Goal: Task Accomplishment & Management: Use online tool/utility

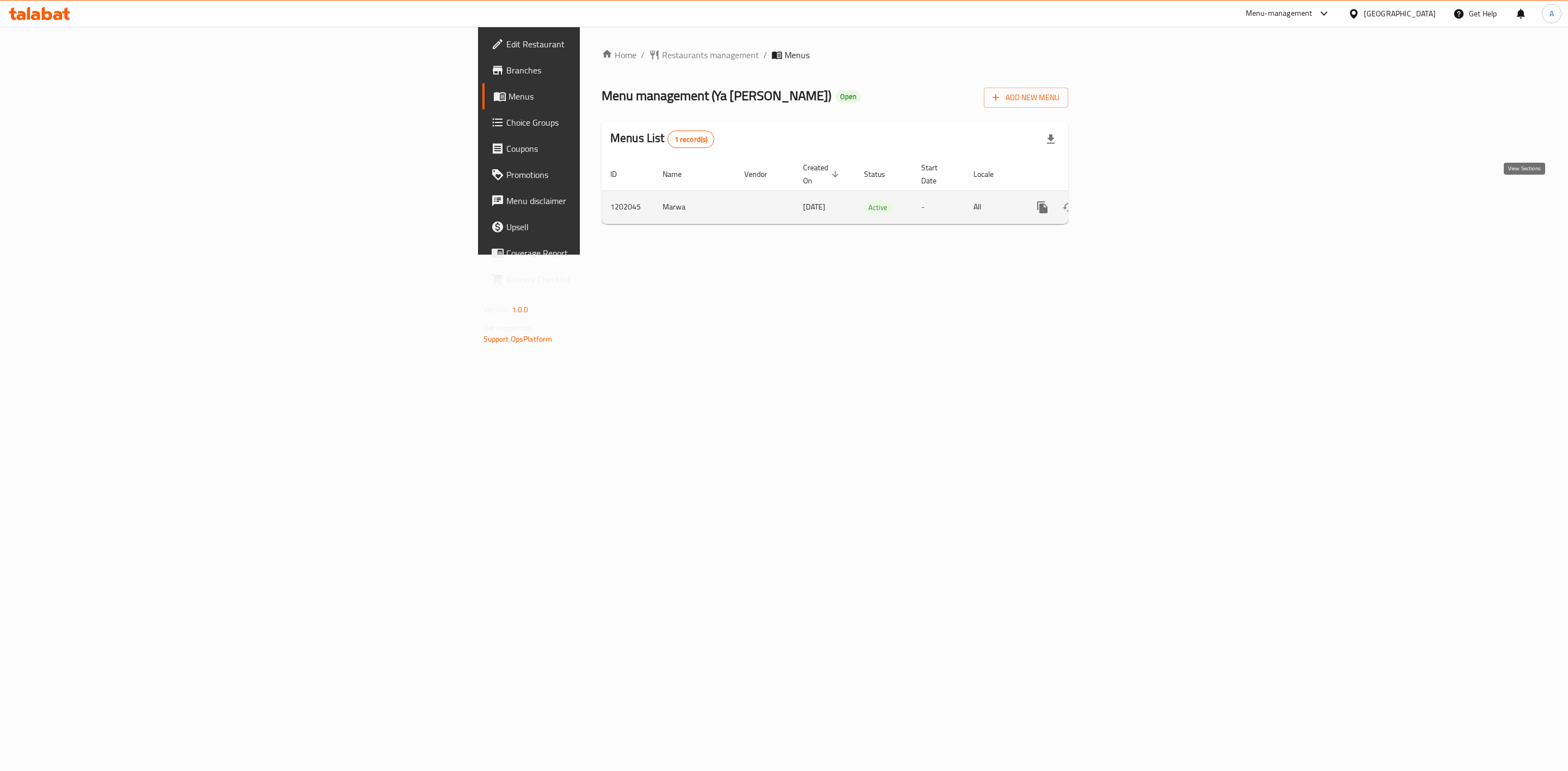
click at [1127, 201] on icon "enhanced table" at bounding box center [1121, 207] width 13 height 13
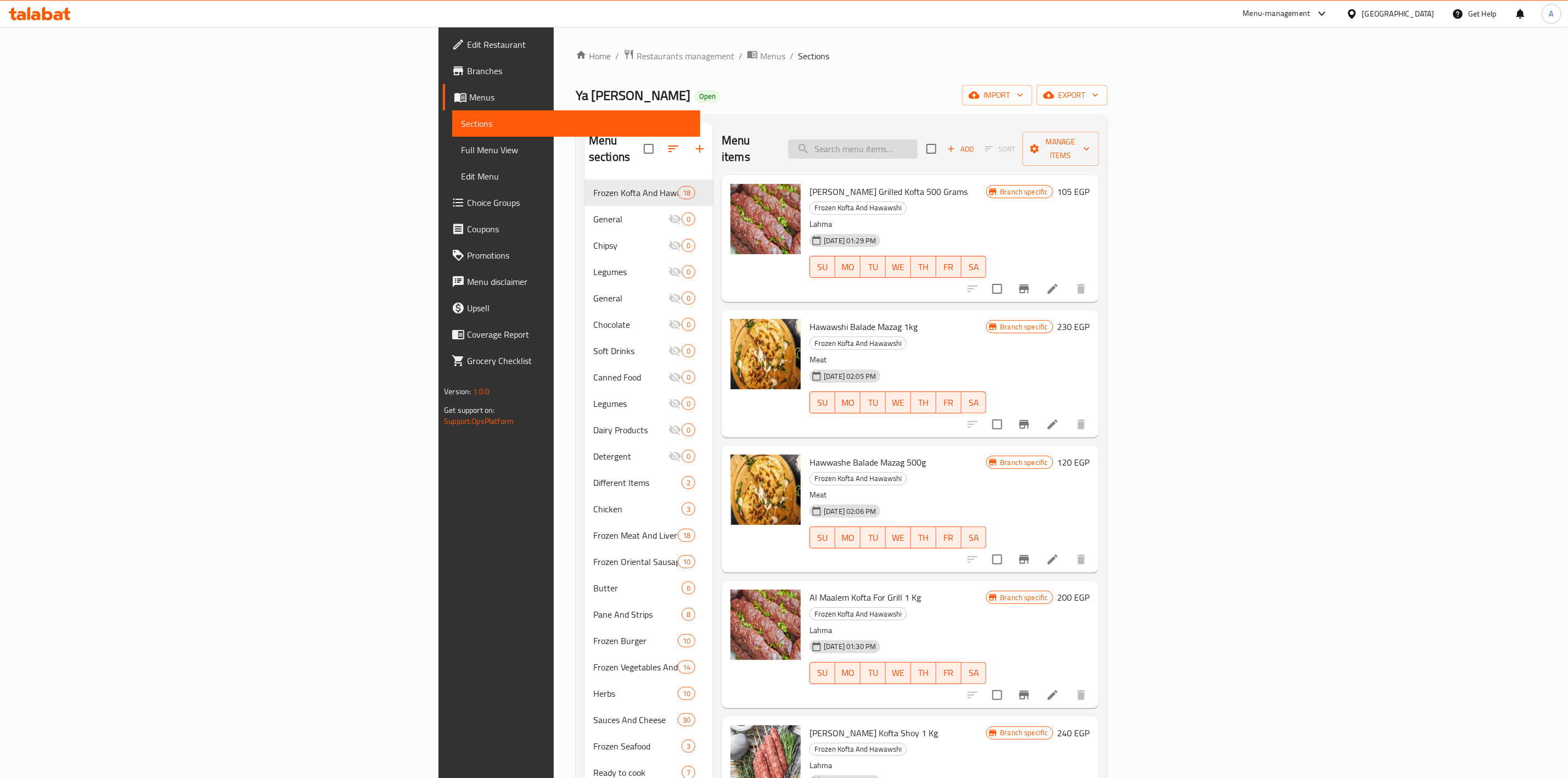
click at [918, 149] on input "search" at bounding box center [852, 149] width 129 height 19
paste input "لحم قطع"
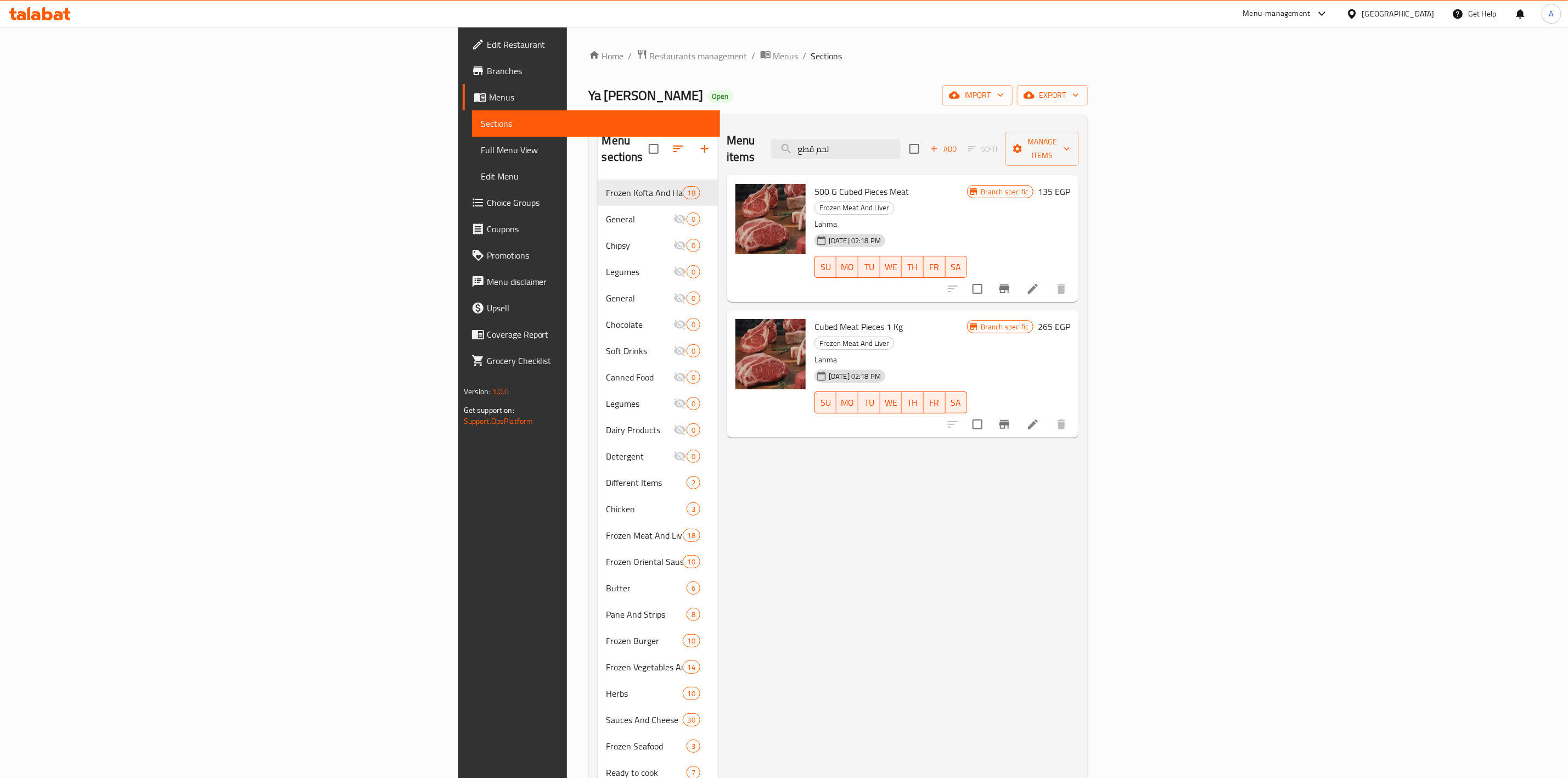
click at [892, 353] on p "Lahma" at bounding box center [890, 360] width 153 height 14
click at [1010, 420] on icon "Branch-specific-item" at bounding box center [1005, 424] width 10 height 9
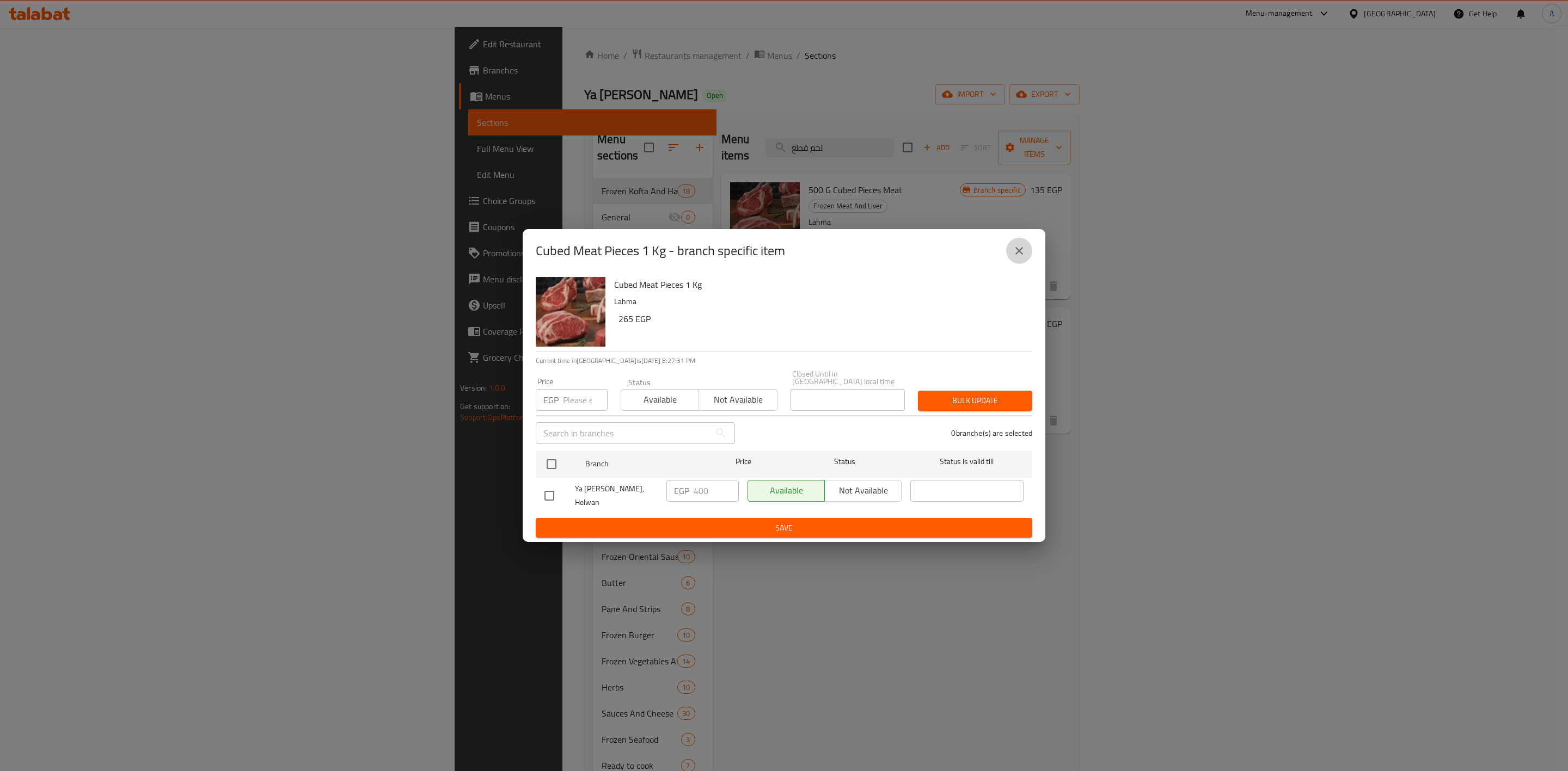
click at [1015, 254] on icon "close" at bounding box center [1019, 251] width 13 height 13
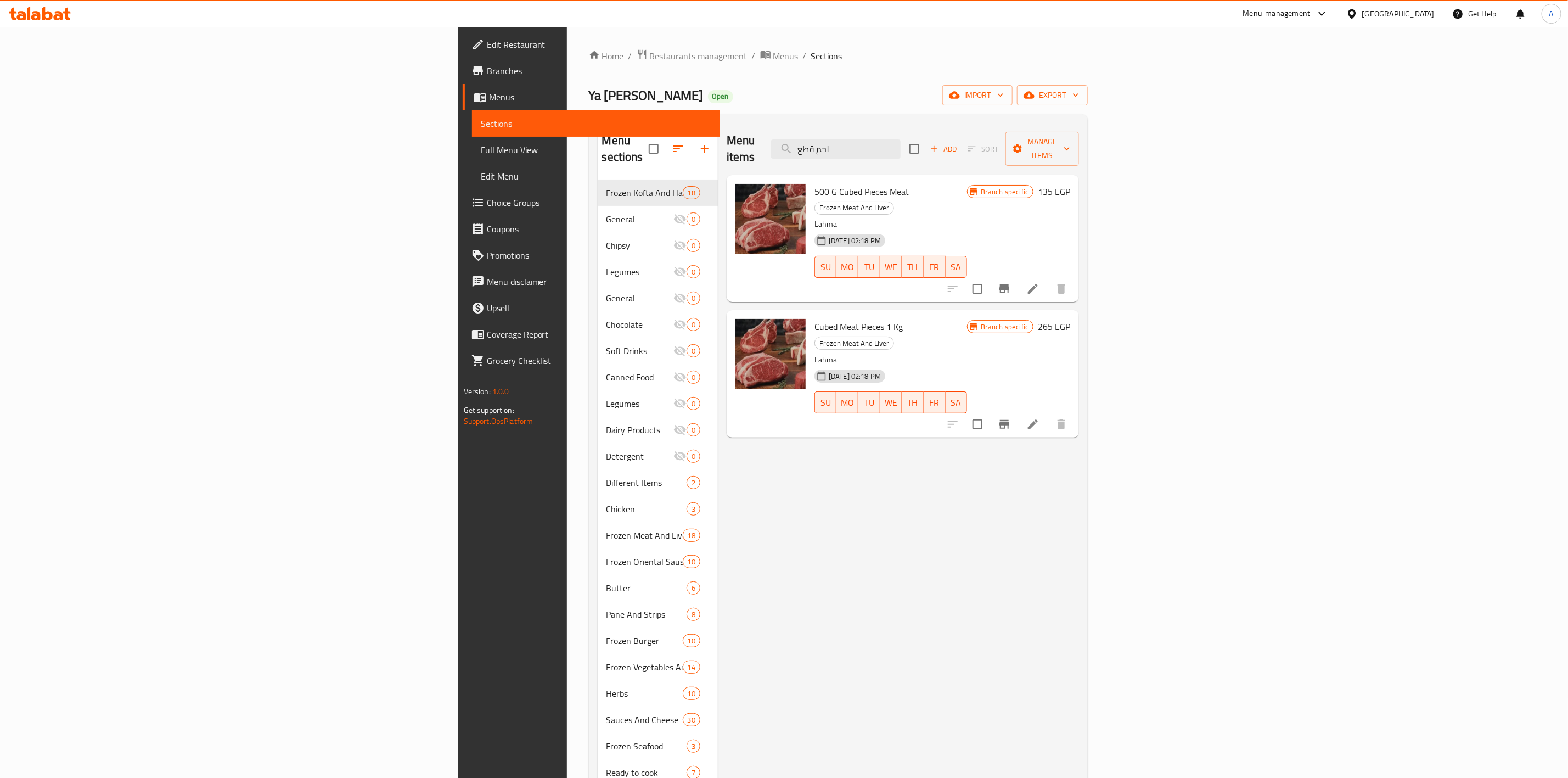
drag, startPoint x: 1044, startPoint y: 143, endPoint x: 860, endPoint y: 140, distance: 184.0
click at [790, 145] on div "Menu items لحم قطع Add Sort Manage items" at bounding box center [903, 149] width 352 height 52
paste input ", كبده شرايح"
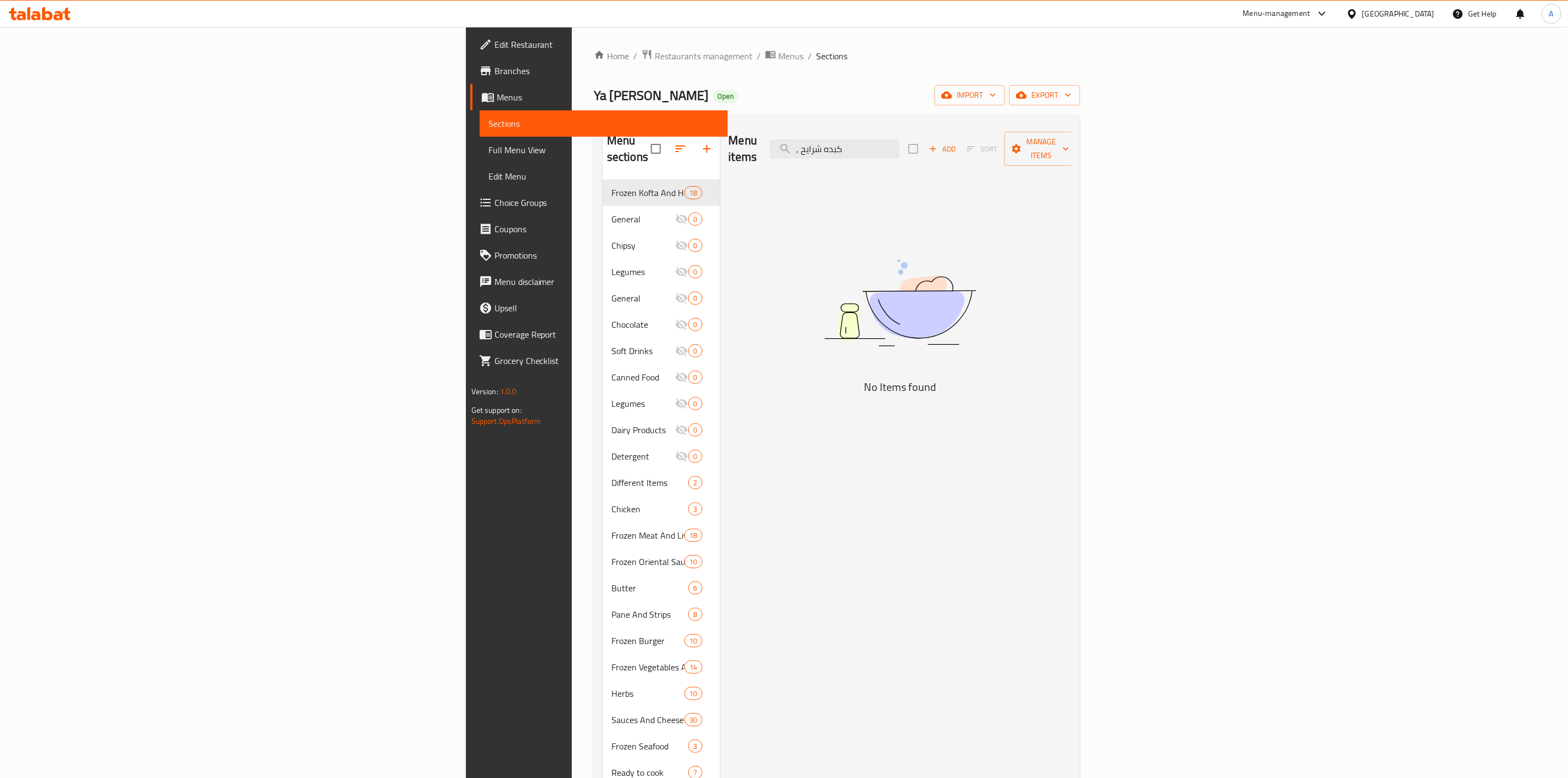
drag, startPoint x: 976, startPoint y: 146, endPoint x: 865, endPoint y: 228, distance: 138.0
click at [878, 152] on div "Menu items , كبده شرايح Add Sort Manage items" at bounding box center [900, 149] width 343 height 52
click at [900, 139] on input "كبده شرايح" at bounding box center [835, 149] width 129 height 19
drag, startPoint x: 995, startPoint y: 142, endPoint x: 798, endPoint y: 162, distance: 198.0
click at [798, 162] on div "Menu items كبده شرايح Add Sort Manage items No Items found" at bounding box center [896, 512] width 352 height 778
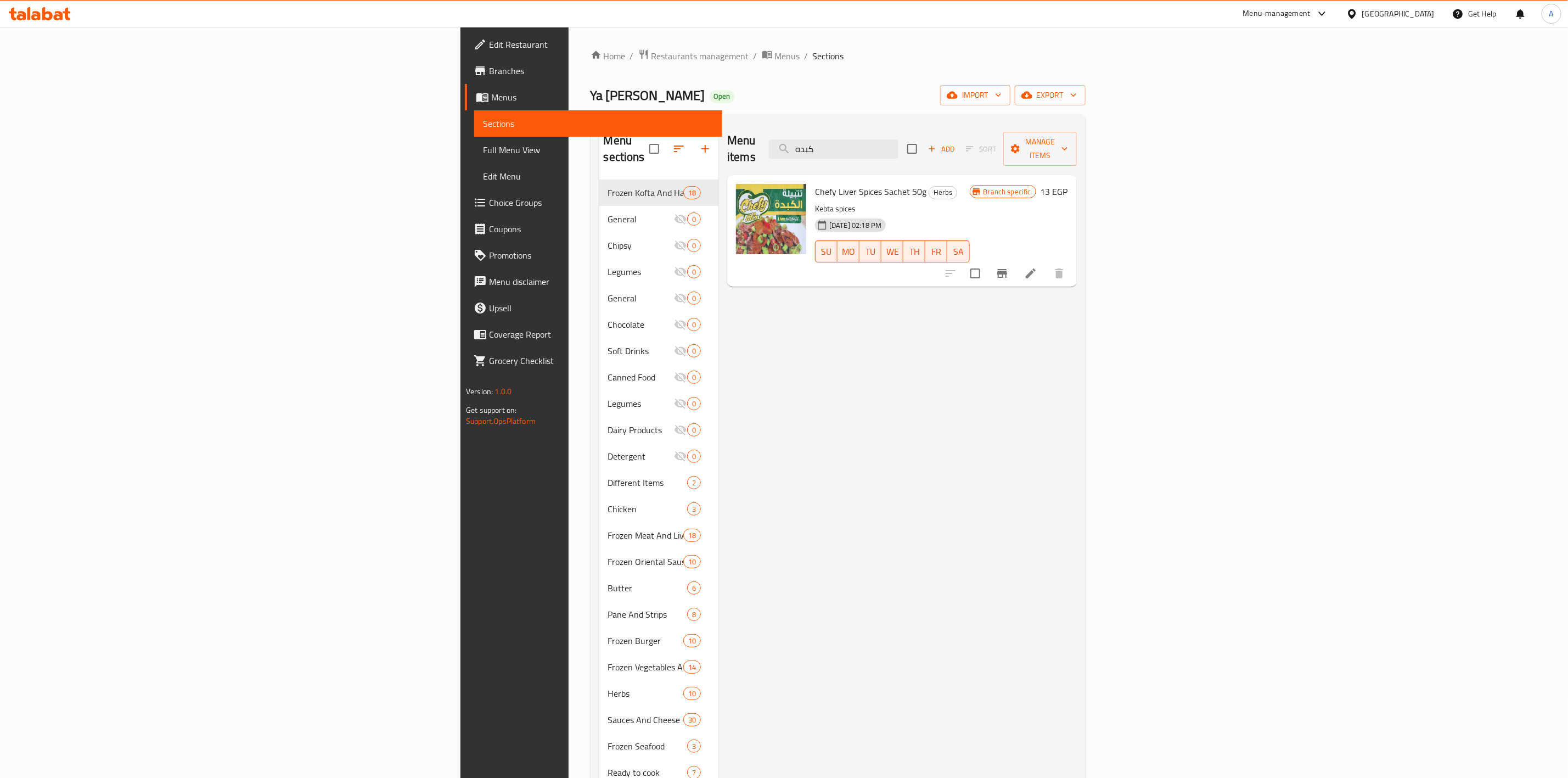
drag, startPoint x: 1015, startPoint y: 124, endPoint x: 1049, endPoint y: 179, distance: 64.7
click at [871, 130] on div "Menu items كبده Add Sort Manage items" at bounding box center [902, 149] width 350 height 52
drag, startPoint x: 1048, startPoint y: 143, endPoint x: 443, endPoint y: 133, distance: 605.1
click at [600, 133] on div "Menu sections Frozen Kofta And Hawawshi 18 General 0 Chipsy 0 Legumes 0 General…" at bounding box center [838, 512] width 477 height 778
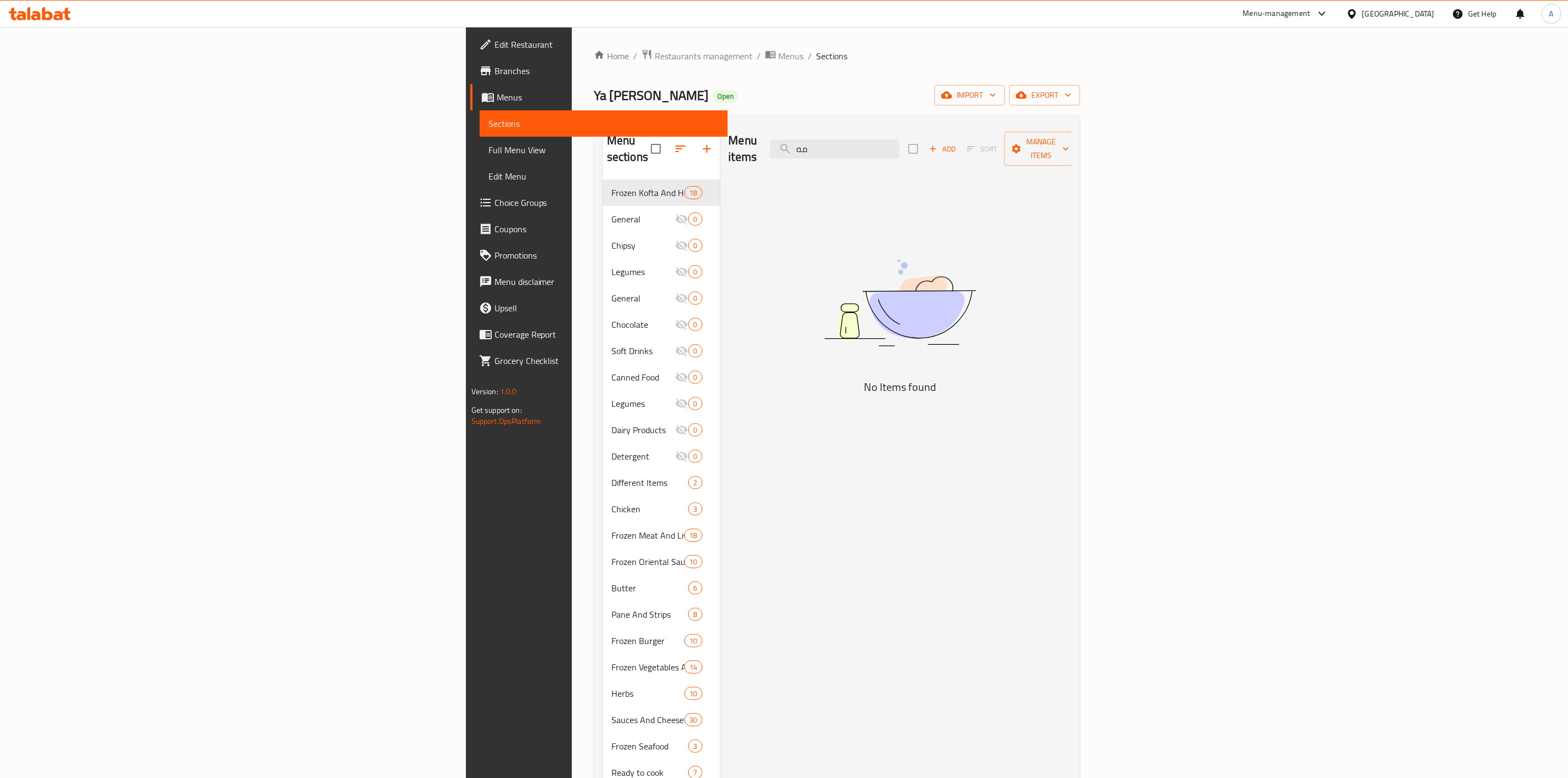
type input "م"
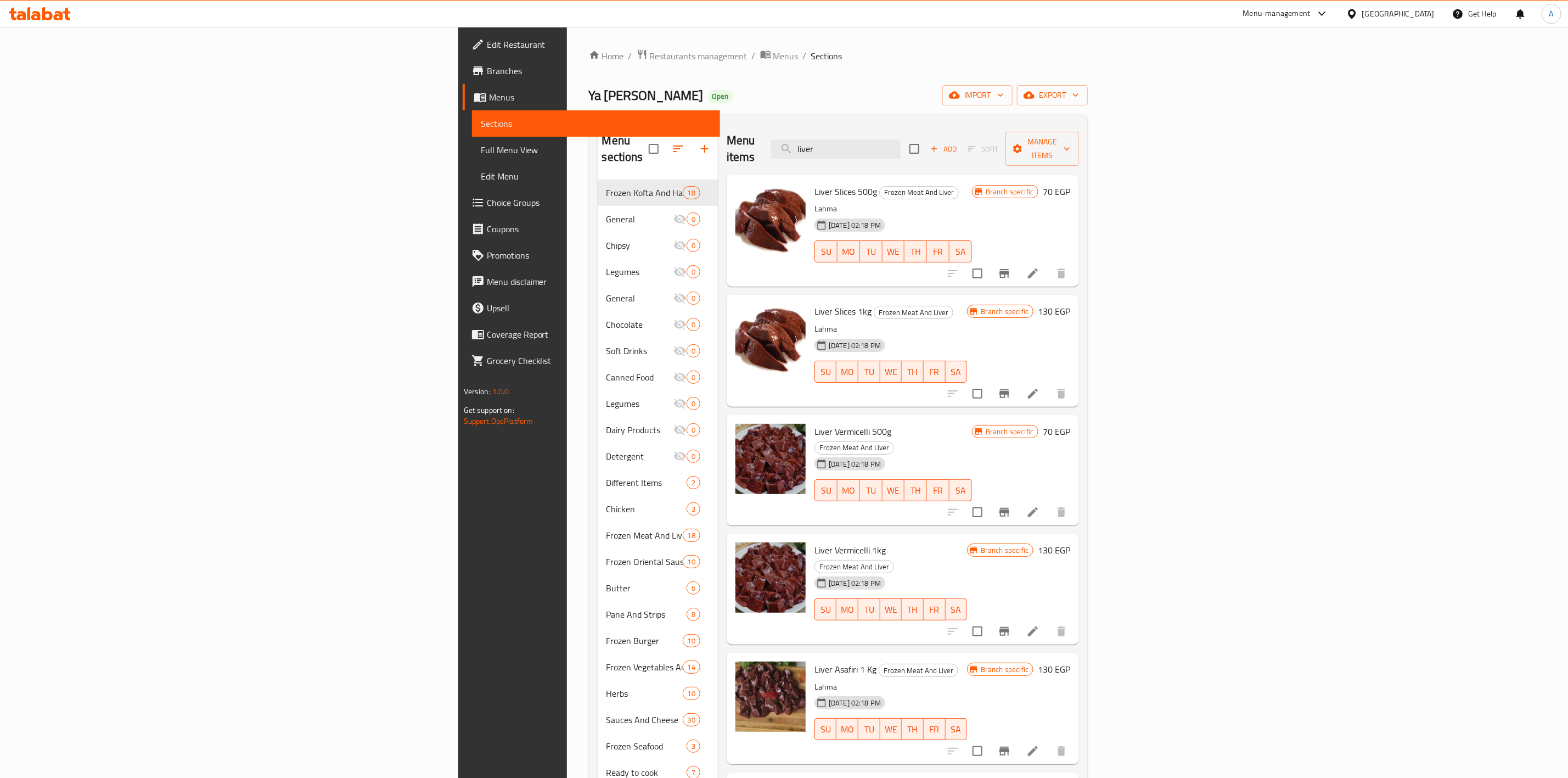
drag, startPoint x: 736, startPoint y: 138, endPoint x: 564, endPoint y: 126, distance: 172.4
click at [598, 126] on div "Menu sections Frozen Kofta And Hawawshi 18 General 0 Chipsy 0 Legumes 0 General…" at bounding box center [838, 512] width 482 height 778
paste input "لحم قطع"
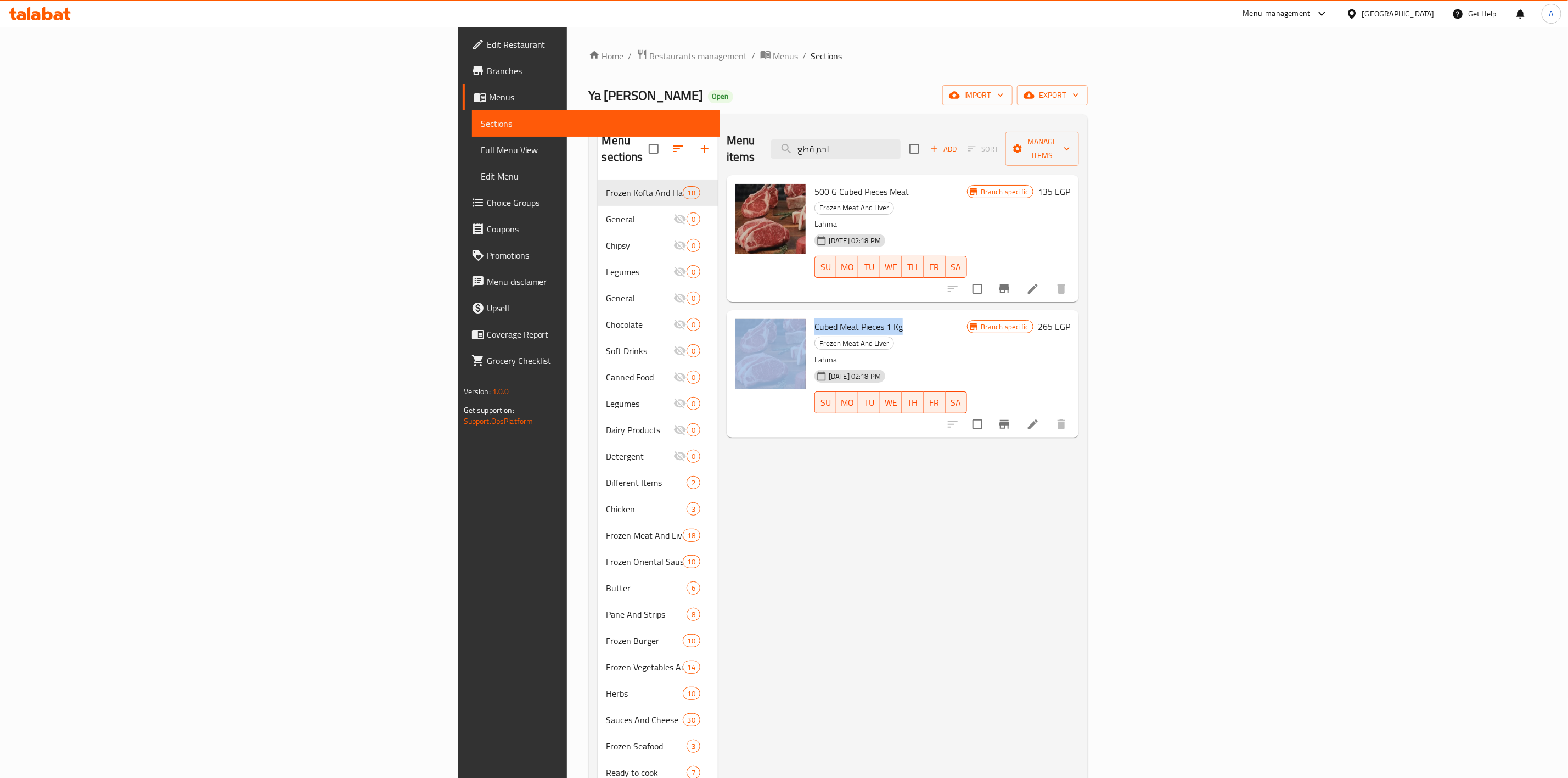
drag, startPoint x: 786, startPoint y: 297, endPoint x: 694, endPoint y: 300, distance: 92.0
click at [731, 315] on div "Cubed Meat Pieces 1 Kg Frozen Meat And Liver Lahma [DATE] 02:18 PM SU MO TU WE …" at bounding box center [903, 374] width 344 height 118
copy div "Cubed Meat Pieces 1 Kg"
drag, startPoint x: 1021, startPoint y: 137, endPoint x: 808, endPoint y: 138, distance: 213.0
click at [808, 138] on div "Menu items لحم قطع Add Sort Manage items" at bounding box center [903, 149] width 352 height 52
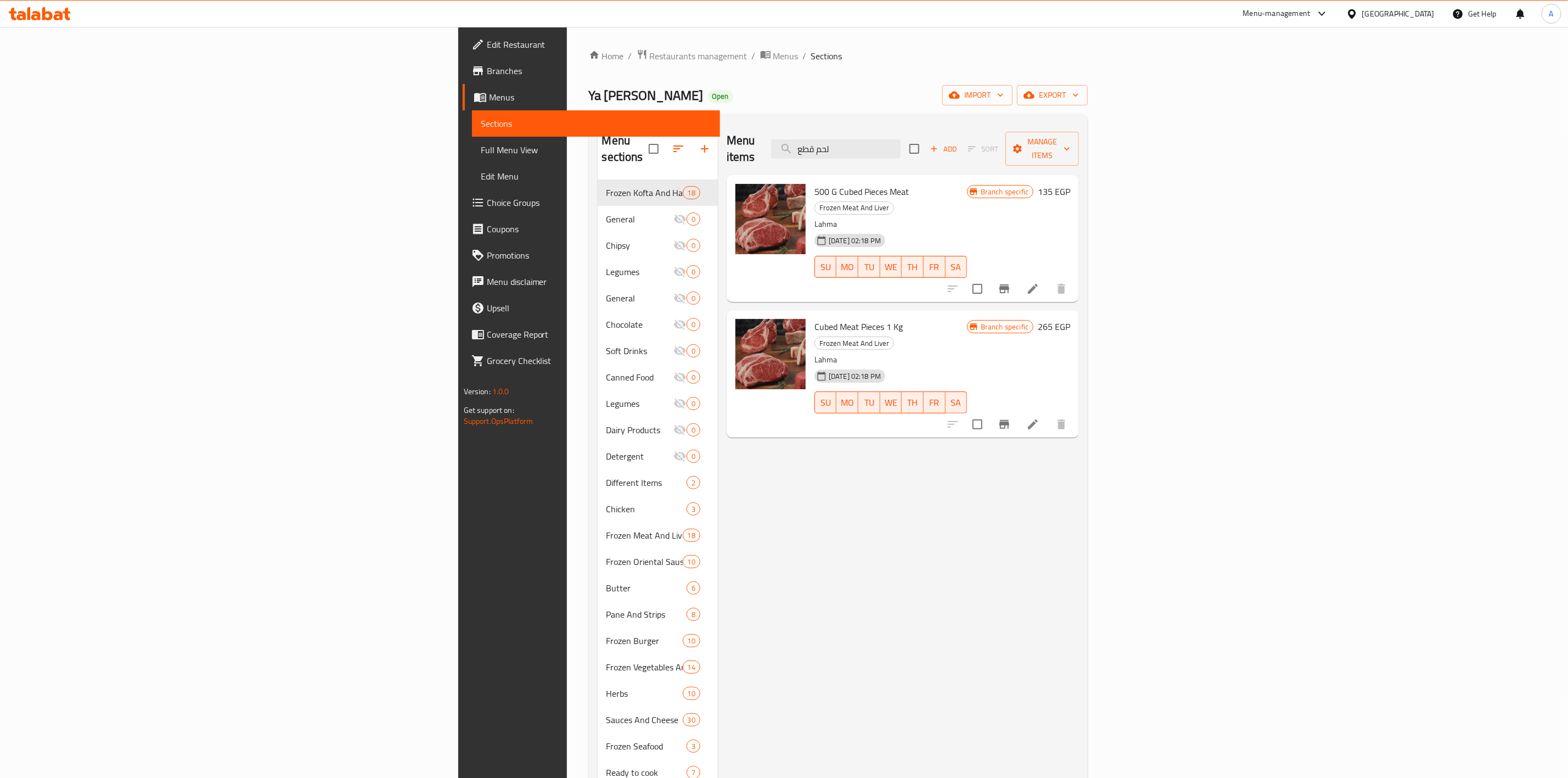
type input "s"
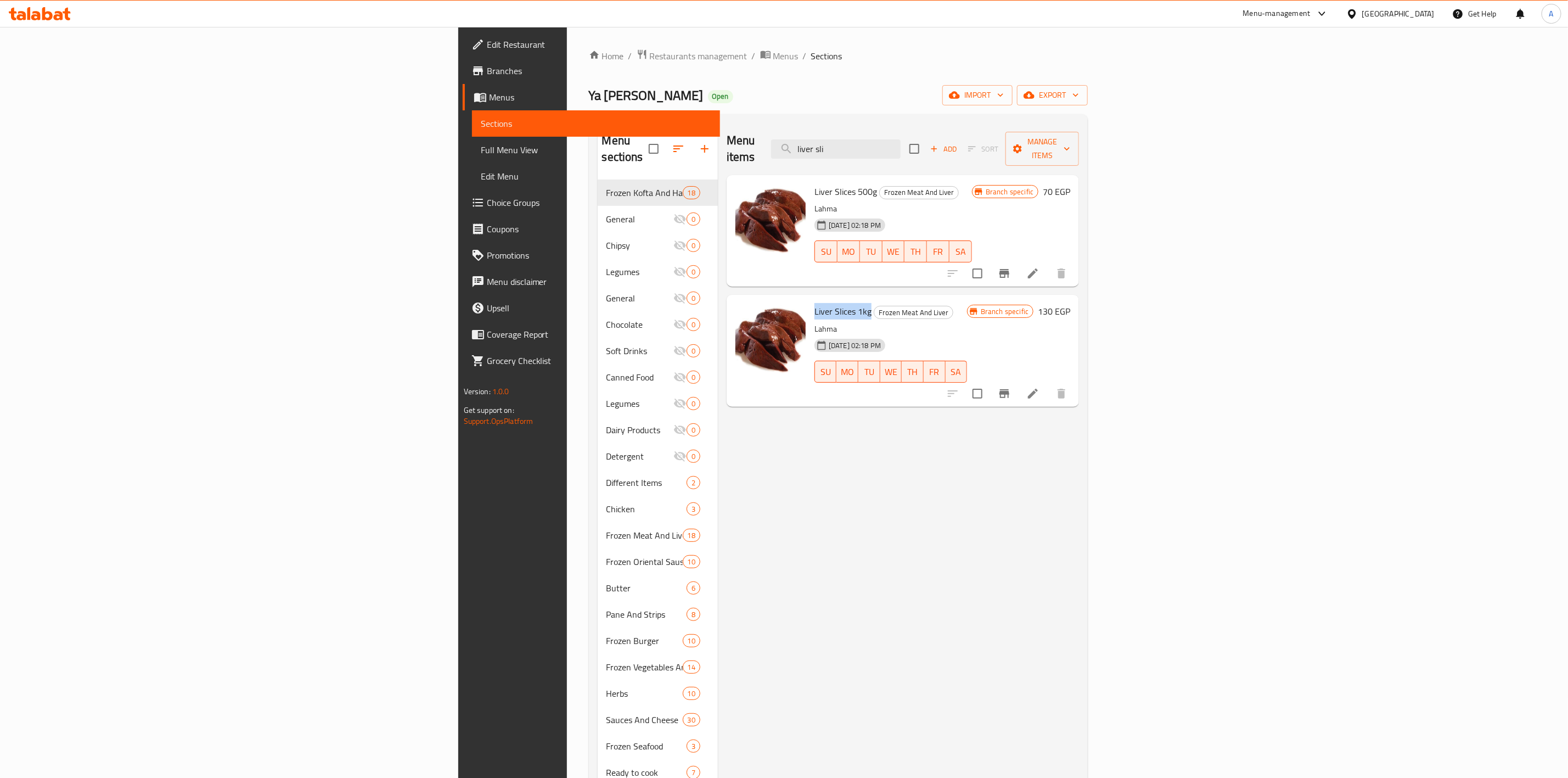
drag, startPoint x: 755, startPoint y: 299, endPoint x: 698, endPoint y: 299, distance: 57.0
click at [810, 299] on div "Liver Slices 1kg Frozen Meat And Liver Lahma [DATE] 02:18 PM SU MO TU WE TH FR …" at bounding box center [890, 350] width 161 height 103
copy span "Liver Slices 1kg"
drag, startPoint x: 1035, startPoint y: 136, endPoint x: 517, endPoint y: 116, distance: 518.4
click at [589, 119] on div "Menu sections Frozen Kofta And Hawawshi 18 General 0 Chipsy 0 Legumes 0 General…" at bounding box center [839, 512] width 500 height 796
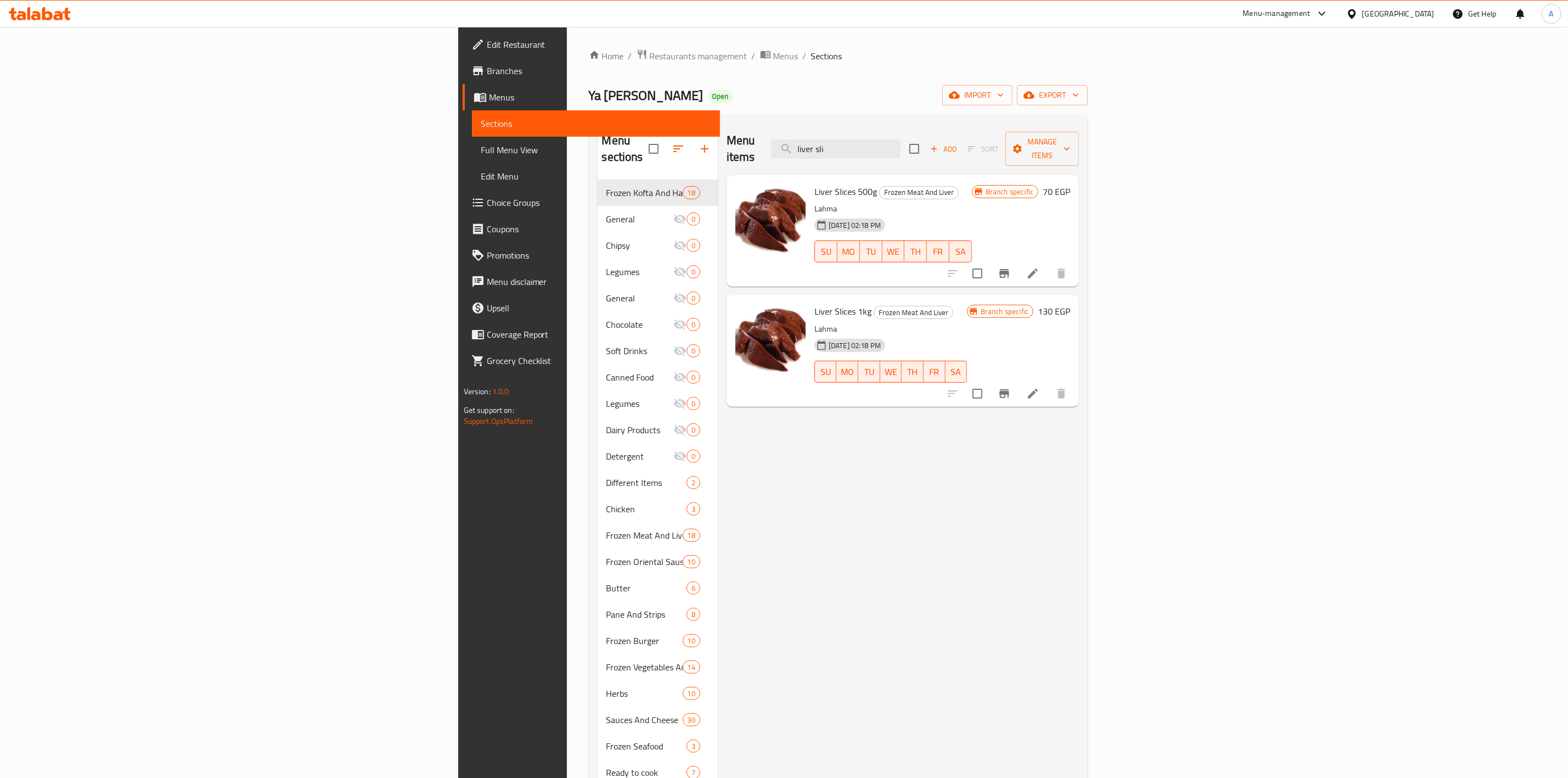
paste input "كبده عصافيري"
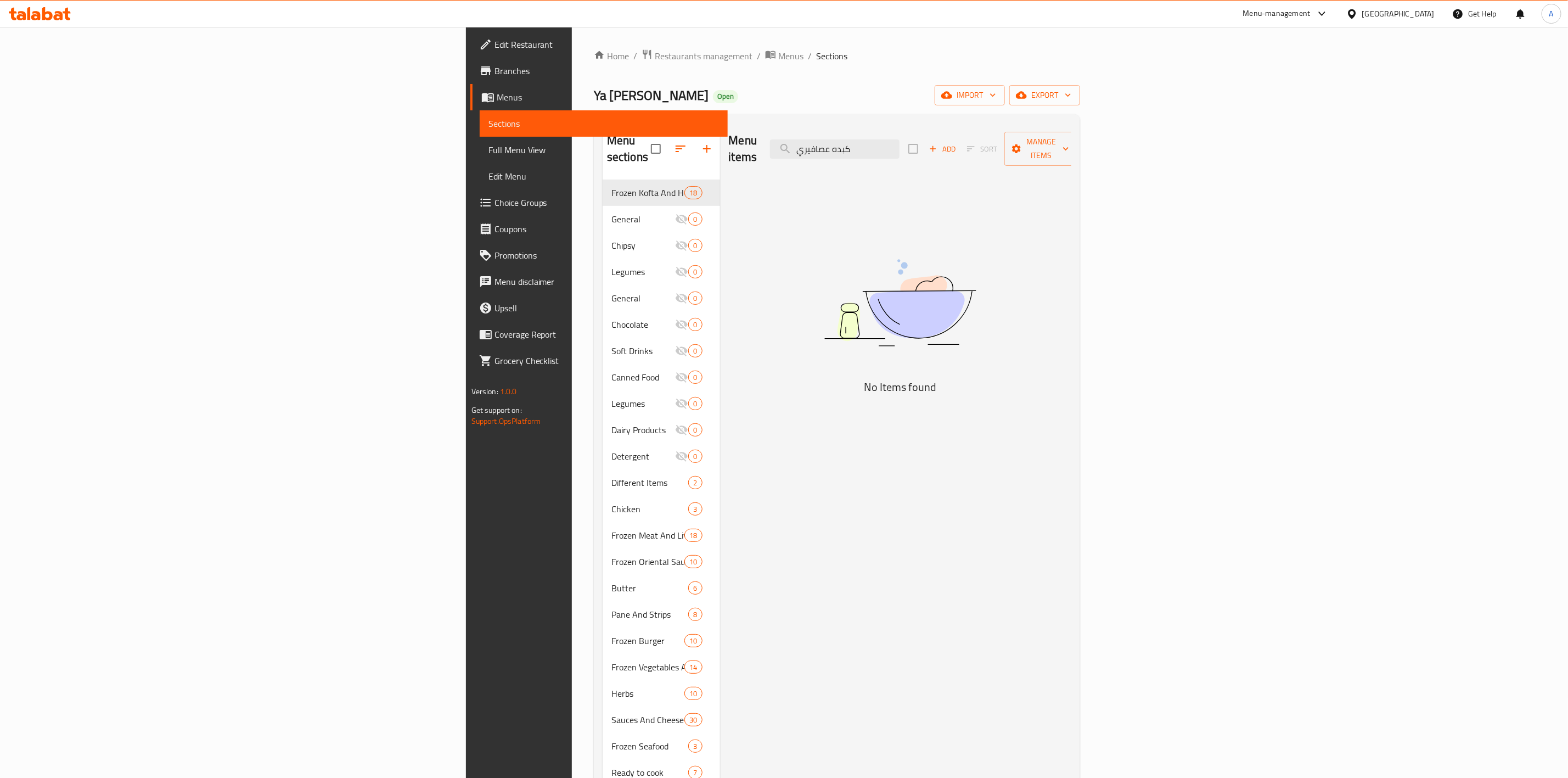
drag, startPoint x: 1053, startPoint y: 141, endPoint x: 759, endPoint y: 130, distance: 294.2
click at [759, 130] on div "Menu items كبده عصافيري Add Sort Manage items" at bounding box center [900, 149] width 343 height 52
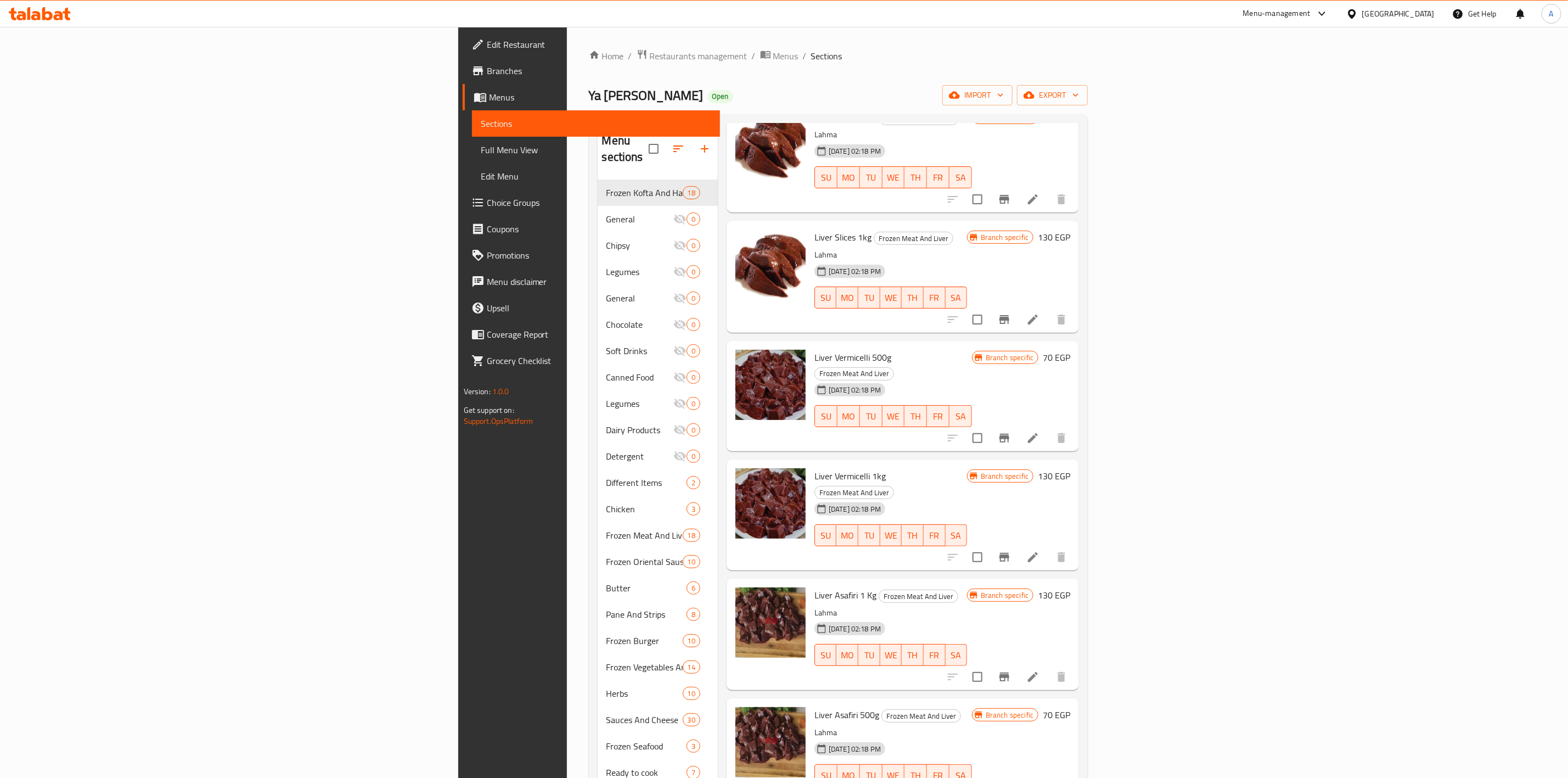
scroll to position [165, 0]
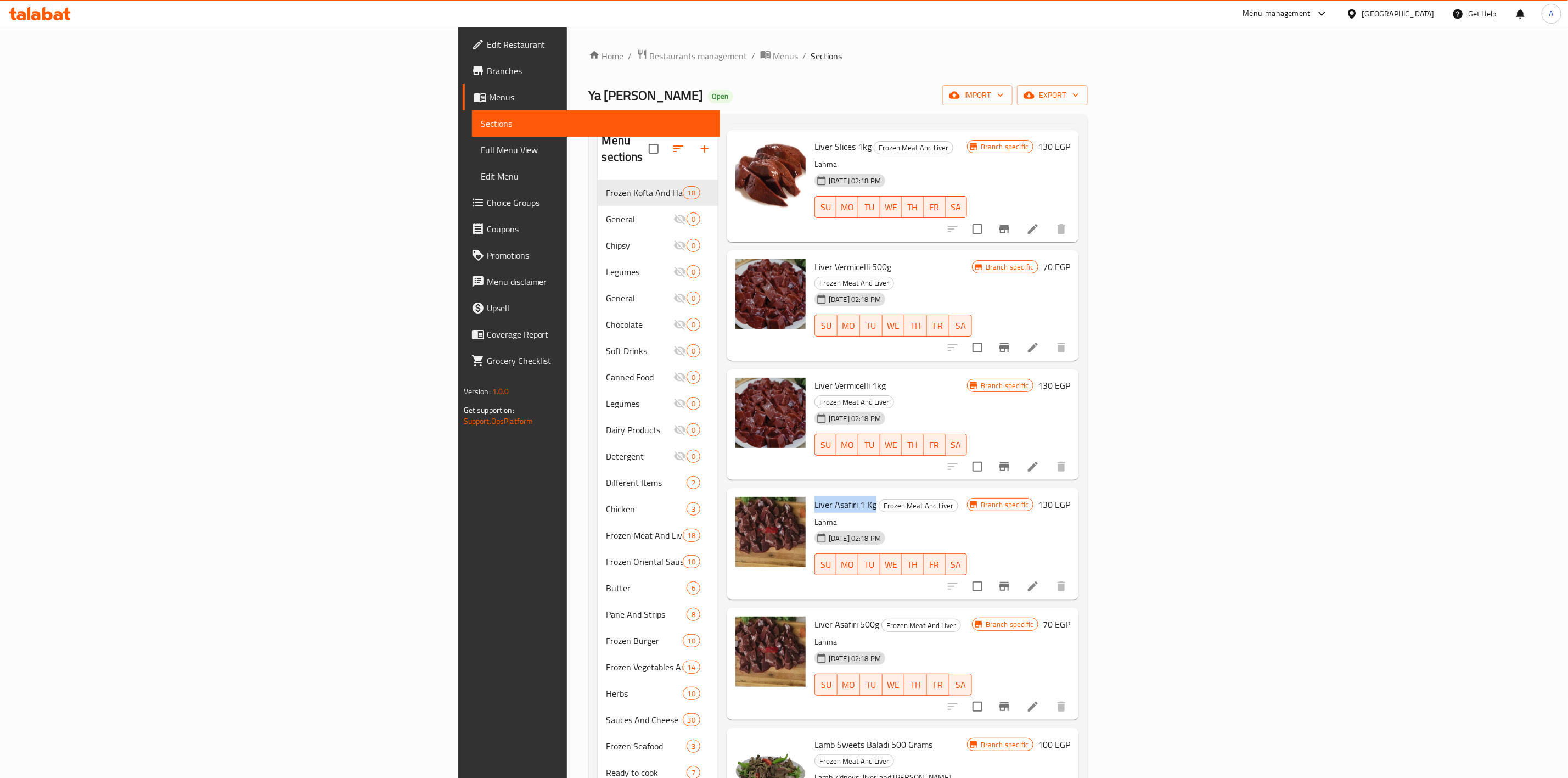
drag, startPoint x: 761, startPoint y: 459, endPoint x: 698, endPoint y: 459, distance: 63.0
click at [810, 492] on div "Liver Asafiri 1 Kg Frozen Meat And Liver Lahma [DATE] 02:18 PM SU MO TU WE TH F…" at bounding box center [890, 543] width 161 height 103
copy span "Liver Asafiri 1 Kg"
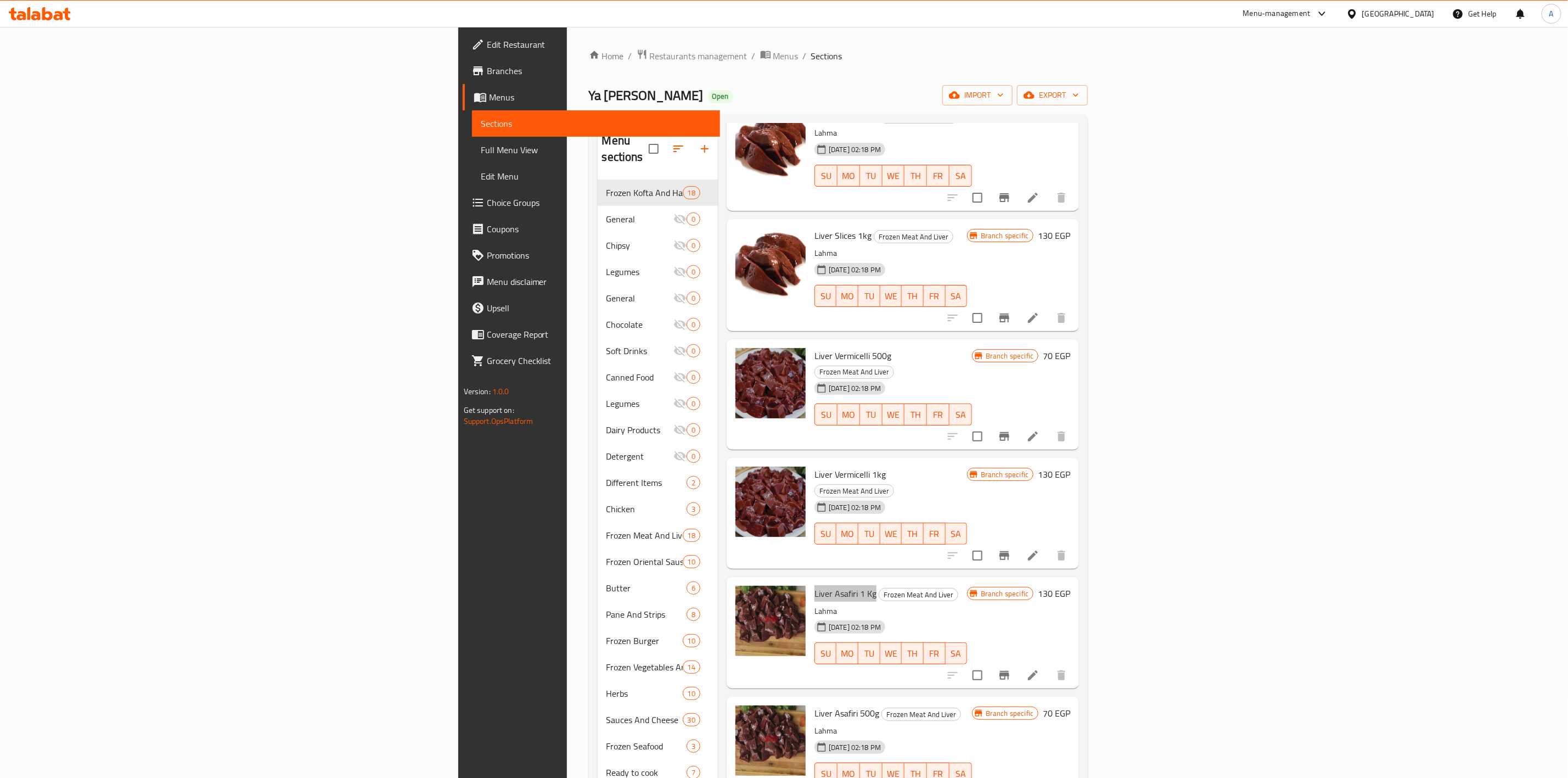
scroll to position [0, 0]
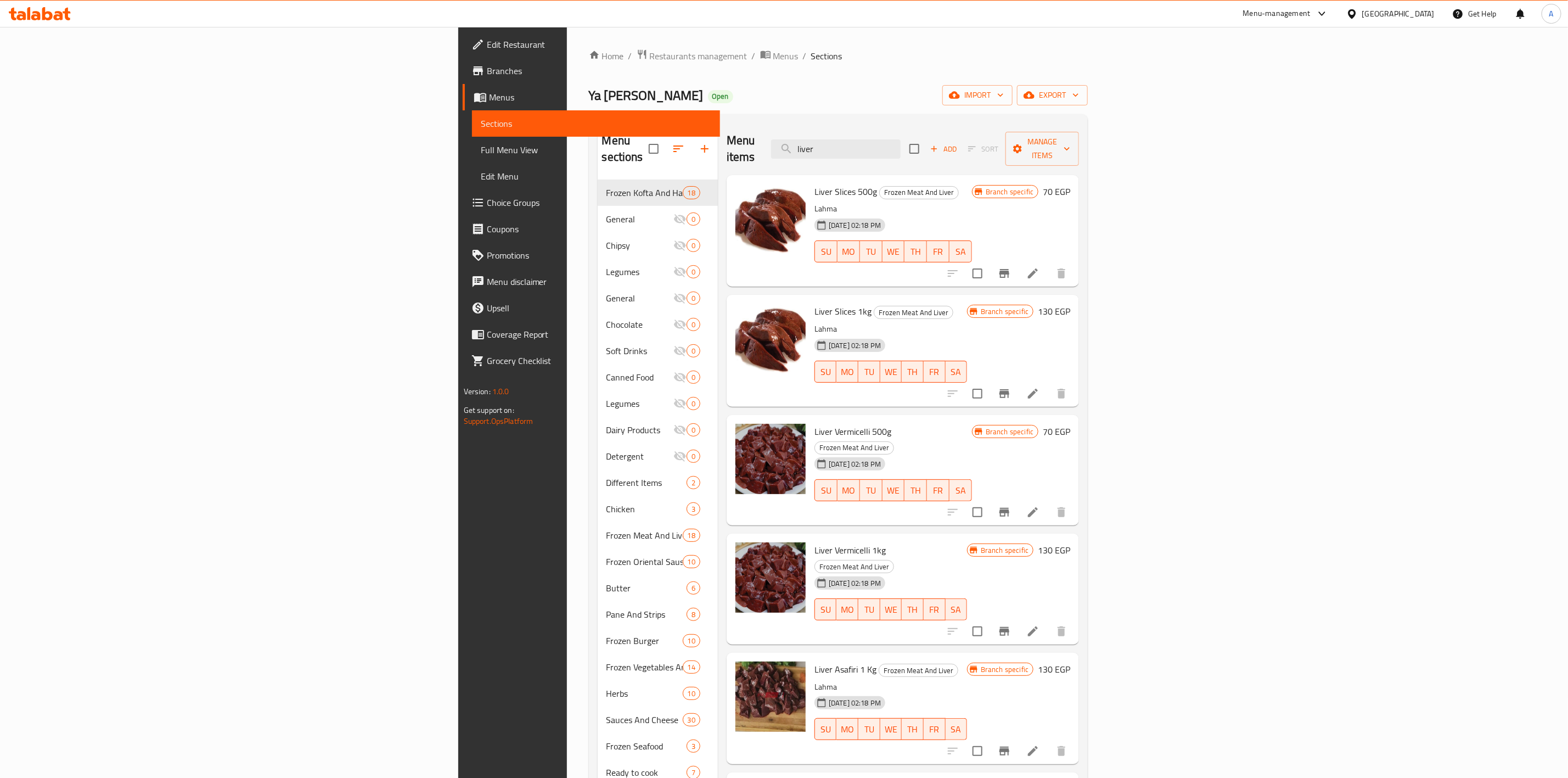
click at [1023, 175] on div "Liver Slices 500g Frozen Meat And Liver Lahma [DATE] 02:18 PM SU MO TU WE TH FR…" at bounding box center [903, 231] width 352 height 112
drag, startPoint x: 1013, startPoint y: 139, endPoint x: 627, endPoint y: 114, distance: 386.8
click at [632, 117] on div "Menu sections Frozen Kofta And Hawawshi 18 General 0 Chipsy 0 Legumes 0 General…" at bounding box center [839, 512] width 500 height 796
paste input "لحم مفروم ساده"
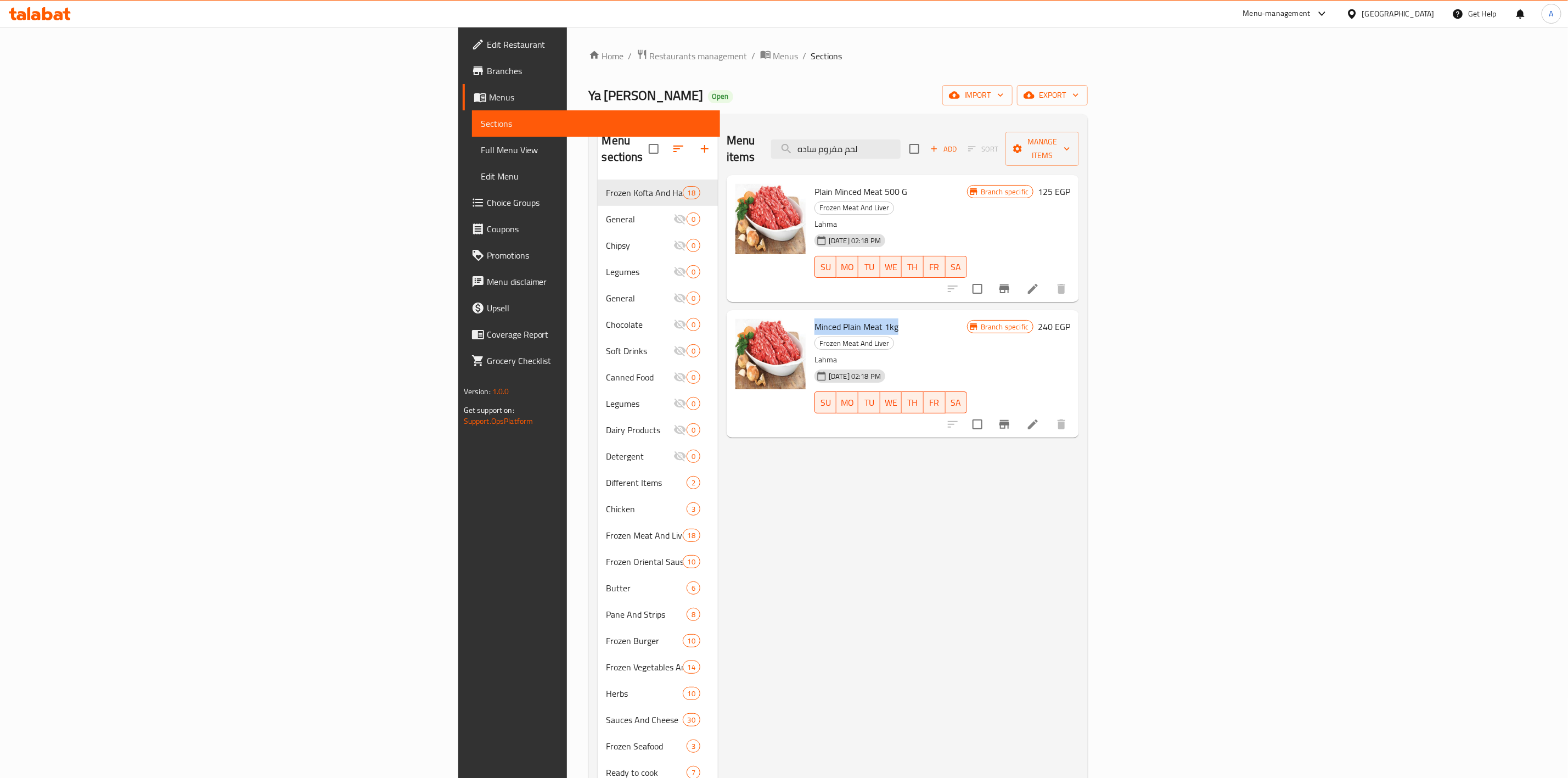
drag, startPoint x: 782, startPoint y: 295, endPoint x: 698, endPoint y: 295, distance: 84.0
click at [810, 315] on div "Minced Plain Meat 1kg Frozen Meat And Liver Lahma [DATE] 02:18 PM SU MO TU WE T…" at bounding box center [890, 374] width 161 height 118
copy span "Minced Plain Meat 1kg"
drag, startPoint x: 1054, startPoint y: 145, endPoint x: 320, endPoint y: 56, distance: 739.4
click at [589, 63] on div "Home / Restaurants management / Menus / Sections Ya [PERSON_NAME] Open import e…" at bounding box center [839, 480] width 500 height 861
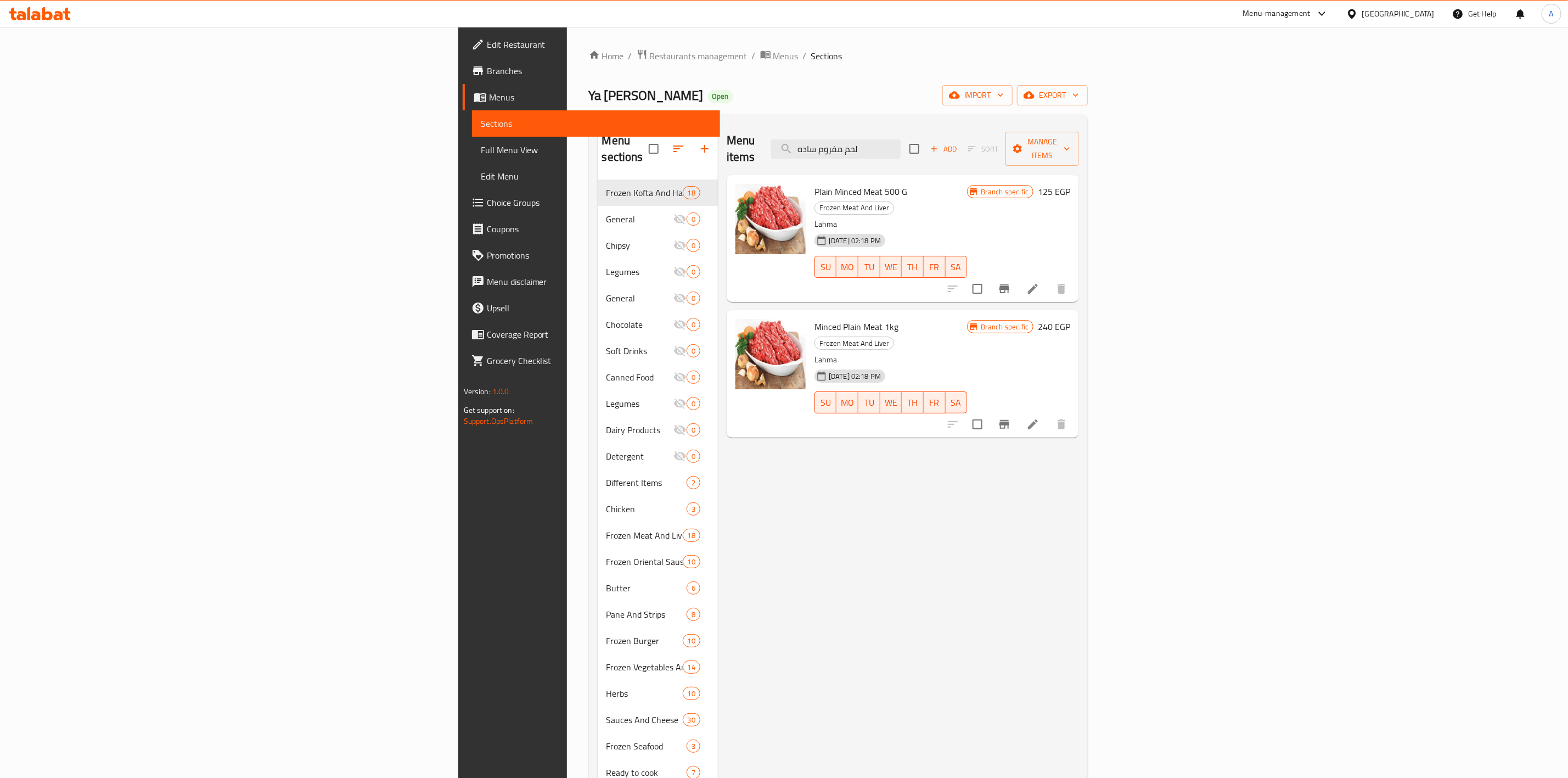
paste input "بفتيك"
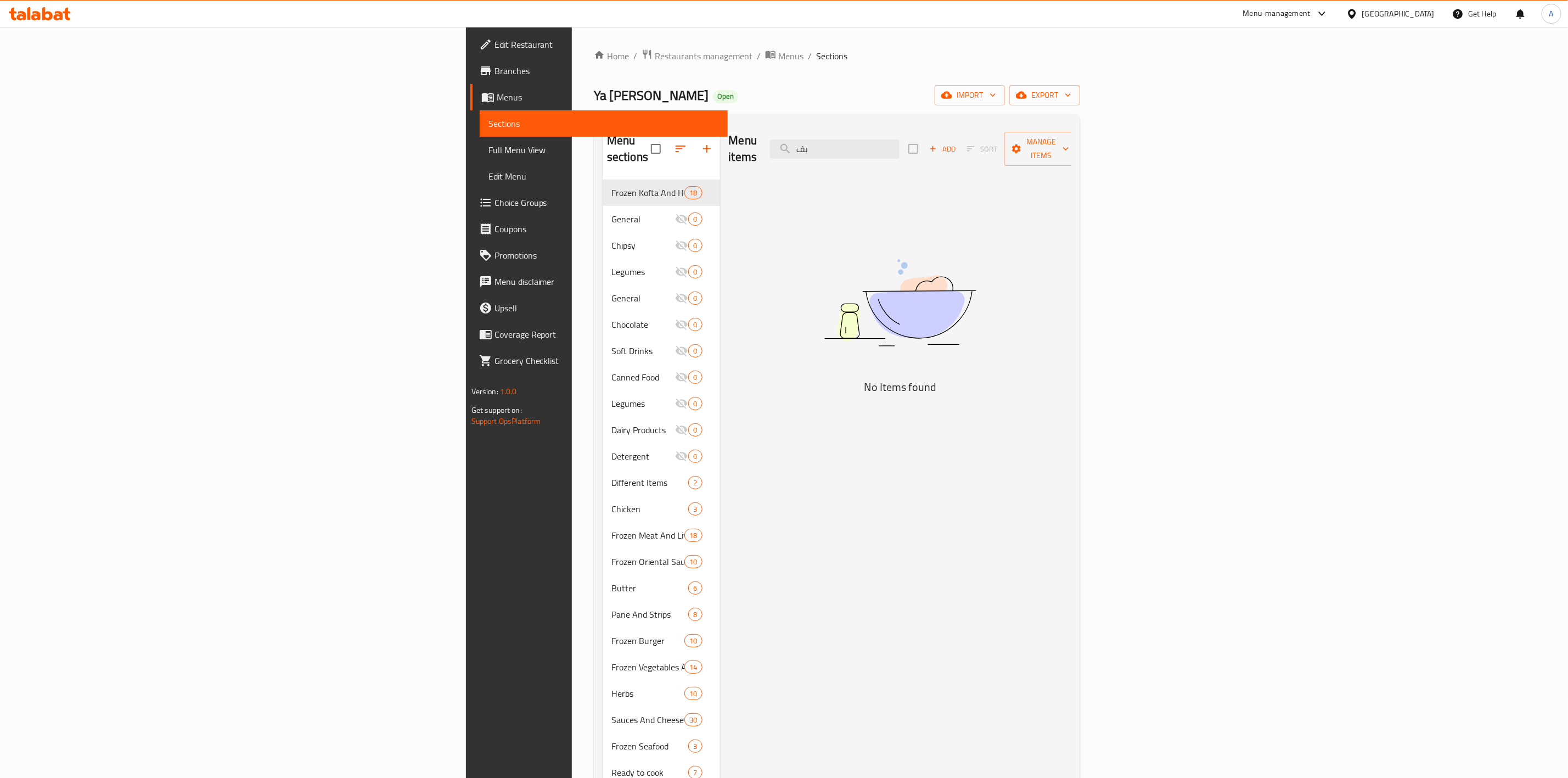
type input "ب"
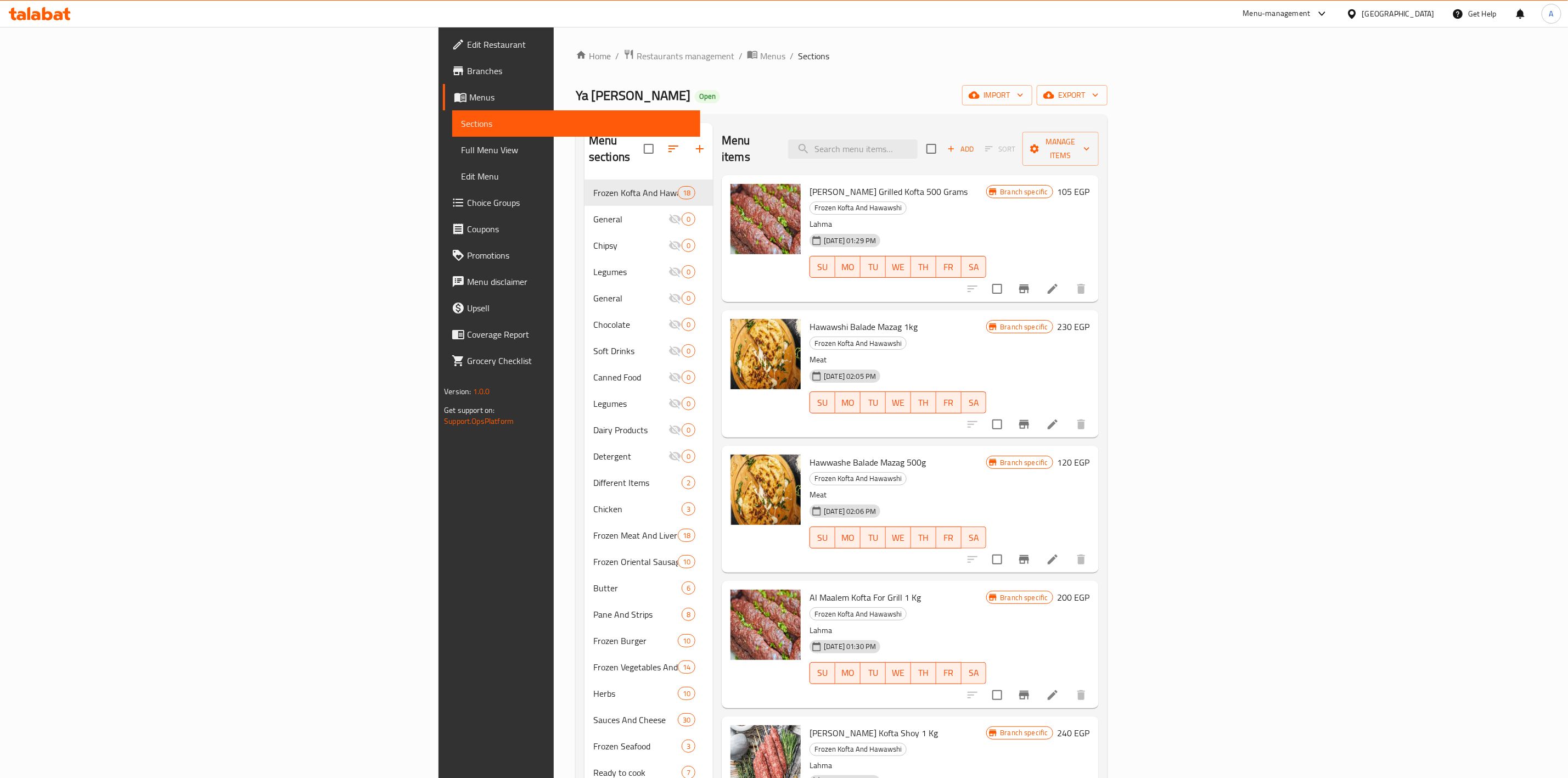
paste input "beefsteak"
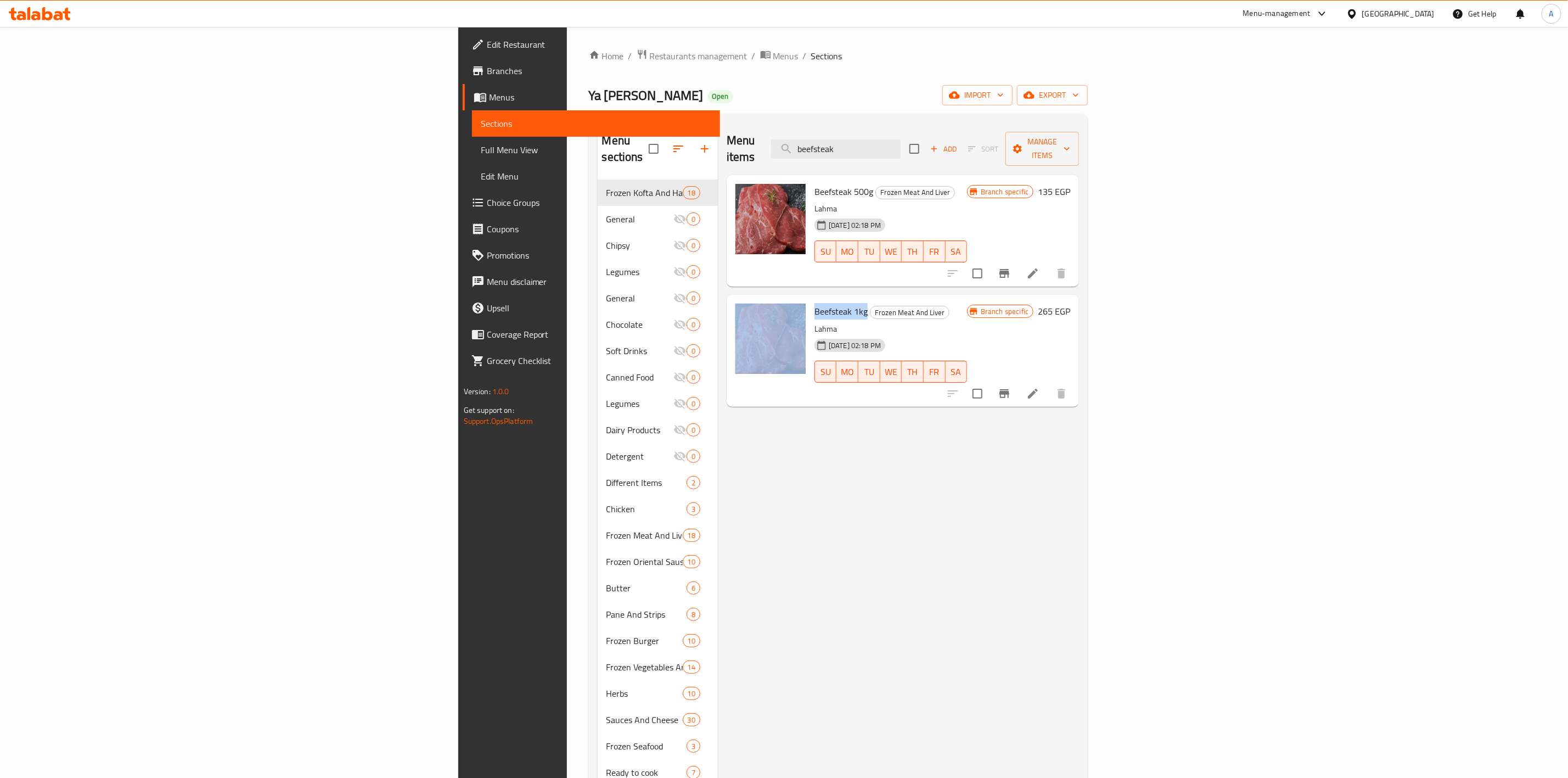
drag, startPoint x: 751, startPoint y: 297, endPoint x: 694, endPoint y: 300, distance: 57.1
click at [731, 300] on div "Beefsteak 1kg Frozen Meat And Liver Lahma [DATE] 02:18 PM SU MO TU WE TH FR [PE…" at bounding box center [903, 350] width 344 height 103
copy div "Beefsteak 1kg"
click at [1079, 500] on div "Menu items beefsteak Add Sort Manage items Beefsteak 500g Frozen Meat And Liver…" at bounding box center [898, 512] width 361 height 778
drag, startPoint x: 1024, startPoint y: 140, endPoint x: 769, endPoint y: 128, distance: 255.3
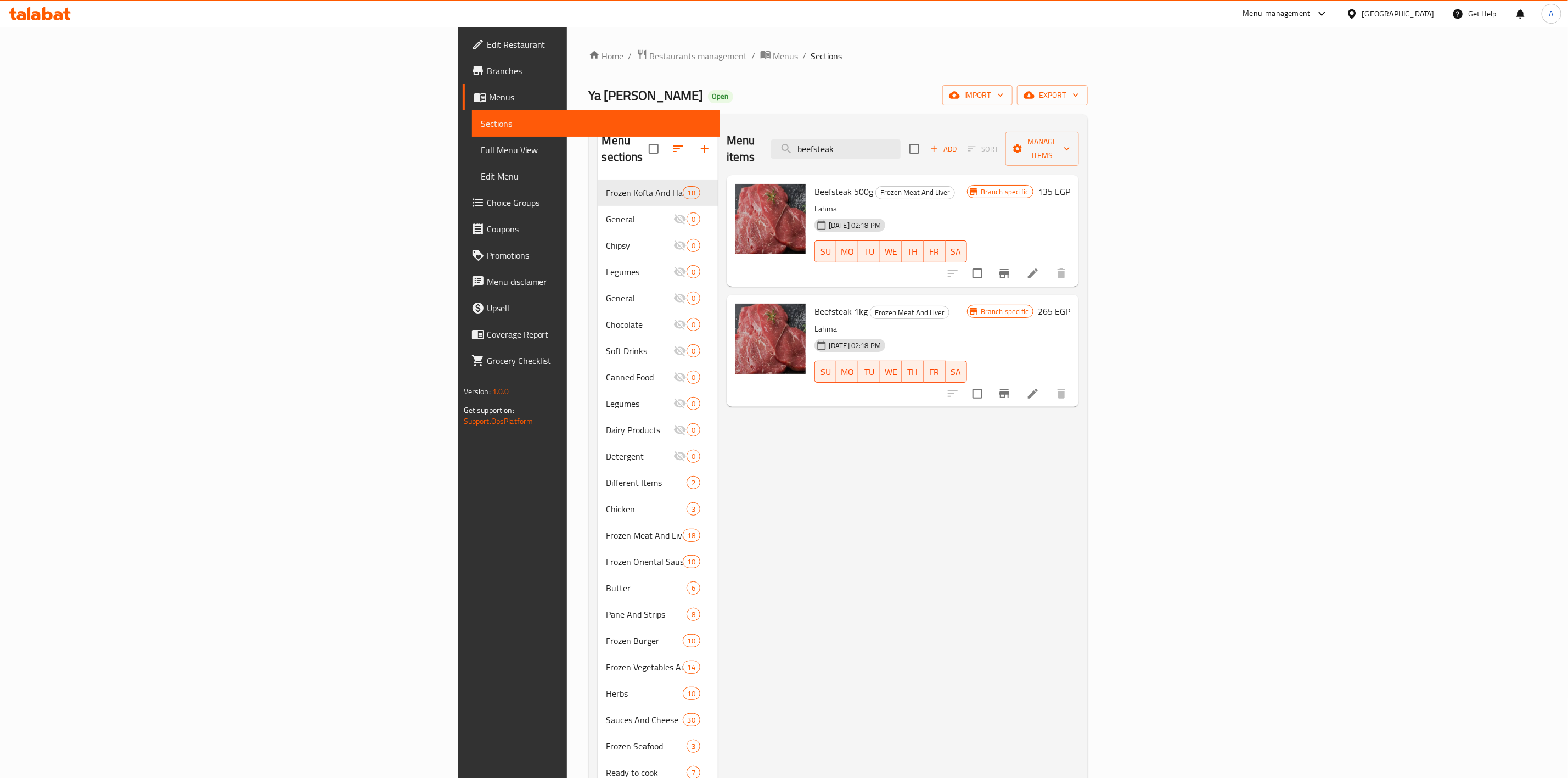
click at [768, 130] on div "Menu items beefsteak Add Sort Manage items" at bounding box center [903, 149] width 352 height 52
paste input "شاورما"
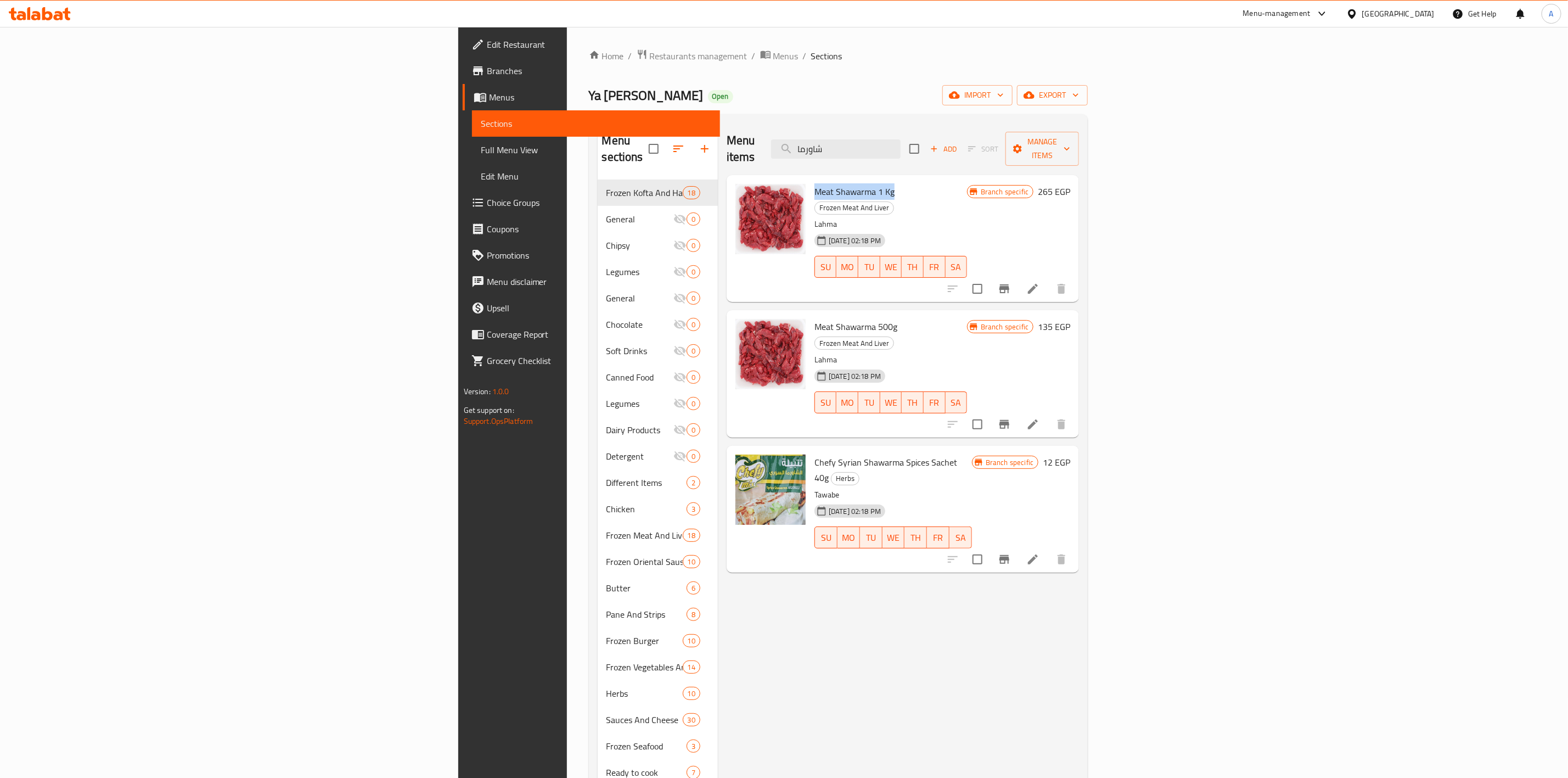
drag, startPoint x: 779, startPoint y: 177, endPoint x: 700, endPoint y: 177, distance: 79.0
click at [814, 184] on h6 "Meat Shawarma 1 Kg Frozen Meat And Liver" at bounding box center [890, 200] width 153 height 31
copy span "Meat Shawarma 1 Kg"
drag, startPoint x: 1035, startPoint y: 143, endPoint x: 463, endPoint y: 94, distance: 574.1
click at [589, 114] on div "Home / Restaurants management / Menus / Sections Ya [PERSON_NAME] Open import e…" at bounding box center [839, 480] width 500 height 861
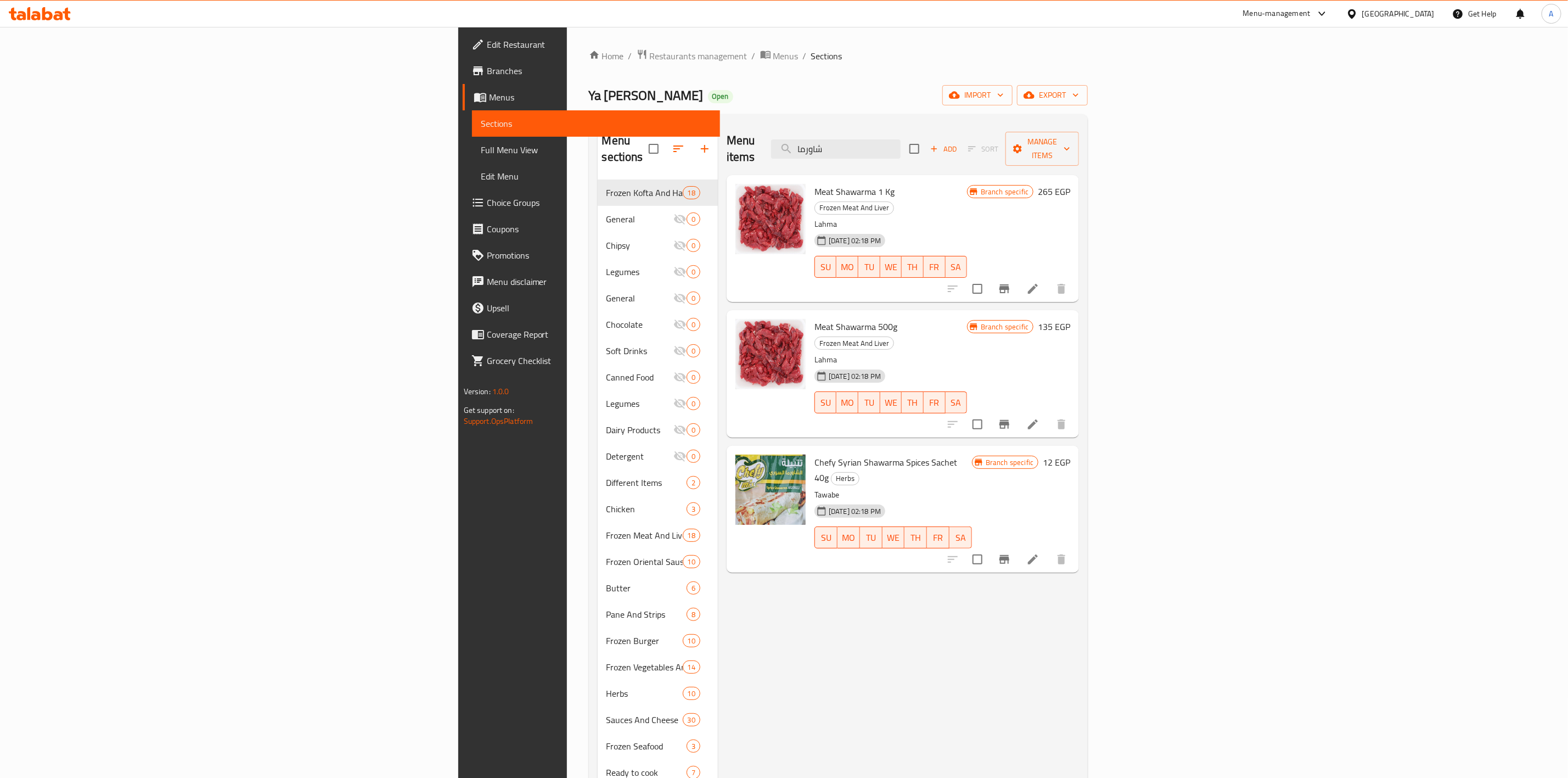
paste input "[PERSON_NAME]"
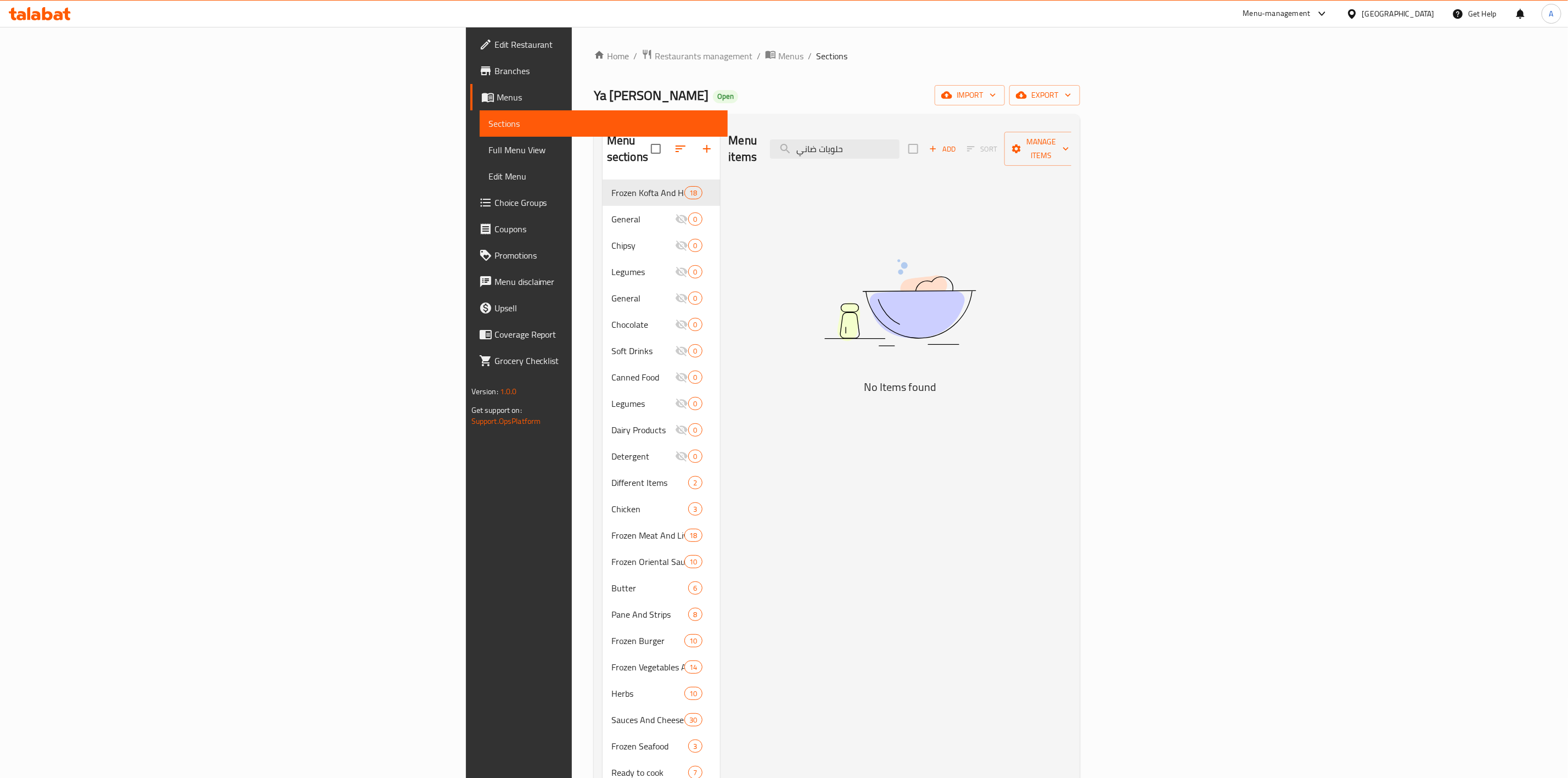
drag, startPoint x: 1031, startPoint y: 141, endPoint x: 926, endPoint y: 142, distance: 105.0
click at [926, 142] on div "Menu items حلويات ضاني Add Sort Manage items" at bounding box center [900, 149] width 343 height 52
click at [900, 142] on input "حلويات ضاني" at bounding box center [835, 149] width 129 height 19
drag, startPoint x: 1049, startPoint y: 142, endPoint x: 637, endPoint y: 84, distance: 416.1
click at [639, 86] on div "Home / Restaurants management / Menus / Sections Ya [PERSON_NAME] Open import e…" at bounding box center [837, 480] width 486 height 861
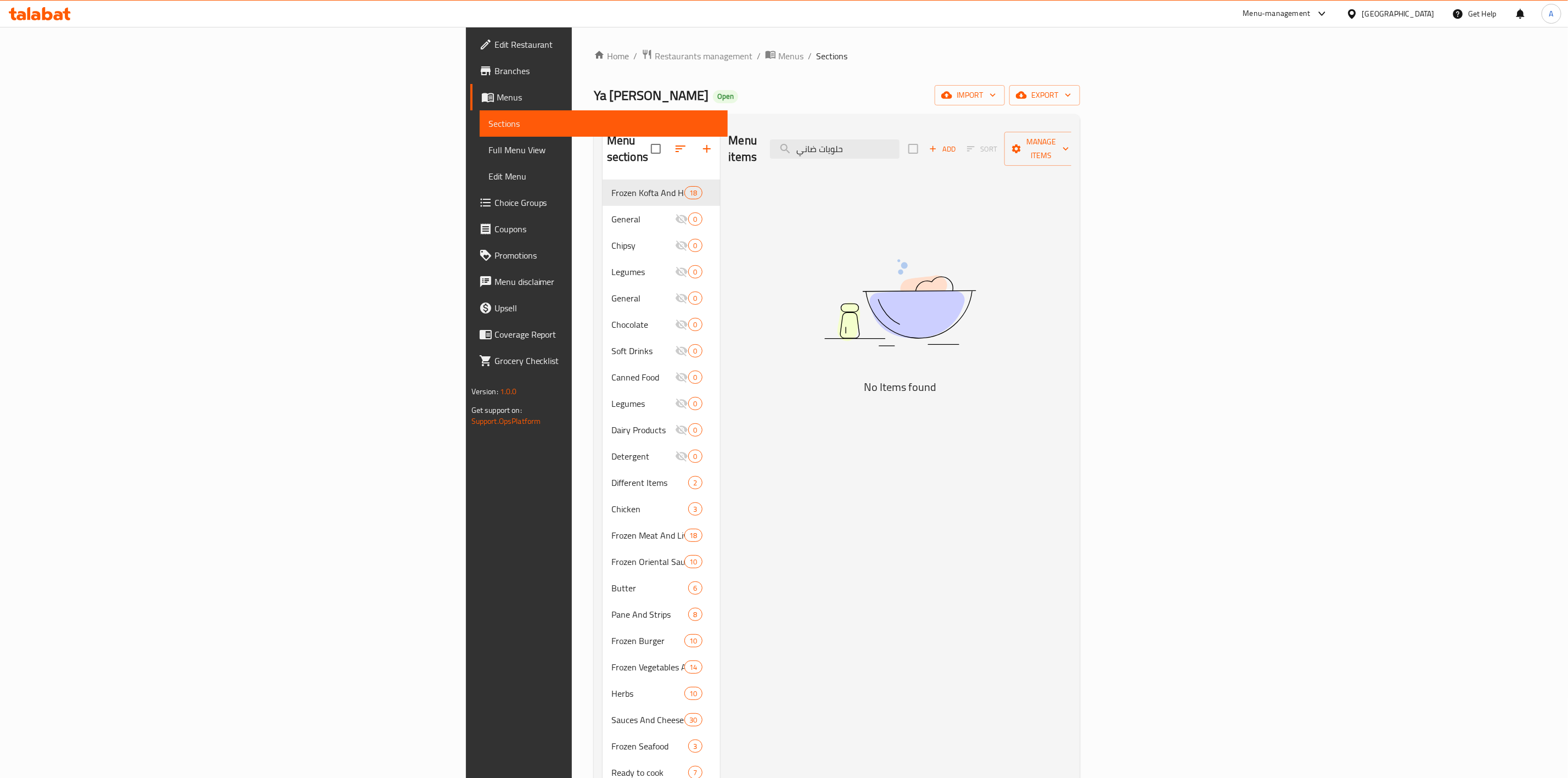
paste input "Lamb sweets"
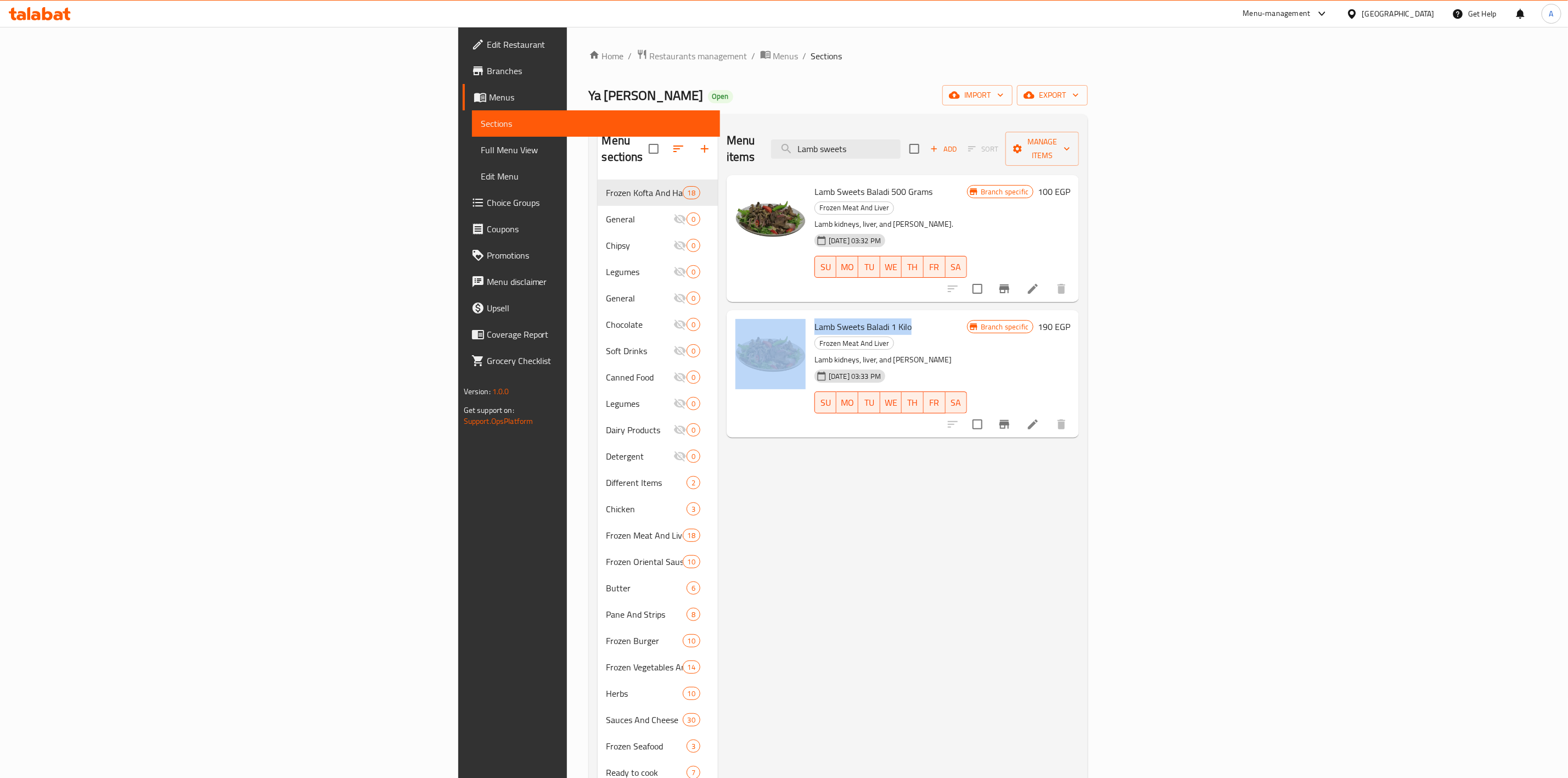
drag, startPoint x: 796, startPoint y: 295, endPoint x: 695, endPoint y: 295, distance: 101.0
click at [731, 315] on div "Lamb Sweets Baladi 1 Kilo Frozen Meat And Liver Lamb kidneys, liver, and [PERSO…" at bounding box center [903, 374] width 344 height 118
copy div "Lamb Sweets Baladi 1 Kilo"
drag, startPoint x: 1037, startPoint y: 146, endPoint x: 471, endPoint y: 53, distance: 573.6
click at [589, 64] on div "Home / Restaurants management / Menus / Sections Ya [PERSON_NAME] Open import e…" at bounding box center [839, 480] width 500 height 861
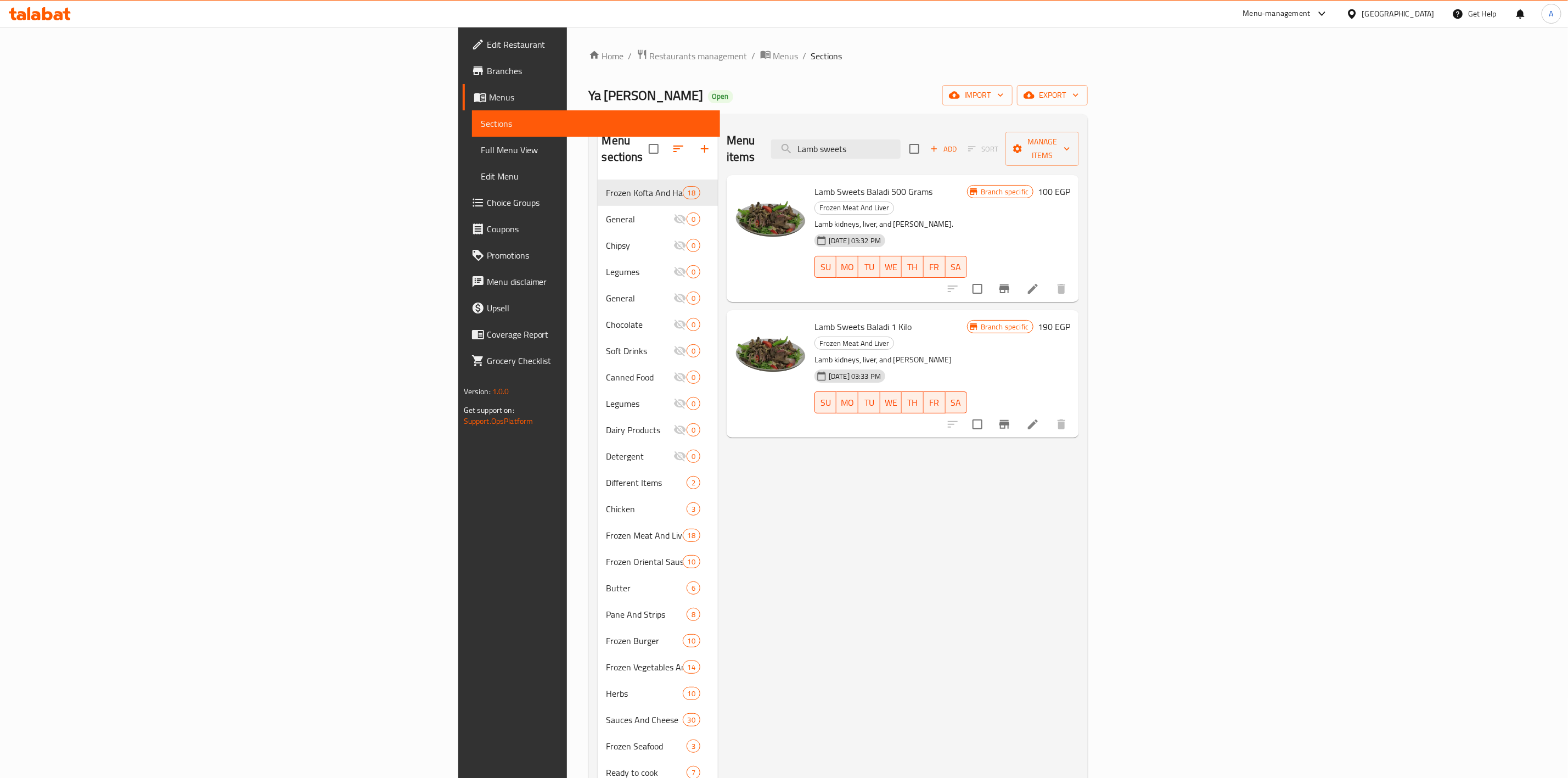
paste input "ممبار بوبوس"
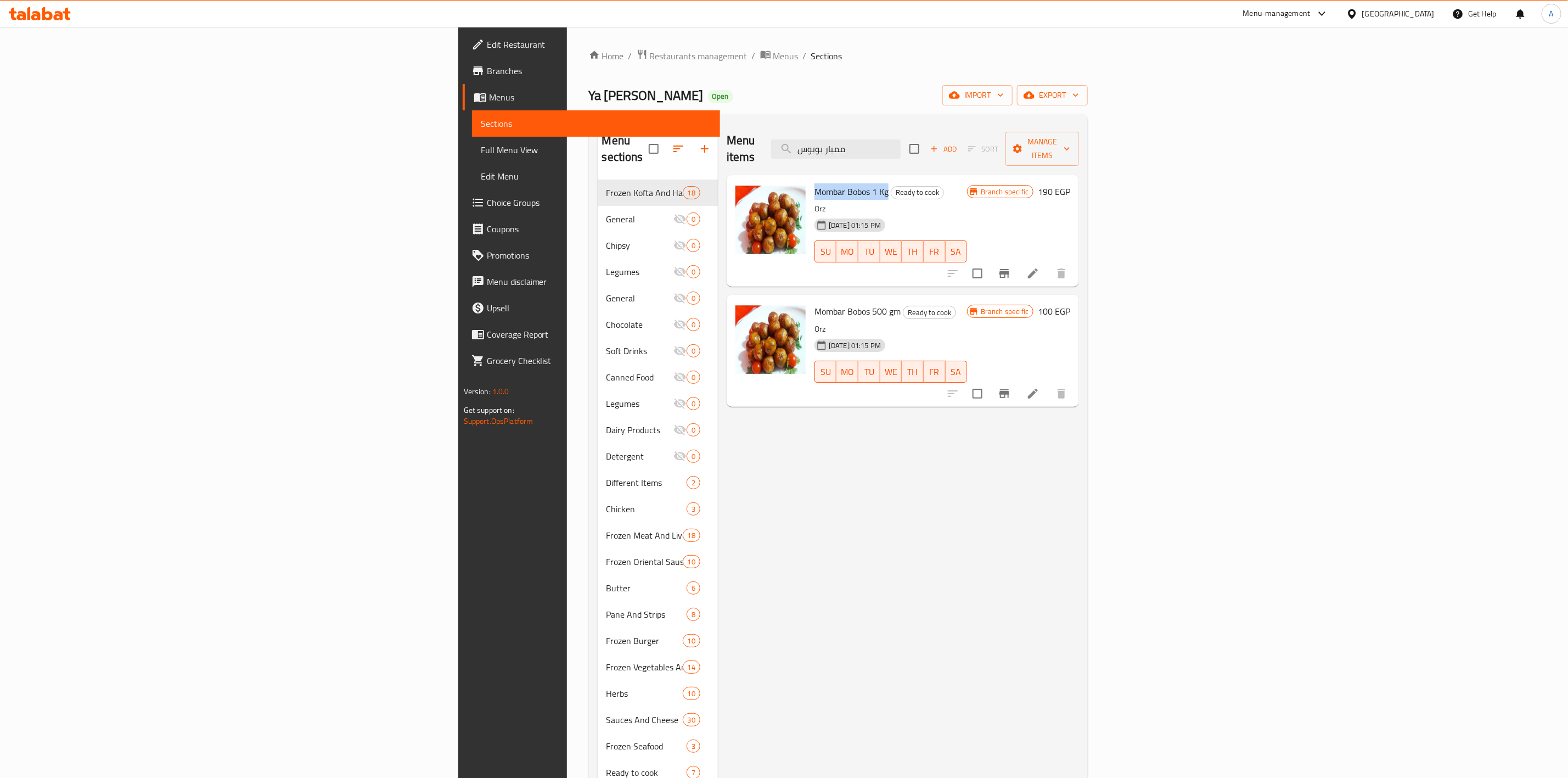
drag, startPoint x: 774, startPoint y: 175, endPoint x: 699, endPoint y: 175, distance: 75.0
click at [810, 179] on div "Mombar Bobos 1 Kg Ready to cook Orz [DATE] 01:15 PM SU MO TU WE TH FR SA" at bounding box center [890, 230] width 161 height 103
copy span "Mombar Bobos 1 Kg"
click at [1079, 536] on div "Menu items ممبار بوبوس Add Sort Manage items Mombar Bobos 1 Kg Ready to cook Or…" at bounding box center [898, 512] width 361 height 778
drag, startPoint x: 1045, startPoint y: 149, endPoint x: 578, endPoint y: 97, distance: 469.9
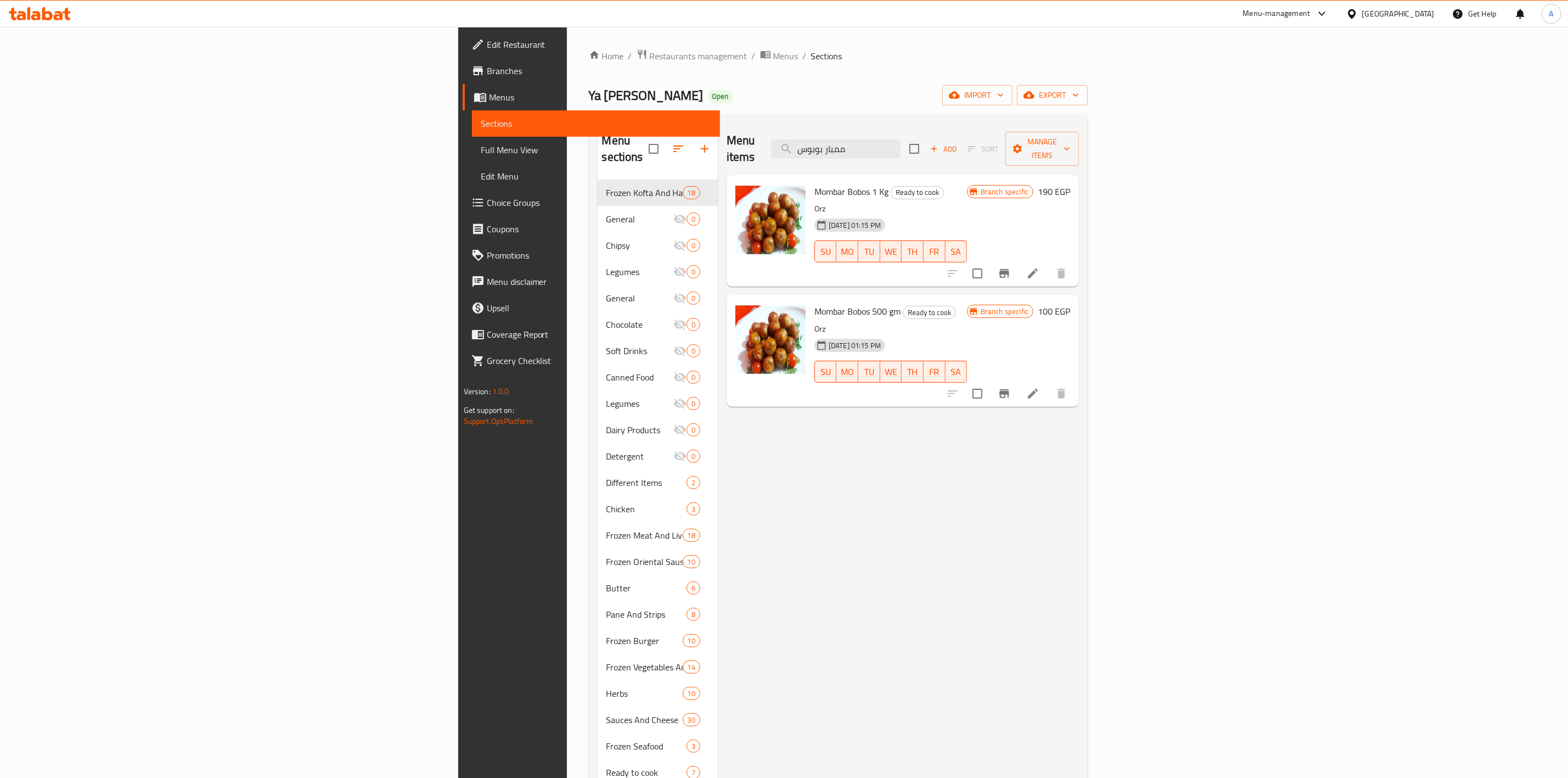
click at [589, 99] on div "Home / Restaurants management / Menus / Sections Ya [PERSON_NAME] Open import e…" at bounding box center [839, 480] width 500 height 861
paste input "لاوي"
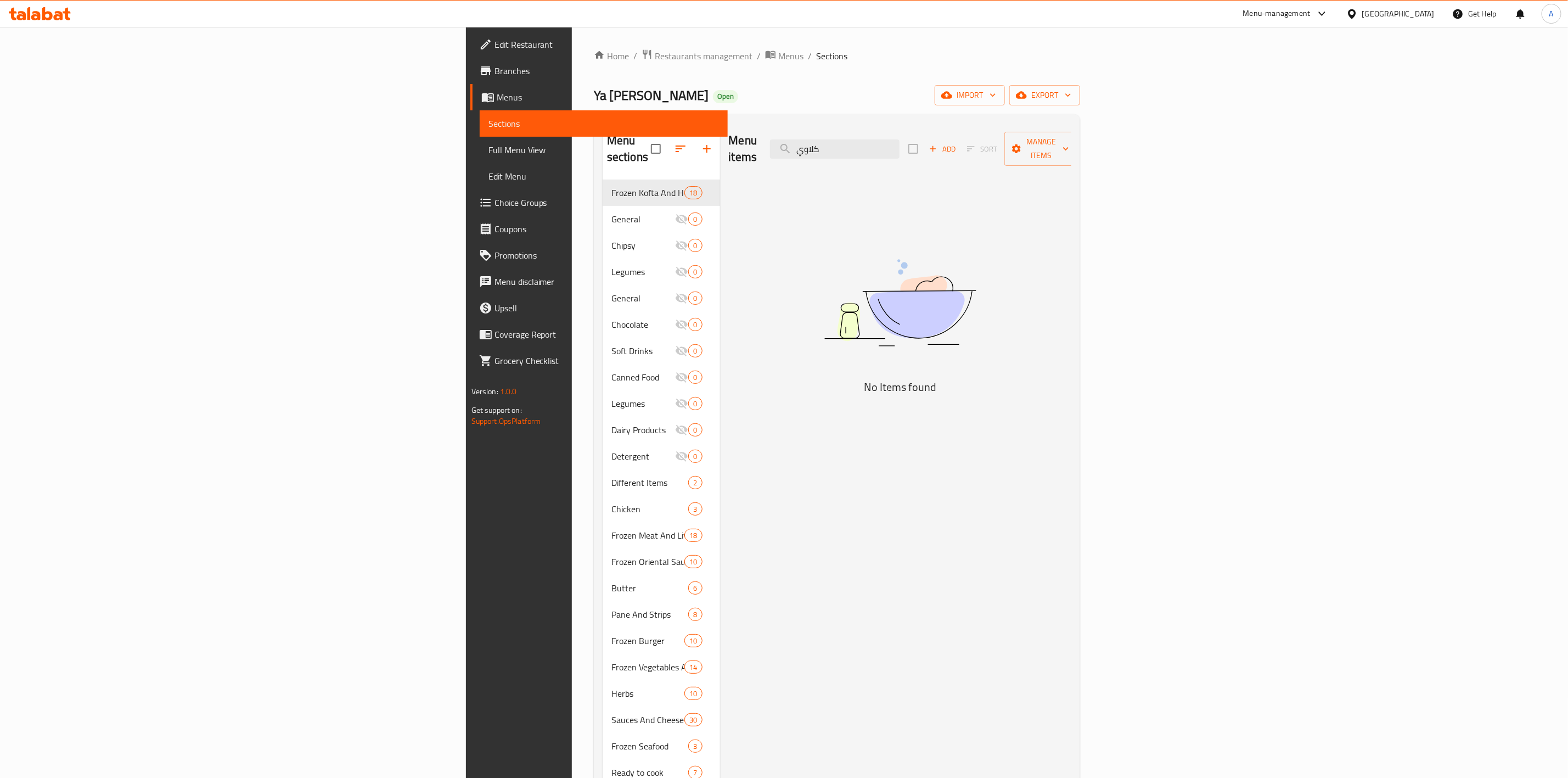
drag, startPoint x: 1023, startPoint y: 146, endPoint x: 991, endPoint y: 128, distance: 36.7
click at [828, 136] on div "Menu items كلاوي Add Sort Manage items" at bounding box center [900, 149] width 343 height 52
click at [900, 147] on input "كلاوي" at bounding box center [835, 149] width 129 height 19
drag, startPoint x: 1032, startPoint y: 146, endPoint x: 666, endPoint y: 174, distance: 367.1
click at [720, 174] on div "Menu items كلاوي Add Sort Manage items No Items found" at bounding box center [896, 512] width 352 height 778
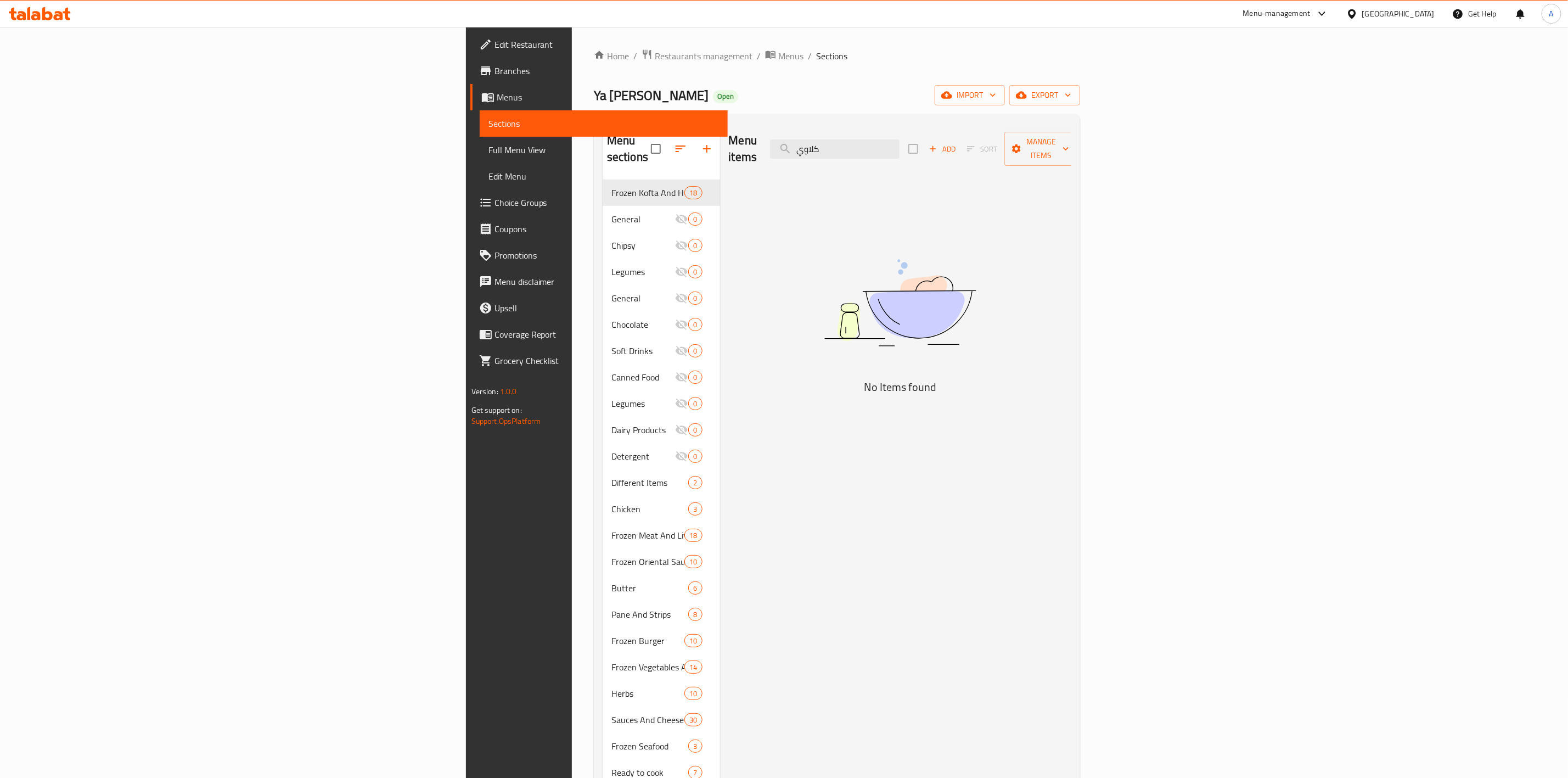
paste input "kidneys"
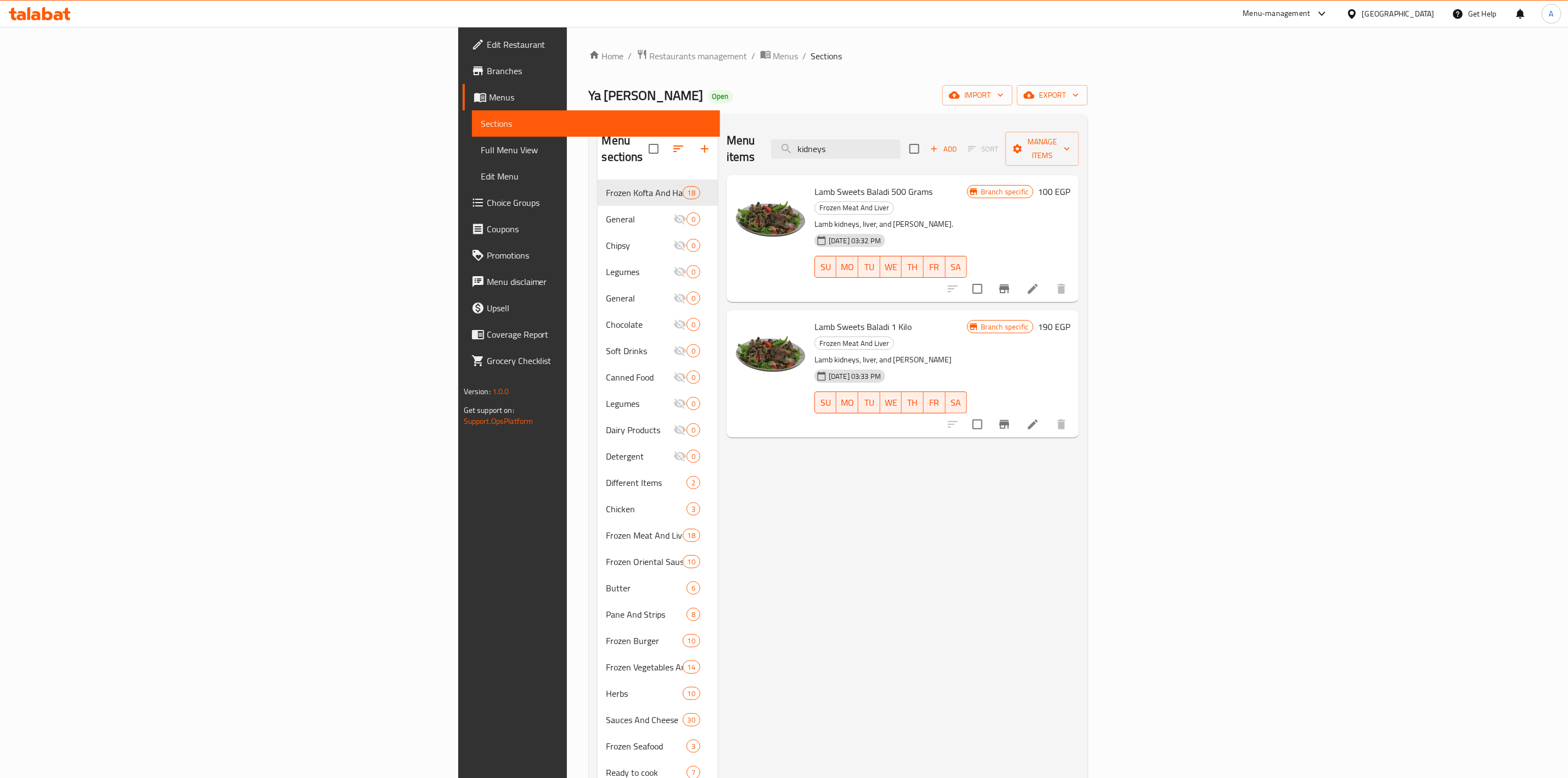
click at [1079, 490] on div "Menu items kidneys Add Sort Manage items Lamb Sweets Baladi 500 Grams Frozen Me…" at bounding box center [898, 512] width 361 height 778
click at [901, 142] on input "kidneys" at bounding box center [836, 149] width 129 height 19
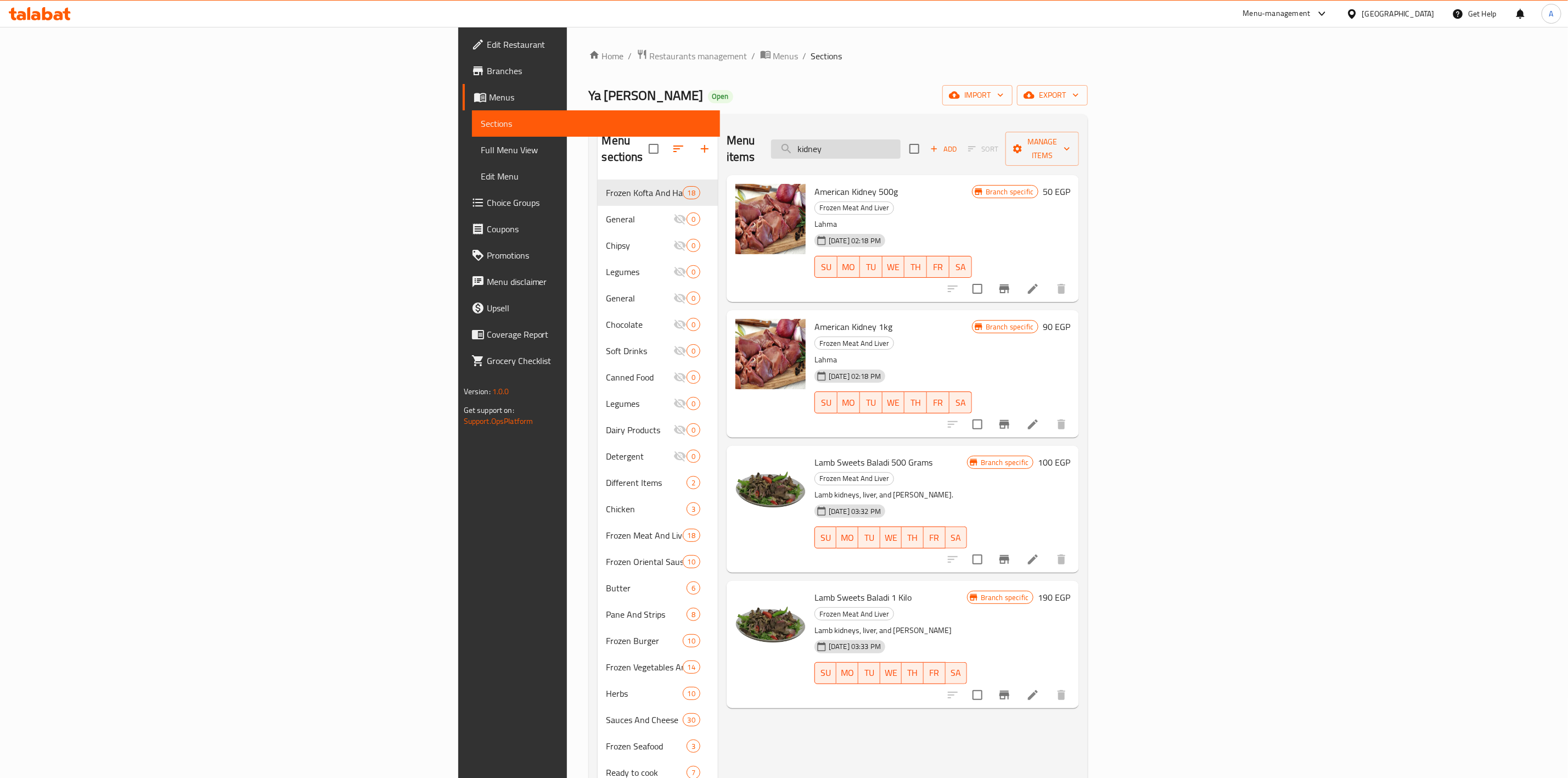
click at [901, 149] on input "kidney" at bounding box center [836, 149] width 129 height 19
click at [718, 698] on div "Menu items kidney Add Sort Manage items American Kidney 500g Frozen Meat And Li…" at bounding box center [898, 512] width 361 height 778
click at [901, 146] on input "kidney" at bounding box center [836, 149] width 129 height 19
drag, startPoint x: 776, startPoint y: 297, endPoint x: 697, endPoint y: 298, distance: 79.0
click at [810, 315] on div "American Kidney 1kg Frozen Meat And Liver Lahma [DATE] 02:18 PM SU MO TU WE TH …" at bounding box center [893, 374] width 166 height 118
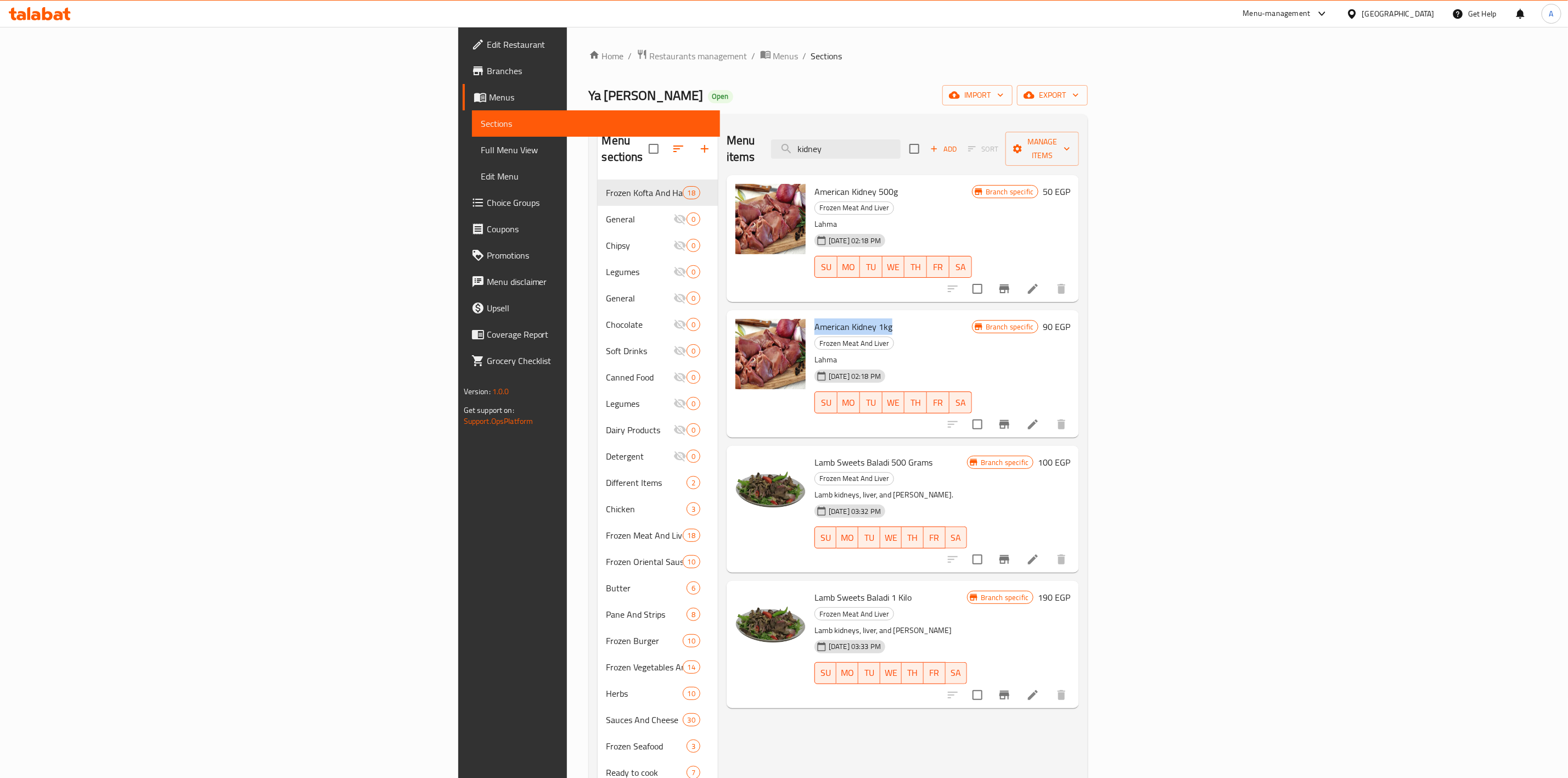
copy span "American Kidney 1kg"
drag, startPoint x: 1030, startPoint y: 146, endPoint x: 479, endPoint y: 143, distance: 551.0
click at [598, 143] on div "Menu sections Frozen Kofta And Hawawshi 18 General 0 Chipsy 0 Legumes 0 General…" at bounding box center [838, 512] width 482 height 778
paste input "برجر يا بلاش"
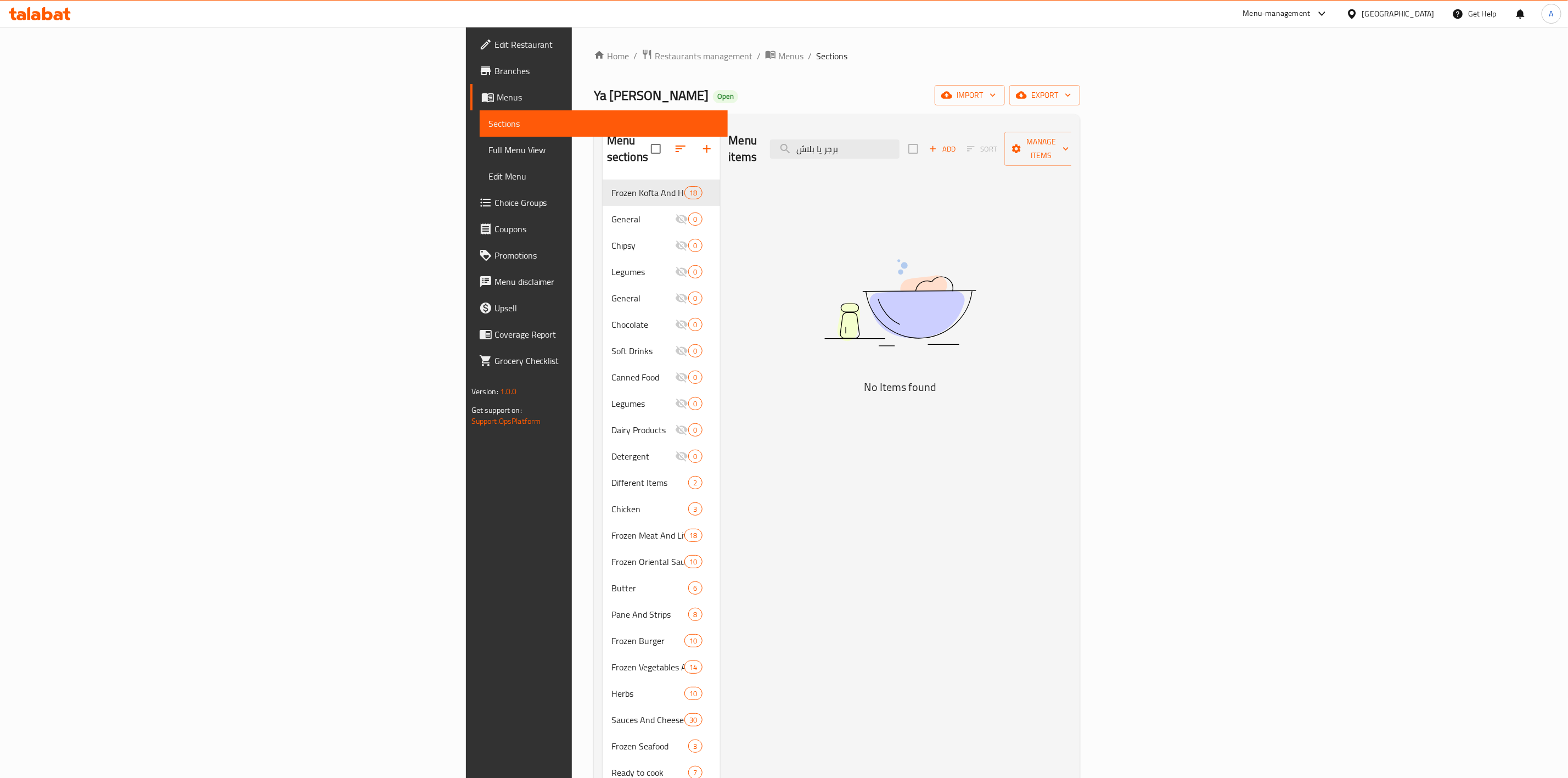
drag, startPoint x: 998, startPoint y: 142, endPoint x: 876, endPoint y: 142, distance: 122.0
click at [876, 142] on div "Menu items برجر يا بلاش Add Sort Manage items" at bounding box center [900, 149] width 343 height 52
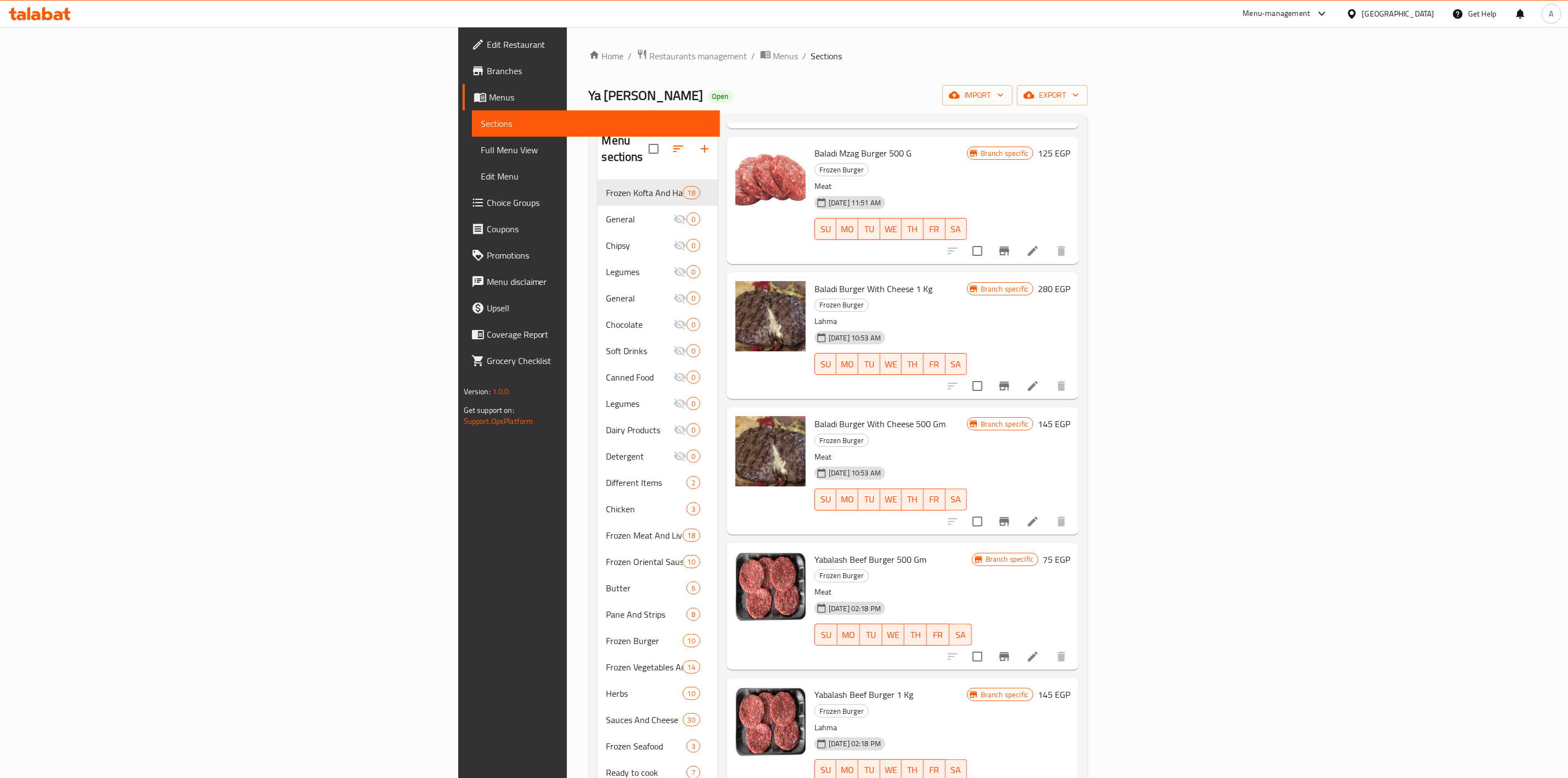
scroll to position [165, 0]
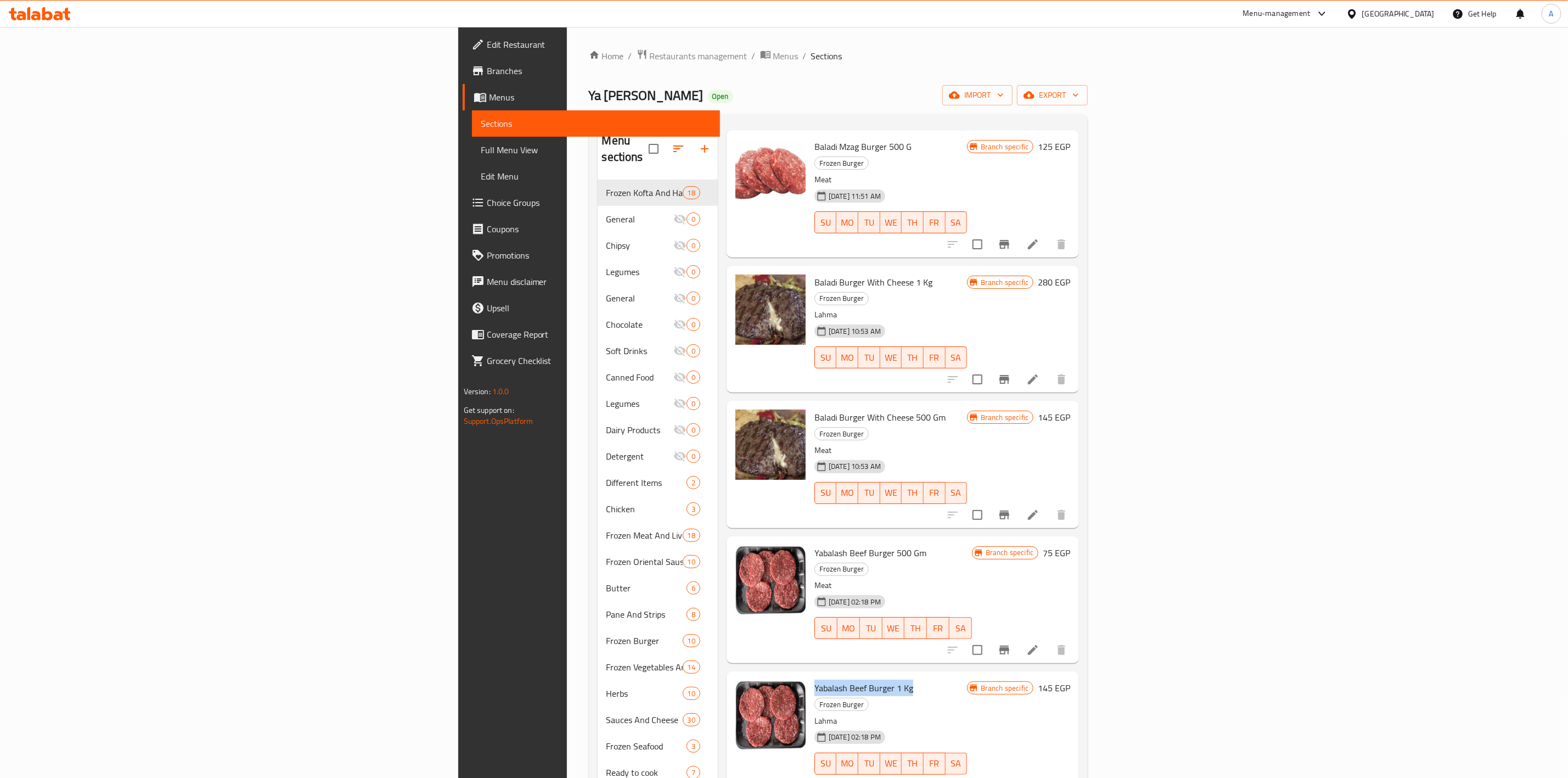
drag, startPoint x: 797, startPoint y: 613, endPoint x: 700, endPoint y: 613, distance: 97.0
click at [814, 680] on h6 "Yabalash Beef Burger 1 Kg Frozen Burger" at bounding box center [890, 696] width 153 height 31
copy span "Yabalash Beef Burger 1 Kg"
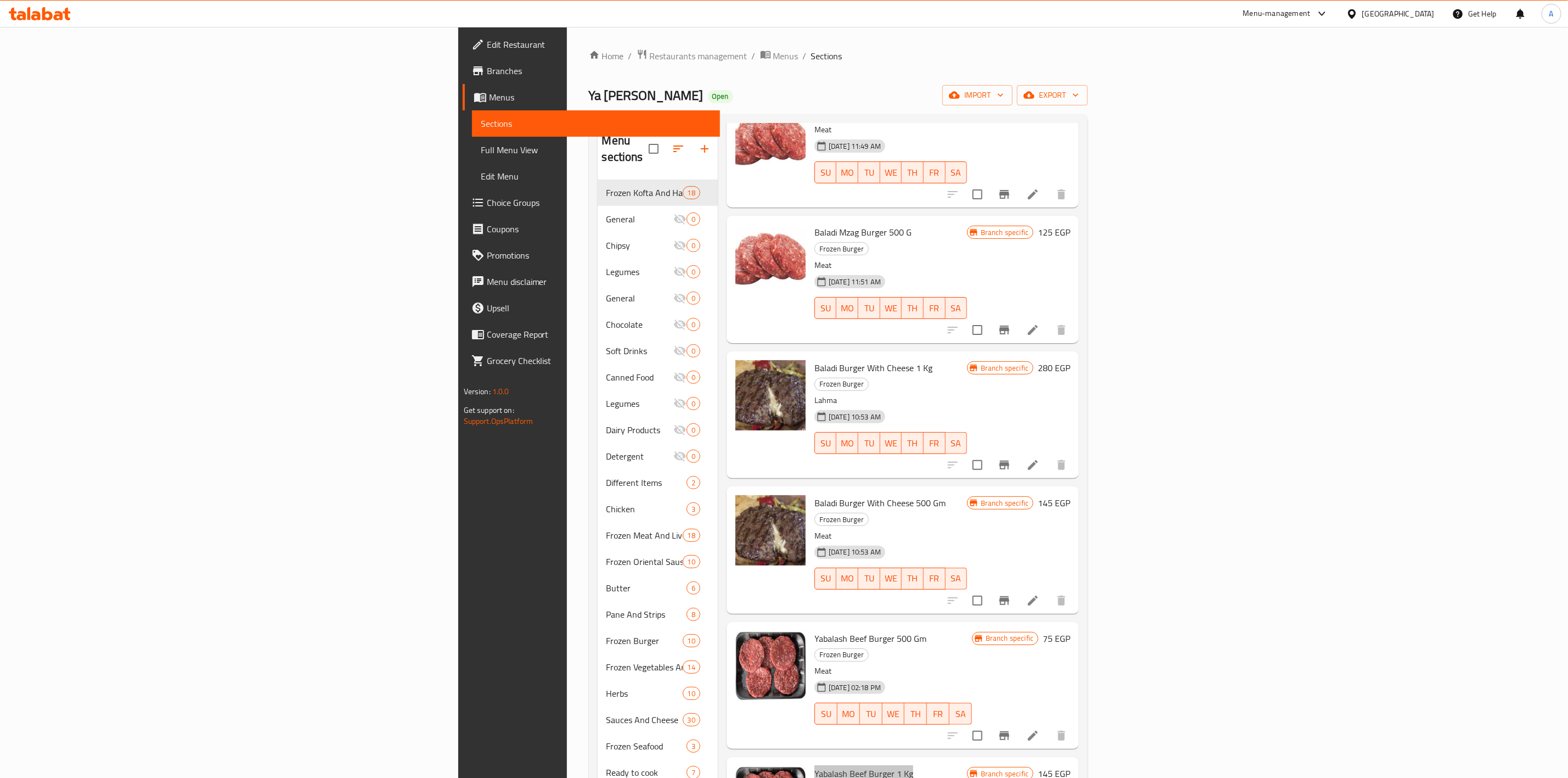
scroll to position [0, 0]
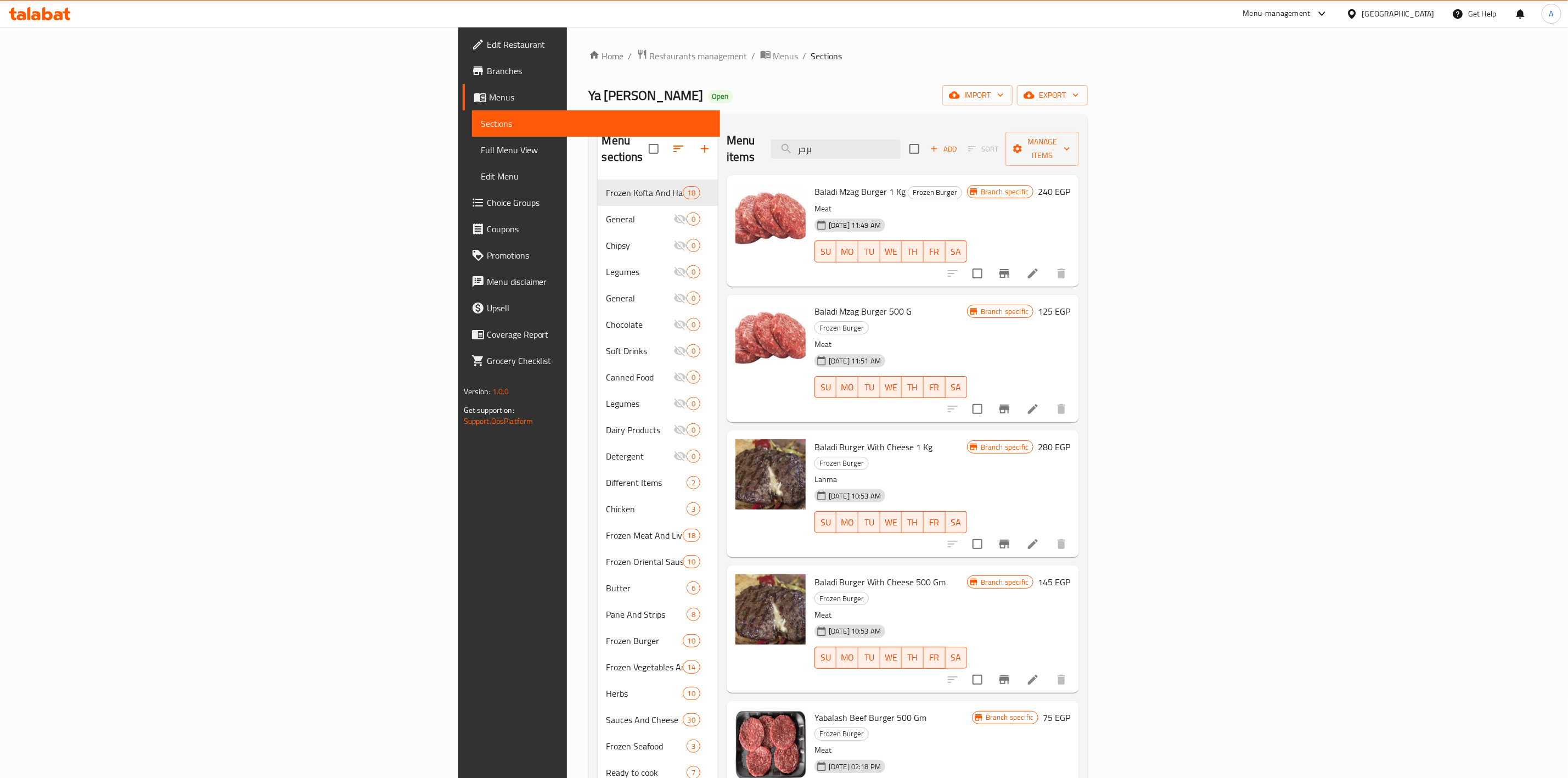
drag, startPoint x: 1010, startPoint y: 137, endPoint x: 748, endPoint y: 116, distance: 262.8
click at [749, 116] on div "Menu sections Frozen Kofta And Hawawshi 18 General 0 Chipsy 0 Legumes 0 General…" at bounding box center [839, 512] width 500 height 796
paste input "بلدي مزاج"
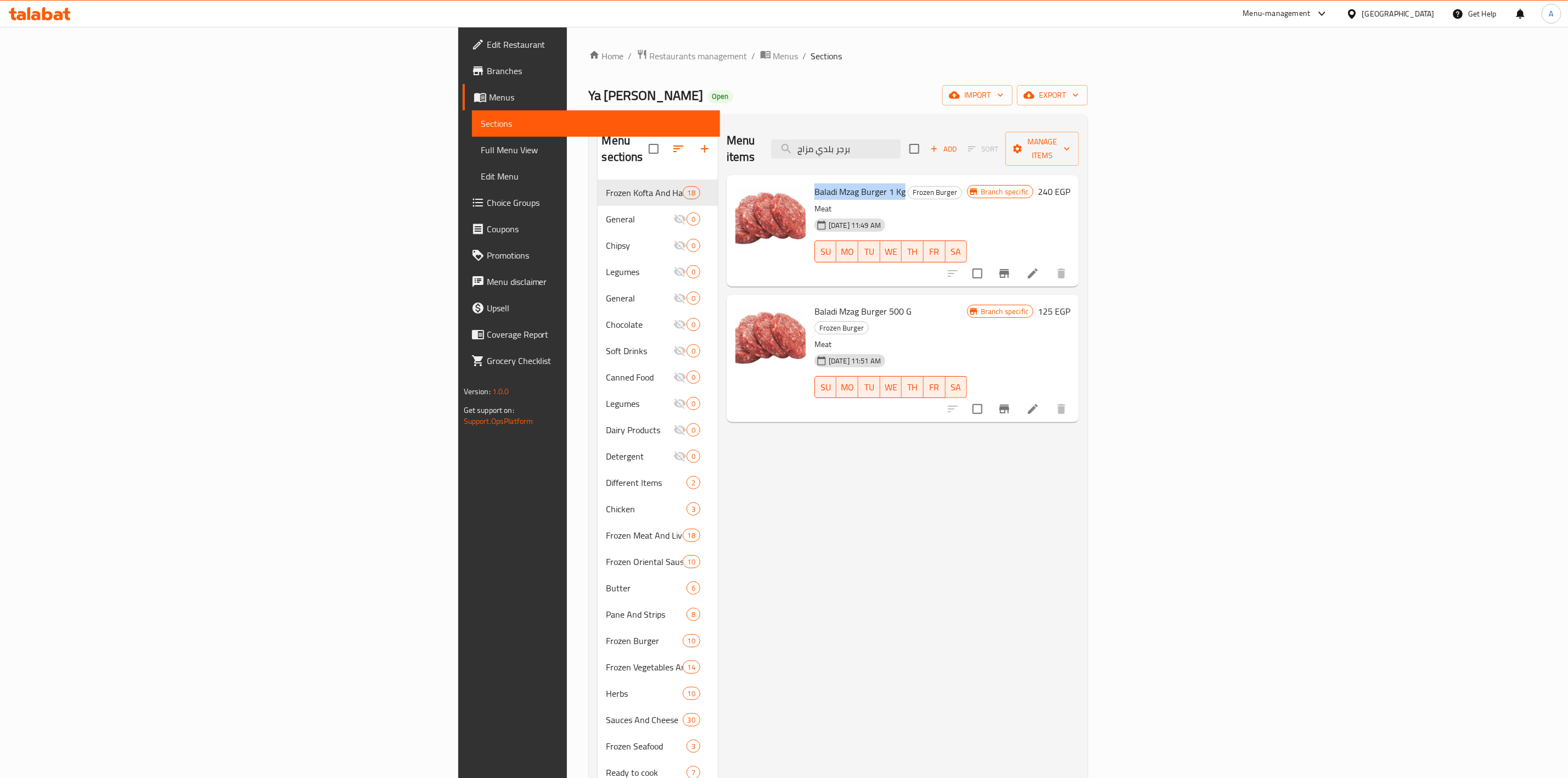
drag, startPoint x: 790, startPoint y: 180, endPoint x: 699, endPoint y: 183, distance: 91.0
click at [810, 183] on div "Baladi Mzag Burger 1 Kg Frozen Burger Meat [DATE] 11:49 AM SU MO TU WE TH FR SA" at bounding box center [890, 230] width 161 height 103
click at [1079, 566] on div "Menu items برجر بلدي مزاج Add Sort Manage items Baladi Mzag Burger 1 Kg Frozen …" at bounding box center [898, 512] width 361 height 778
drag, startPoint x: 1043, startPoint y: 142, endPoint x: 595, endPoint y: 79, distance: 452.4
click at [595, 79] on div "Home / Restaurants management / Menus / Sections Ya [PERSON_NAME] Open import e…" at bounding box center [839, 480] width 500 height 861
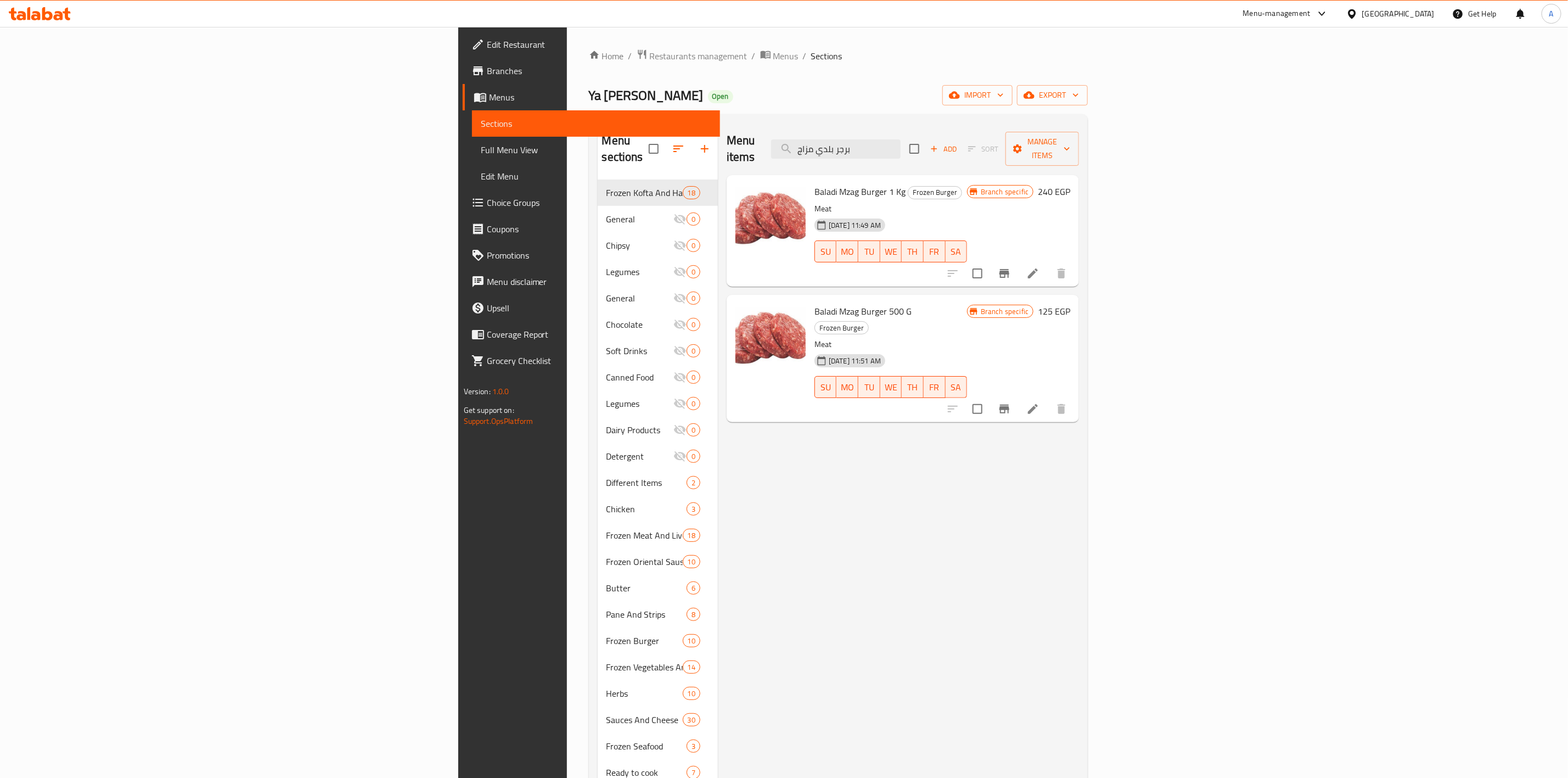
paste input "جق يا بلاش"
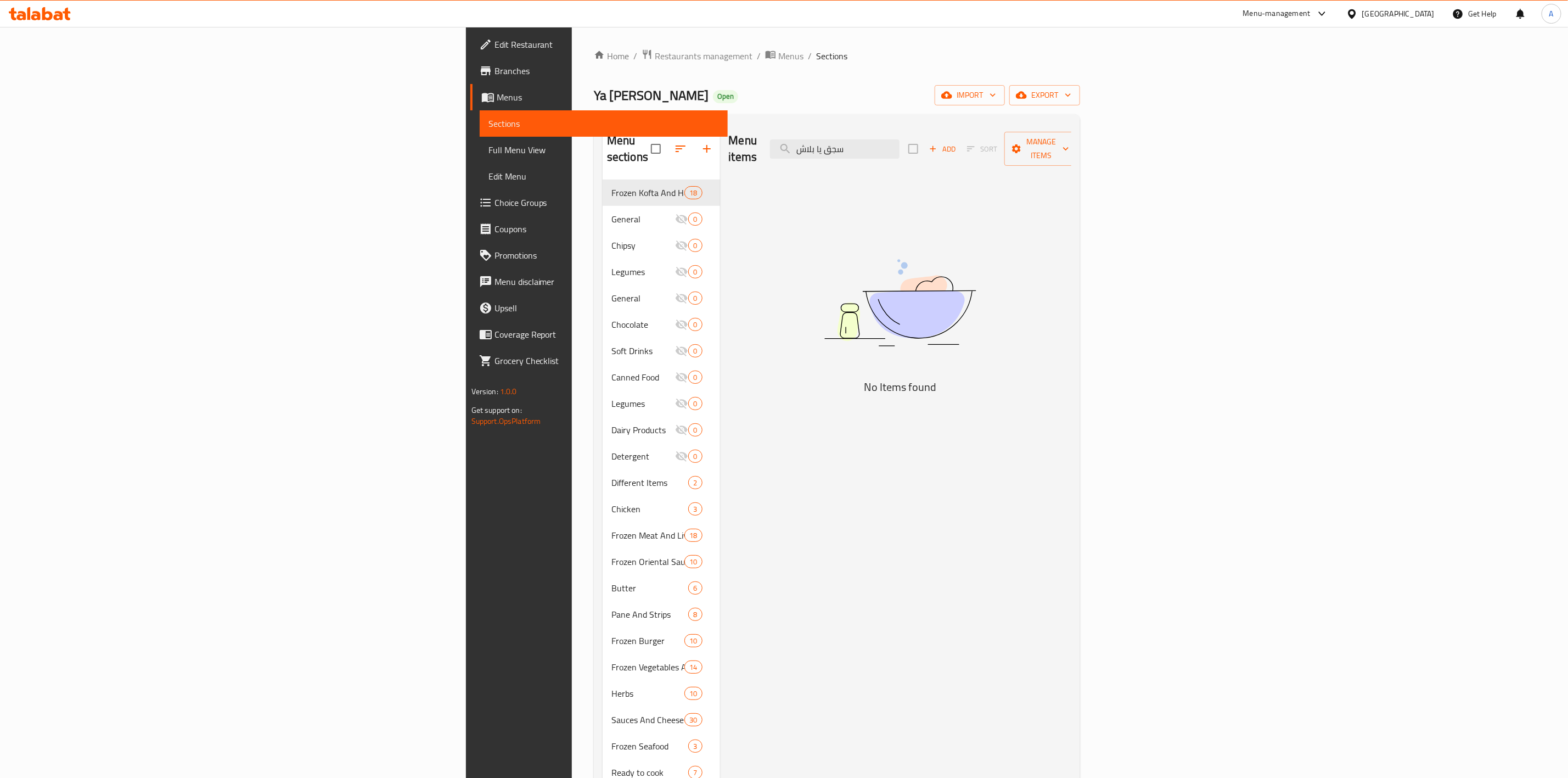
drag, startPoint x: 1000, startPoint y: 143, endPoint x: 633, endPoint y: 143, distance: 367.0
click at [729, 143] on div "Menu items سجق يا بلاش Add Sort Manage items" at bounding box center [900, 149] width 343 height 52
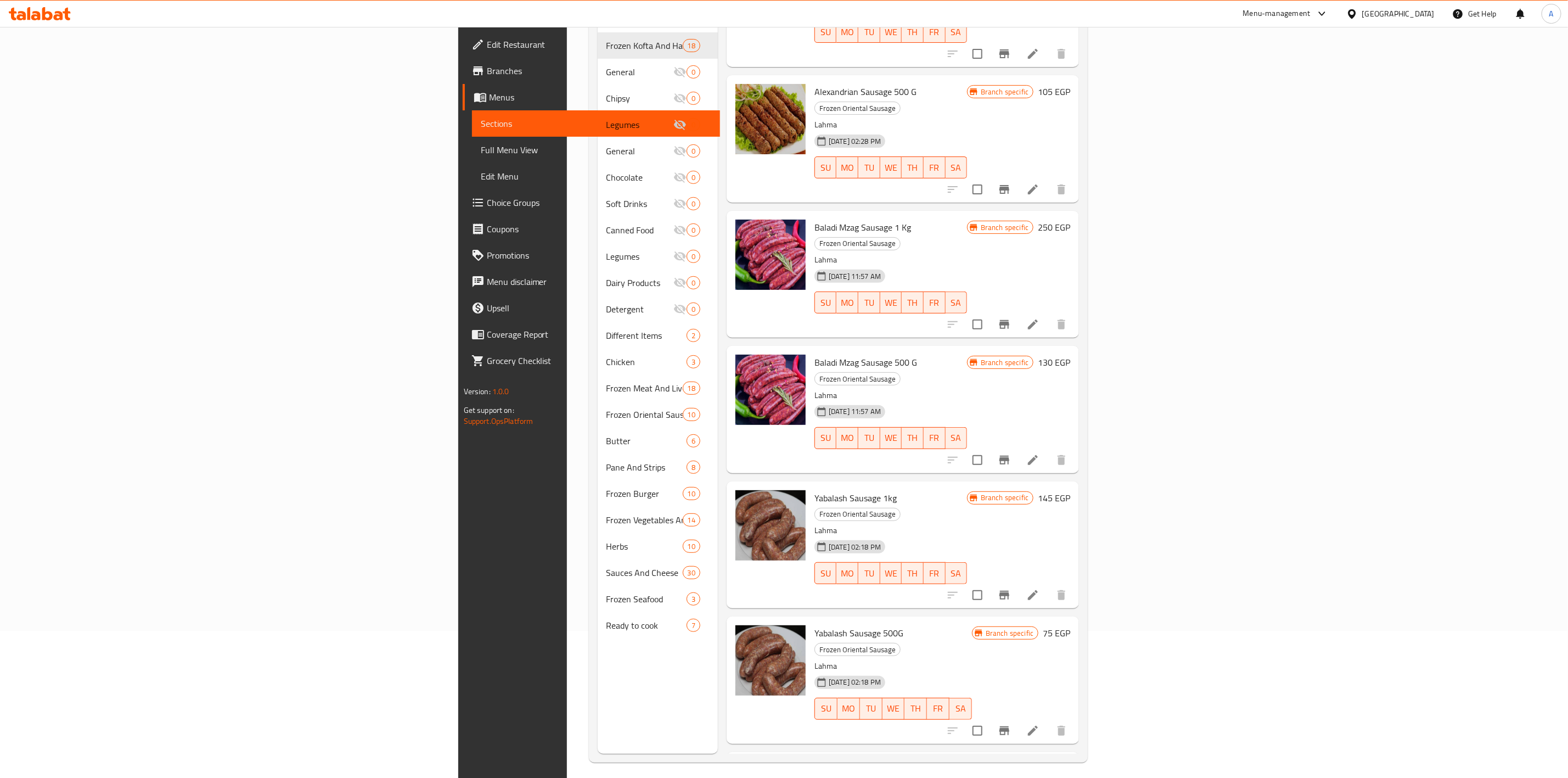
scroll to position [154, 0]
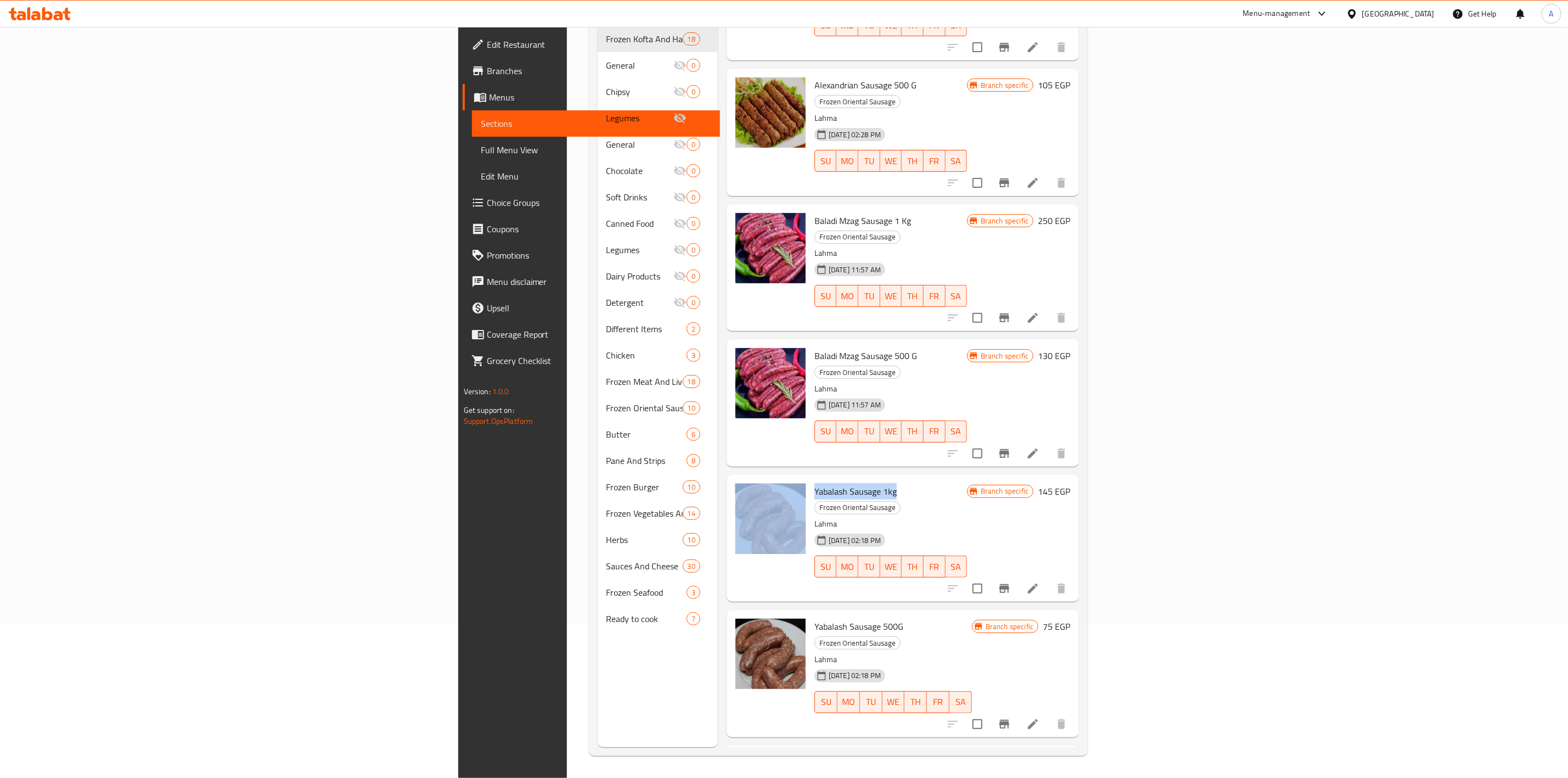
drag, startPoint x: 779, startPoint y: 414, endPoint x: 693, endPoint y: 419, distance: 86.1
click at [731, 480] on div "Yabalash Sausage 1kg Frozen Oriental Sausage Lahma [DATE] 02:18 PM SU MO TU WE …" at bounding box center [903, 539] width 344 height 118
click at [967, 247] on p "Lahma" at bounding box center [890, 254] width 153 height 14
drag, startPoint x: 798, startPoint y: 179, endPoint x: 697, endPoint y: 179, distance: 101.0
click at [810, 209] on div "Baladi Mzag Sausage 1 Kg Frozen Oriental Sausage Lahma [DATE] 11:57 AM SU MO TU…" at bounding box center [890, 268] width 161 height 118
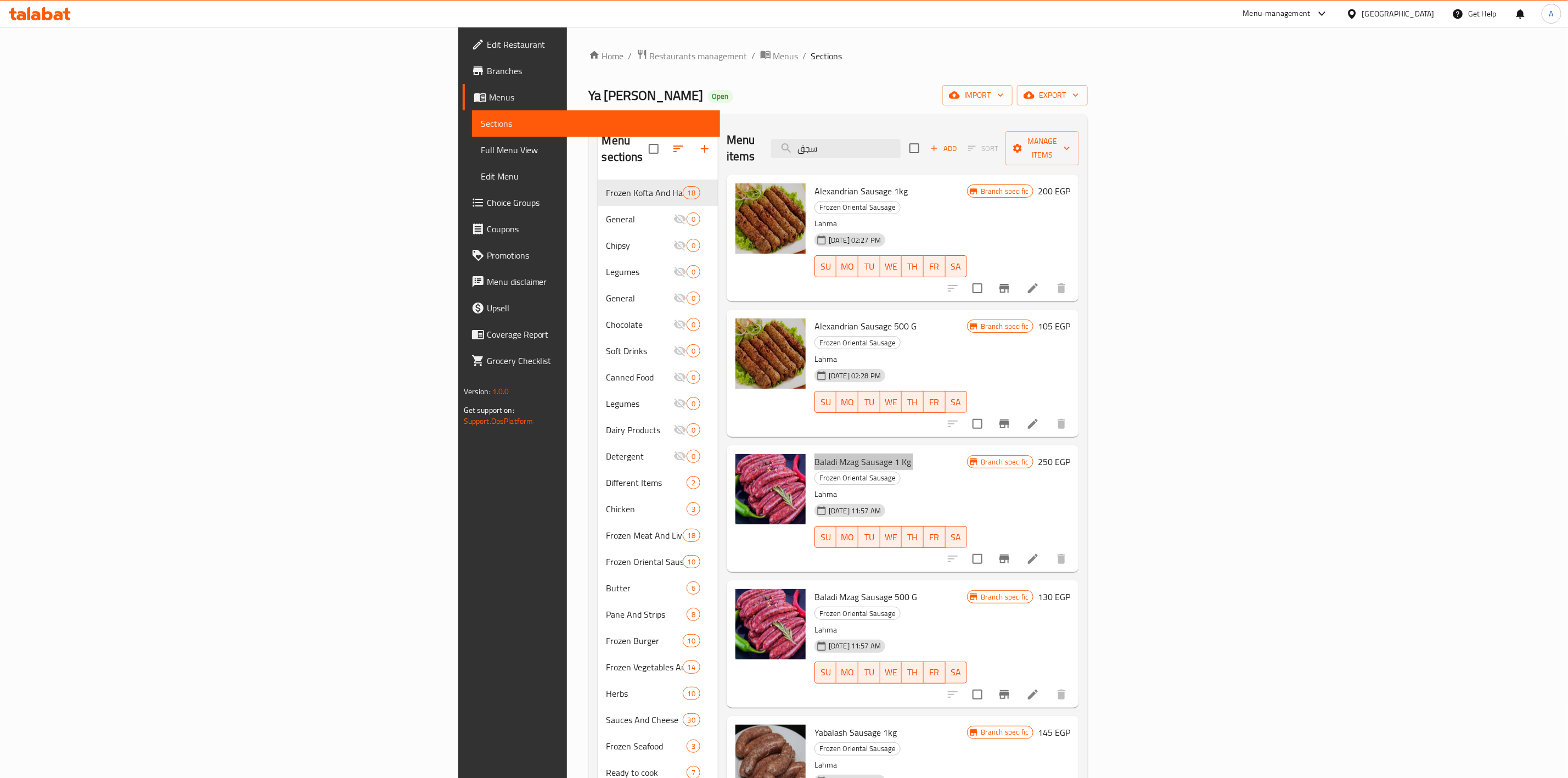
scroll to position [0, 0]
drag, startPoint x: 887, startPoint y: 123, endPoint x: 918, endPoint y: 89, distance: 46.0
click at [719, 101] on div "Home / Restaurants management / Menus / Sections Ya [PERSON_NAME] Open import e…" at bounding box center [839, 480] width 500 height 861
paste input "[PERSON_NAME]"
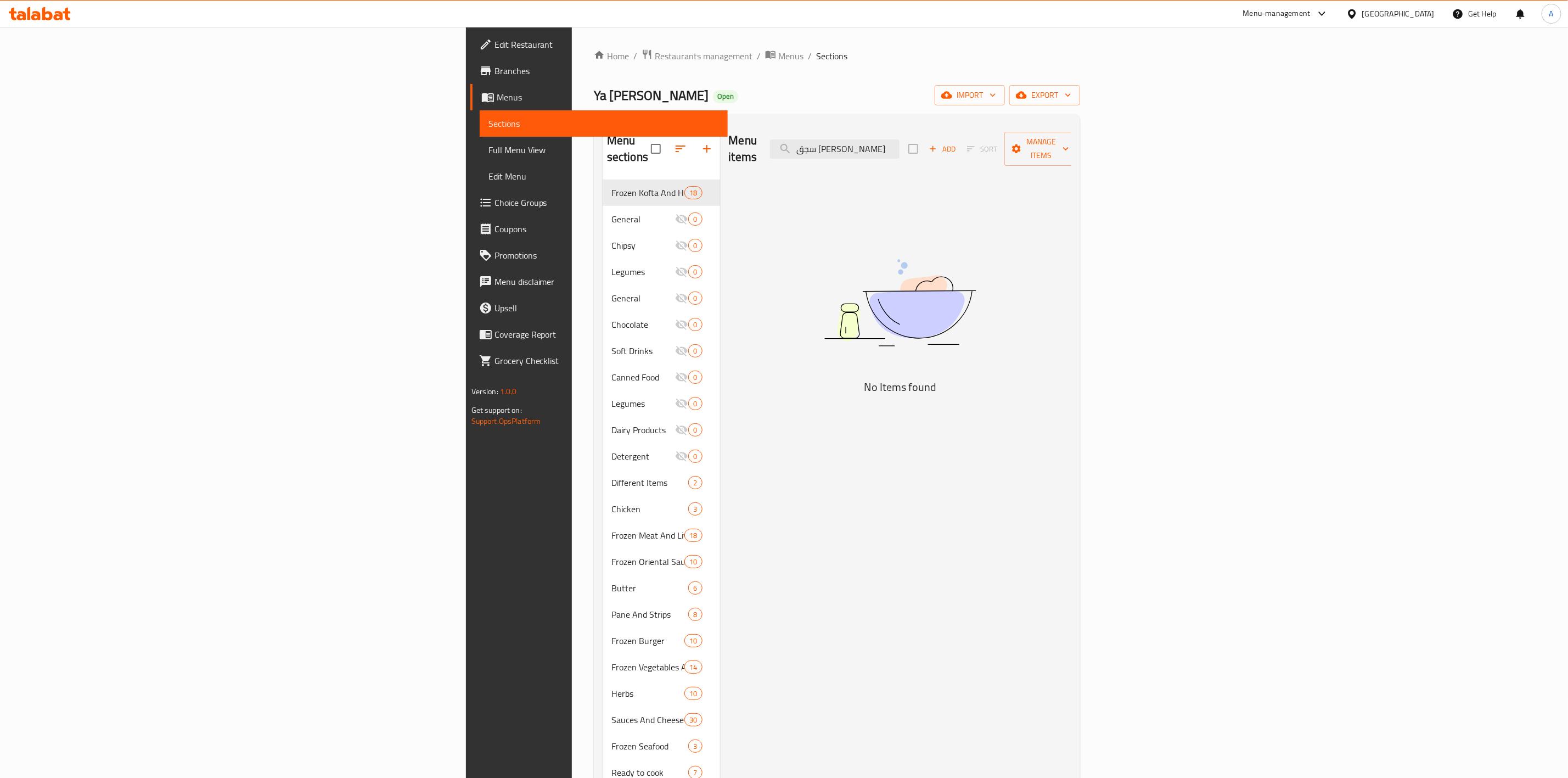
drag, startPoint x: 1016, startPoint y: 149, endPoint x: 774, endPoint y: 155, distance: 242.1
click at [766, 149] on div "Menu items سجق إسكندراني Add Sort Manage items" at bounding box center [900, 149] width 343 height 52
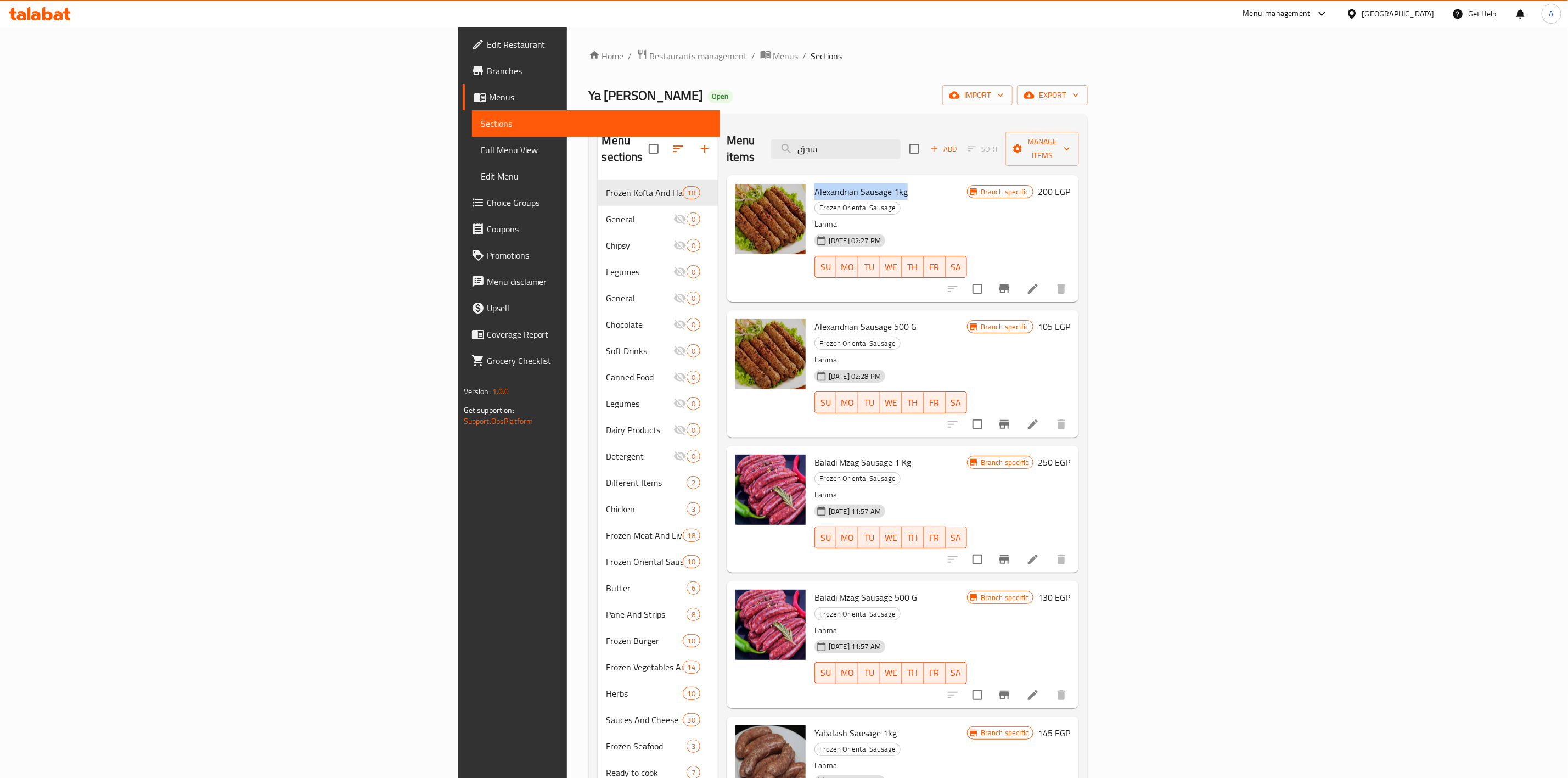
drag, startPoint x: 792, startPoint y: 174, endPoint x: 700, endPoint y: 178, distance: 92.1
click at [814, 184] on h6 "Alexandrian Sausage 1kg Frozen Oriental Sausage" at bounding box center [890, 200] width 153 height 31
drag, startPoint x: 1022, startPoint y: 145, endPoint x: 458, endPoint y: 76, distance: 568.2
click at [589, 76] on div "Home / Restaurants management / Menus / Sections Ya [PERSON_NAME] Open import e…" at bounding box center [839, 480] width 500 height 861
paste input "واوشي"
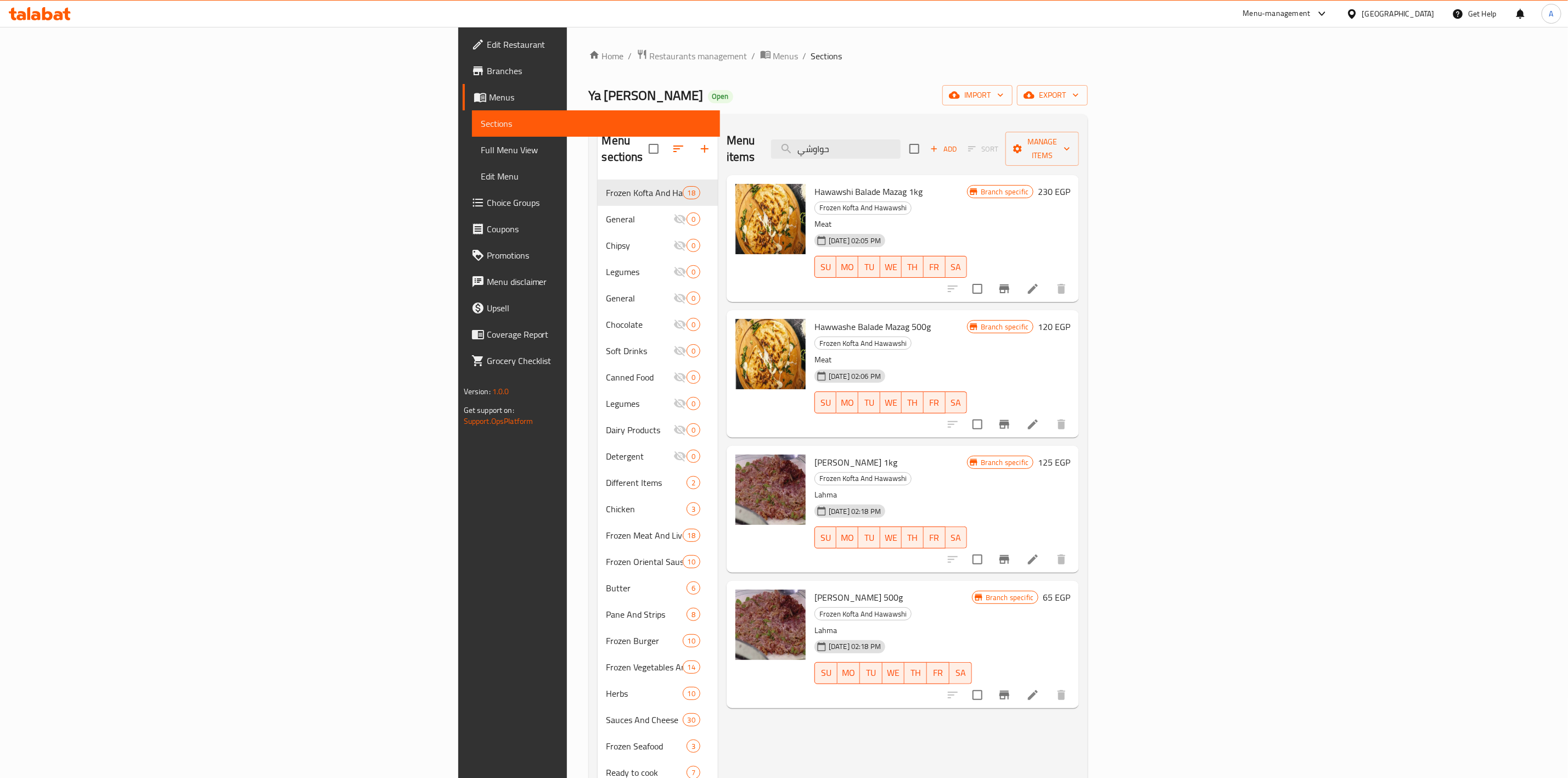
drag, startPoint x: 788, startPoint y: 414, endPoint x: 693, endPoint y: 418, distance: 95.1
click at [731, 450] on div "Yabalash Hawawshi 1kg Frozen Kofta And Hawawshi Lahma [DATE] 02:18 PM SU MO TU …" at bounding box center [903, 509] width 344 height 118
click at [809, 119] on div "Menu sections Frozen Kofta And Hawawshi 18 General 0 Chipsy 0 Legumes 0 General…" at bounding box center [839, 512] width 500 height 796
drag, startPoint x: 809, startPoint y: 178, endPoint x: 700, endPoint y: 182, distance: 109.1
click at [814, 184] on span "Hawawshi Balade Mazag 1kg" at bounding box center [868, 192] width 108 height 17
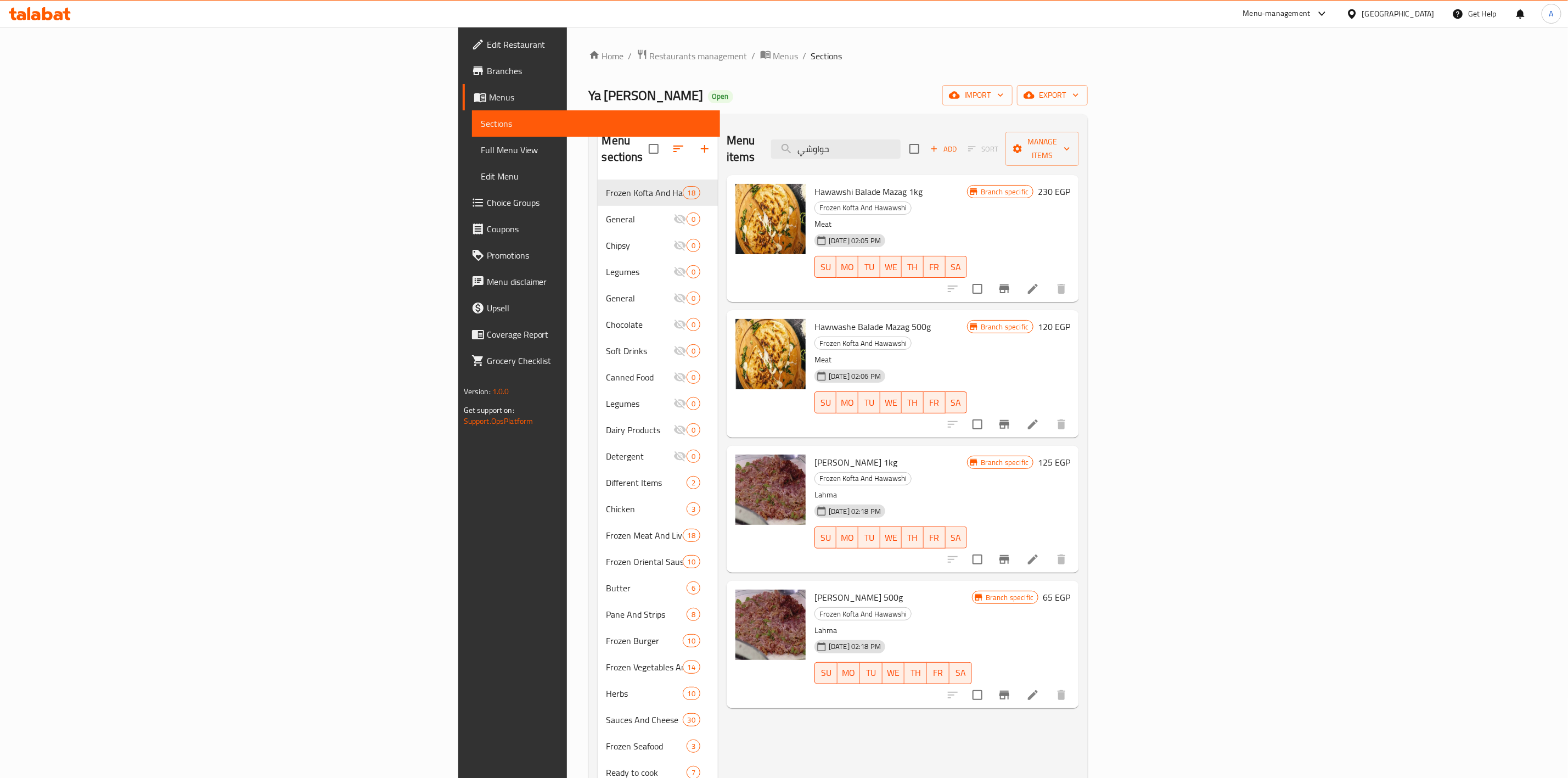
drag, startPoint x: 1015, startPoint y: 135, endPoint x: 948, endPoint y: 68, distance: 94.8
click at [616, 74] on div "Home / Restaurants management / Menus / Sections Ya [PERSON_NAME] Open import e…" at bounding box center [839, 480] width 500 height 861
paste input "كفتة بلد"
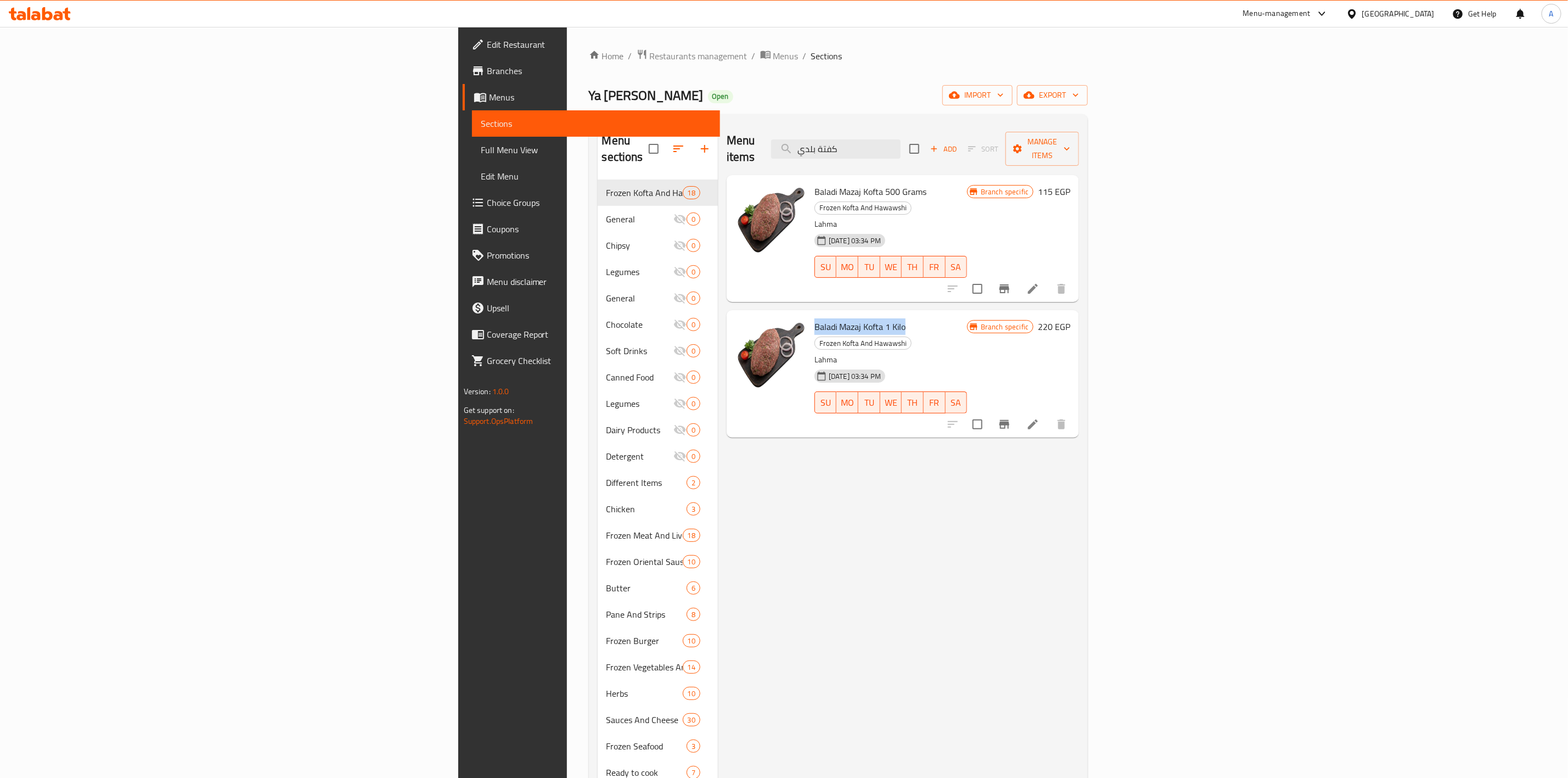
drag, startPoint x: 789, startPoint y: 295, endPoint x: 699, endPoint y: 294, distance: 90.0
click at [810, 315] on div "Baladi Mazaj Kofta 1 Kilo Frozen Kofta And Hawawshi Lahma [DATE] 03:34 PM SU MO…" at bounding box center [890, 374] width 161 height 118
drag, startPoint x: 704, startPoint y: 623, endPoint x: 893, endPoint y: 262, distance: 407.5
click at [718, 618] on div "Menu items كفتة بلدي Add Sort Manage items Baladi Mazaj Kofta 500 Grams Frozen …" at bounding box center [898, 512] width 361 height 778
drag, startPoint x: 1034, startPoint y: 141, endPoint x: 314, endPoint y: 38, distance: 727.3
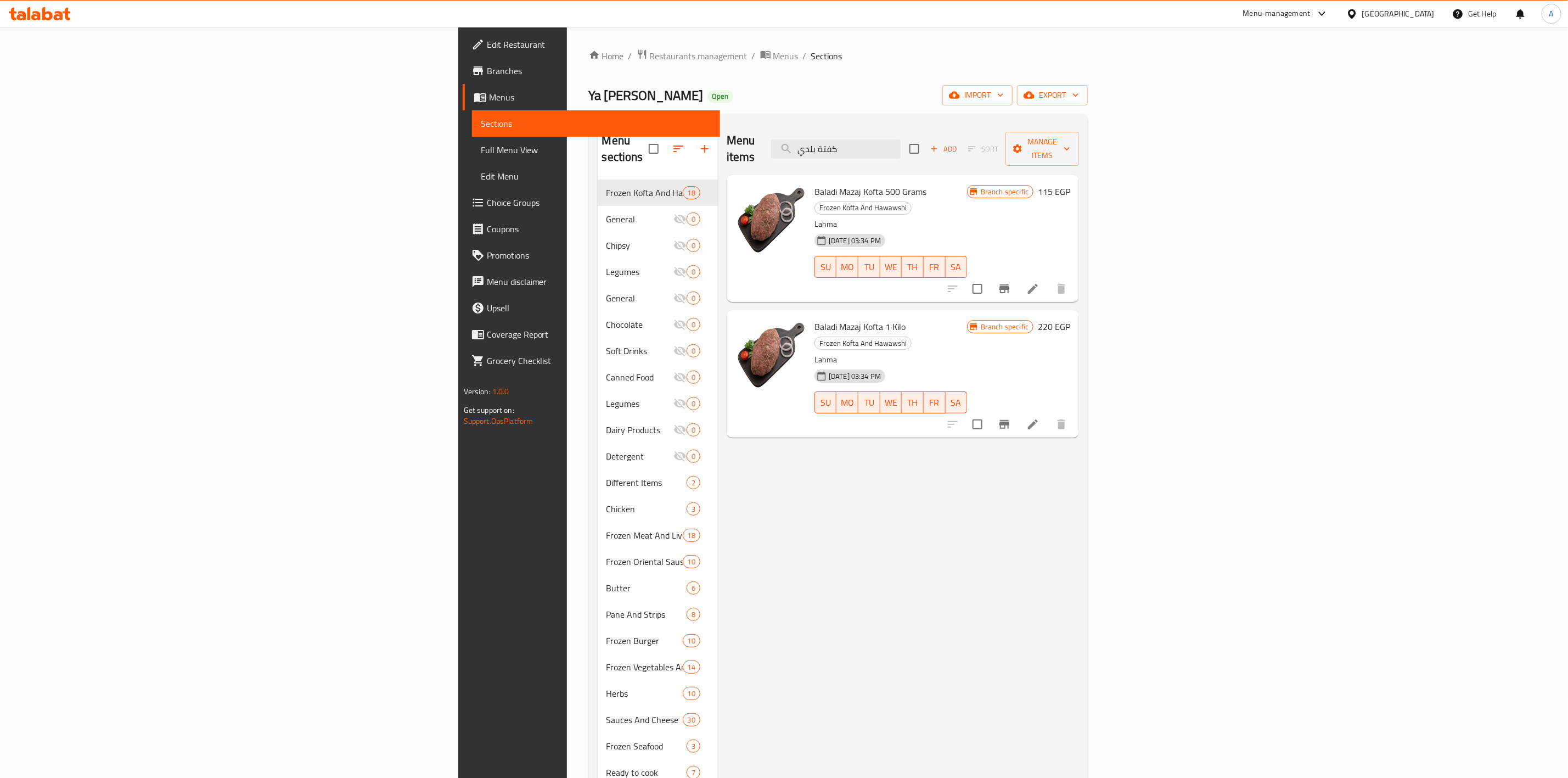
click at [567, 38] on div "Home / Restaurants management / Menus / Sections Ya [PERSON_NAME] Open import e…" at bounding box center [839, 480] width 544 height 905
paste input "وي يا بلاش"
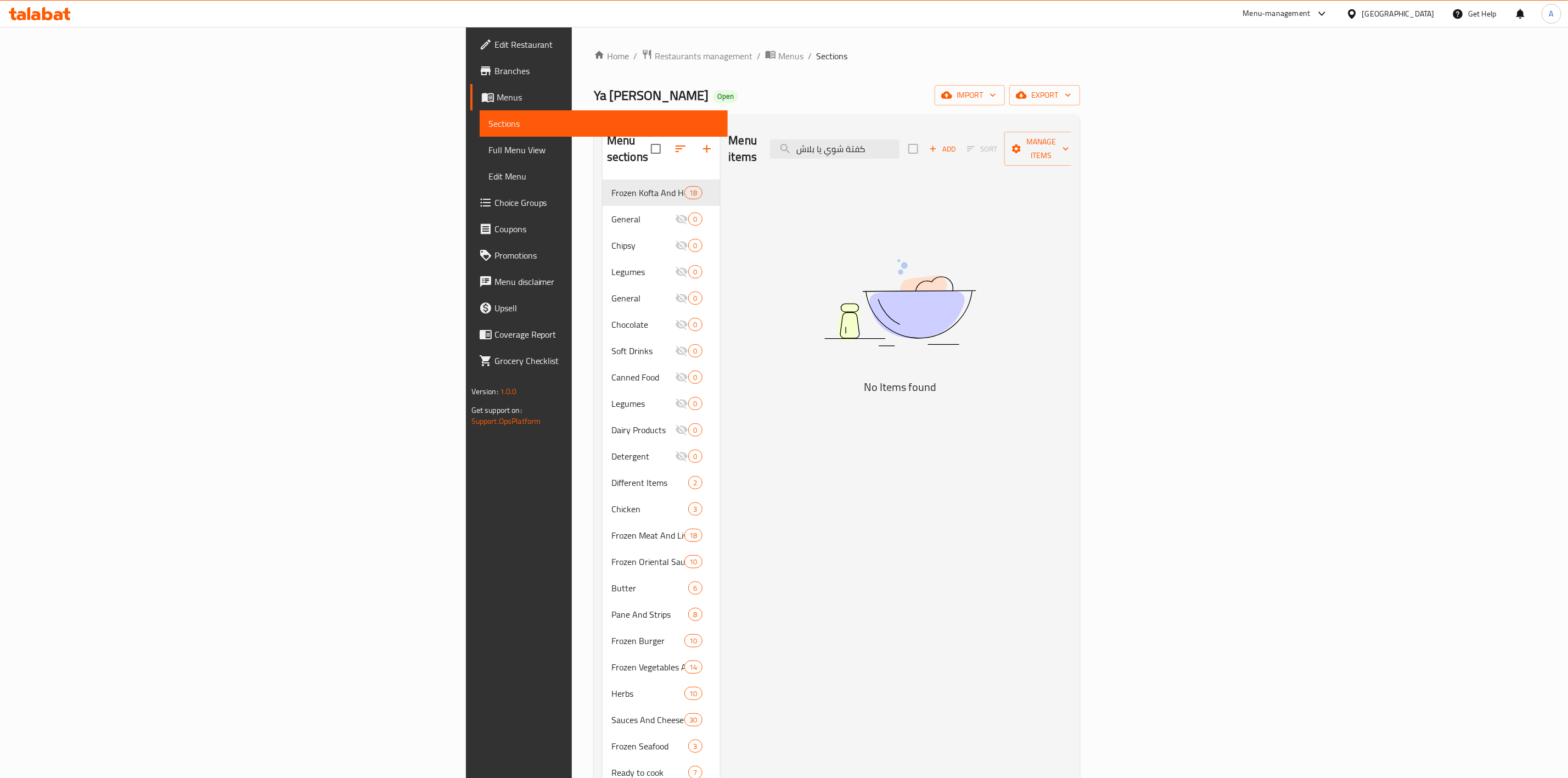
drag, startPoint x: 1000, startPoint y: 147, endPoint x: 684, endPoint y: 149, distance: 316.0
click at [729, 149] on div "Menu items كفتة شوي يا بلاش Add Sort Manage items" at bounding box center [900, 149] width 343 height 52
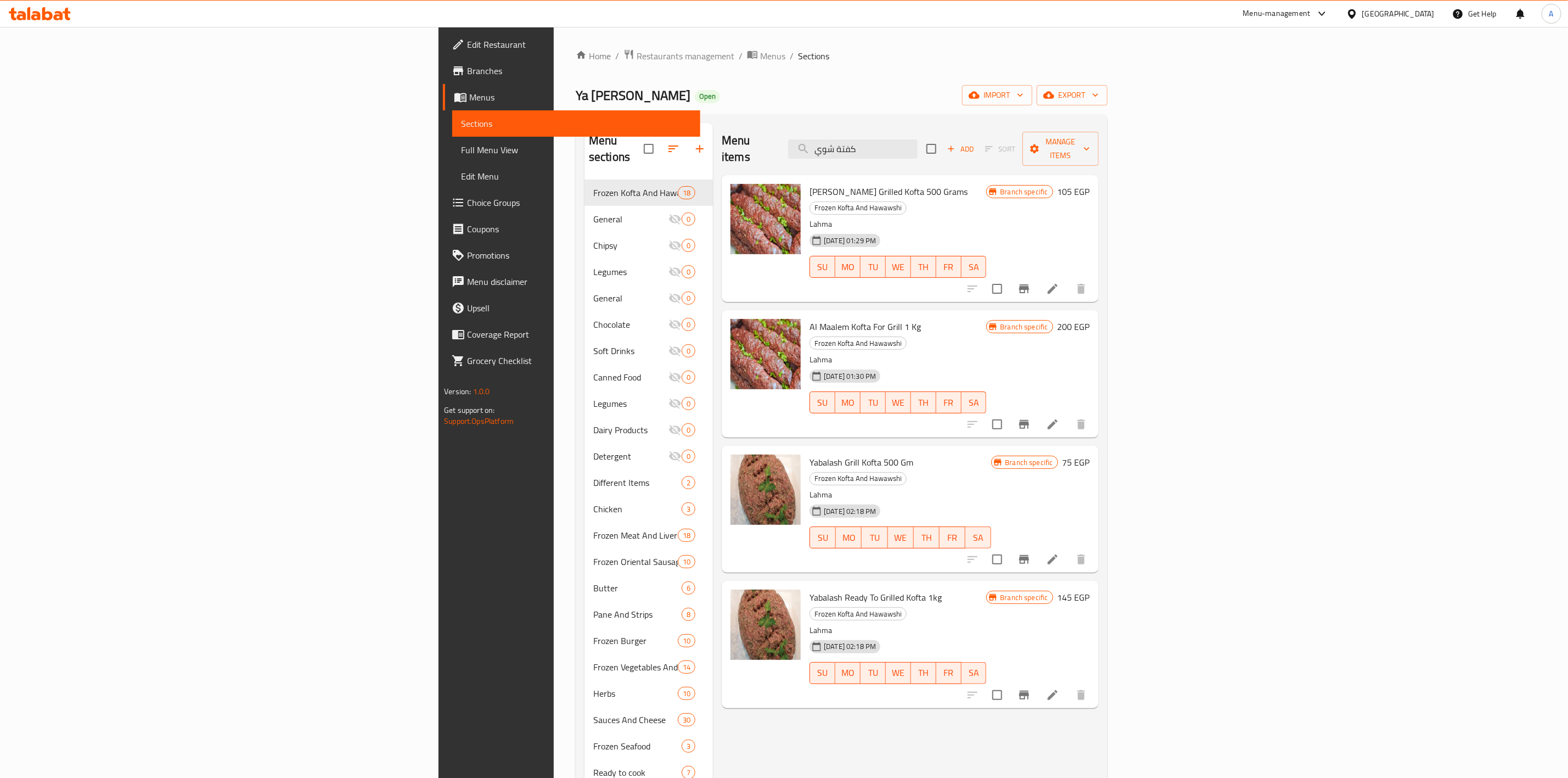
click at [1099, 664] on div "Menu items كفتة شوي Add Sort Manage items [PERSON_NAME] Grilled Kofta 500 Grams…" at bounding box center [906, 512] width 385 height 778
click at [811, 319] on h6 "Al Maalem Kofta For Grill 1 Kg Frozen Kofta And Hawawshi" at bounding box center [898, 335] width 177 height 31
click at [1099, 690] on div "Menu items كفتة شوي Add Sort Manage items [PERSON_NAME] Grilled Kofta 500 Grams…" at bounding box center [906, 512] width 385 height 778
click at [713, 709] on div "Menu items كفتة شوي Add Sort Manage items [PERSON_NAME] Grilled Kofta 500 Grams…" at bounding box center [906, 512] width 385 height 778
drag, startPoint x: 829, startPoint y: 534, endPoint x: 700, endPoint y: 543, distance: 129.3
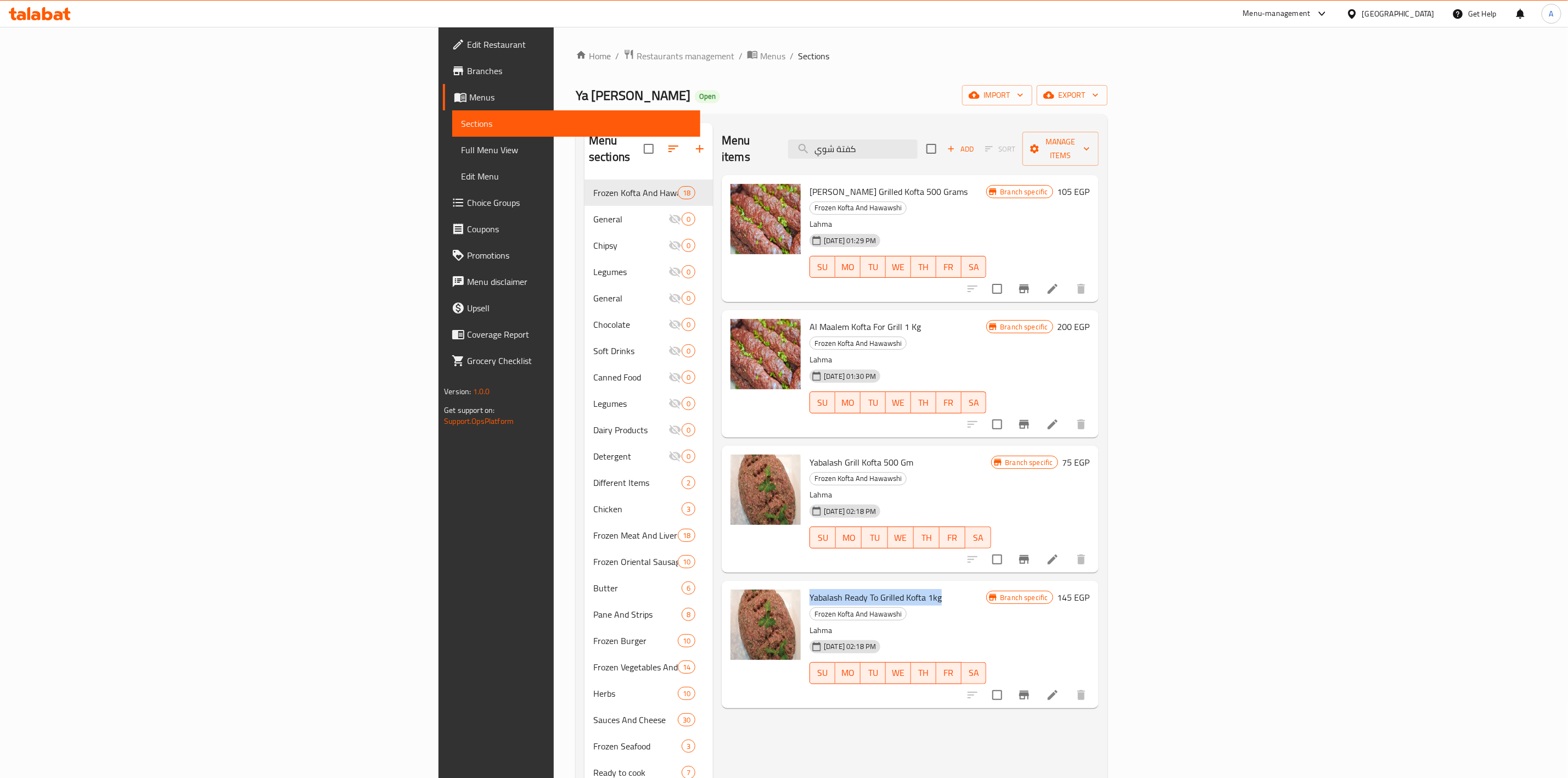
click at [809, 589] on span "Yabalash Ready To Grilled Kofta 1kg" at bounding box center [876, 597] width 133 height 17
drag, startPoint x: 1027, startPoint y: 145, endPoint x: 779, endPoint y: 143, distance: 248.0
click at [779, 143] on div "Menu items كفتة شوي Add Sort Manage items" at bounding box center [910, 149] width 377 height 52
paste input "Yabalash Ready To Grilled Kofta 1kg"
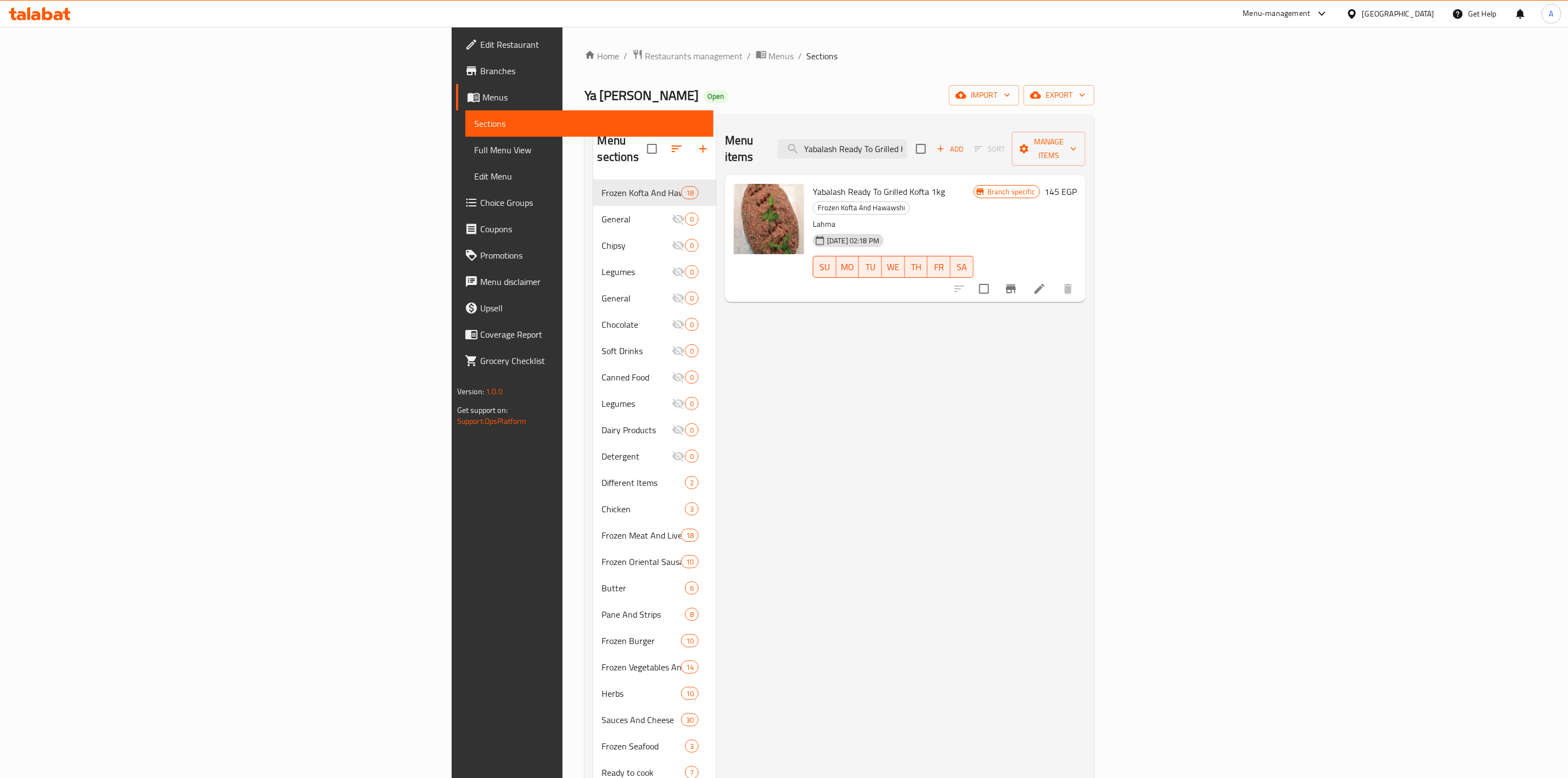
drag, startPoint x: 1074, startPoint y: 140, endPoint x: 656, endPoint y: 155, distance: 418.3
click at [725, 155] on div "Menu items Yabalash Ready To Grilled Kofta 1kg Add Sort Manage items" at bounding box center [906, 149] width 361 height 52
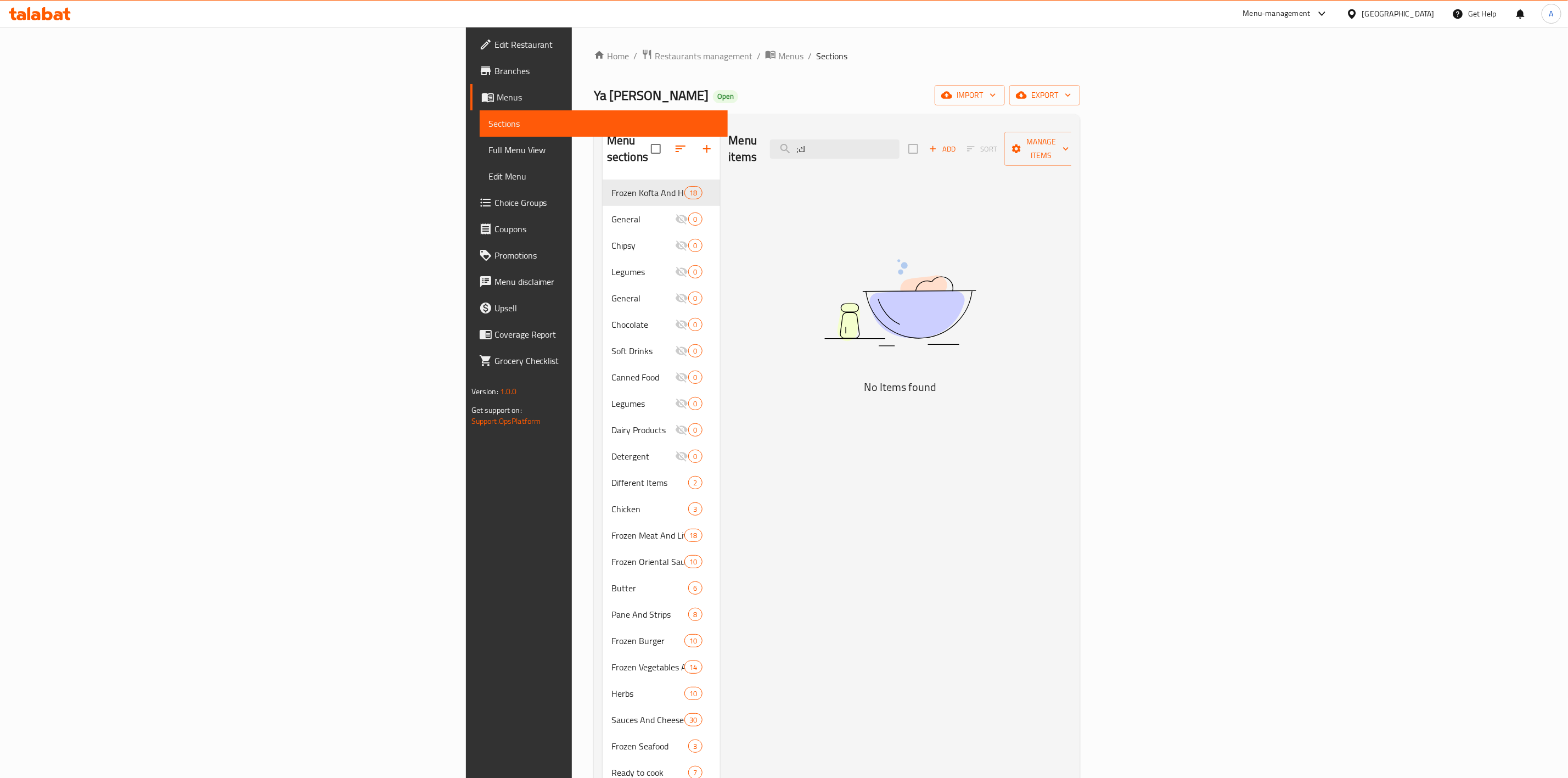
type input ";"
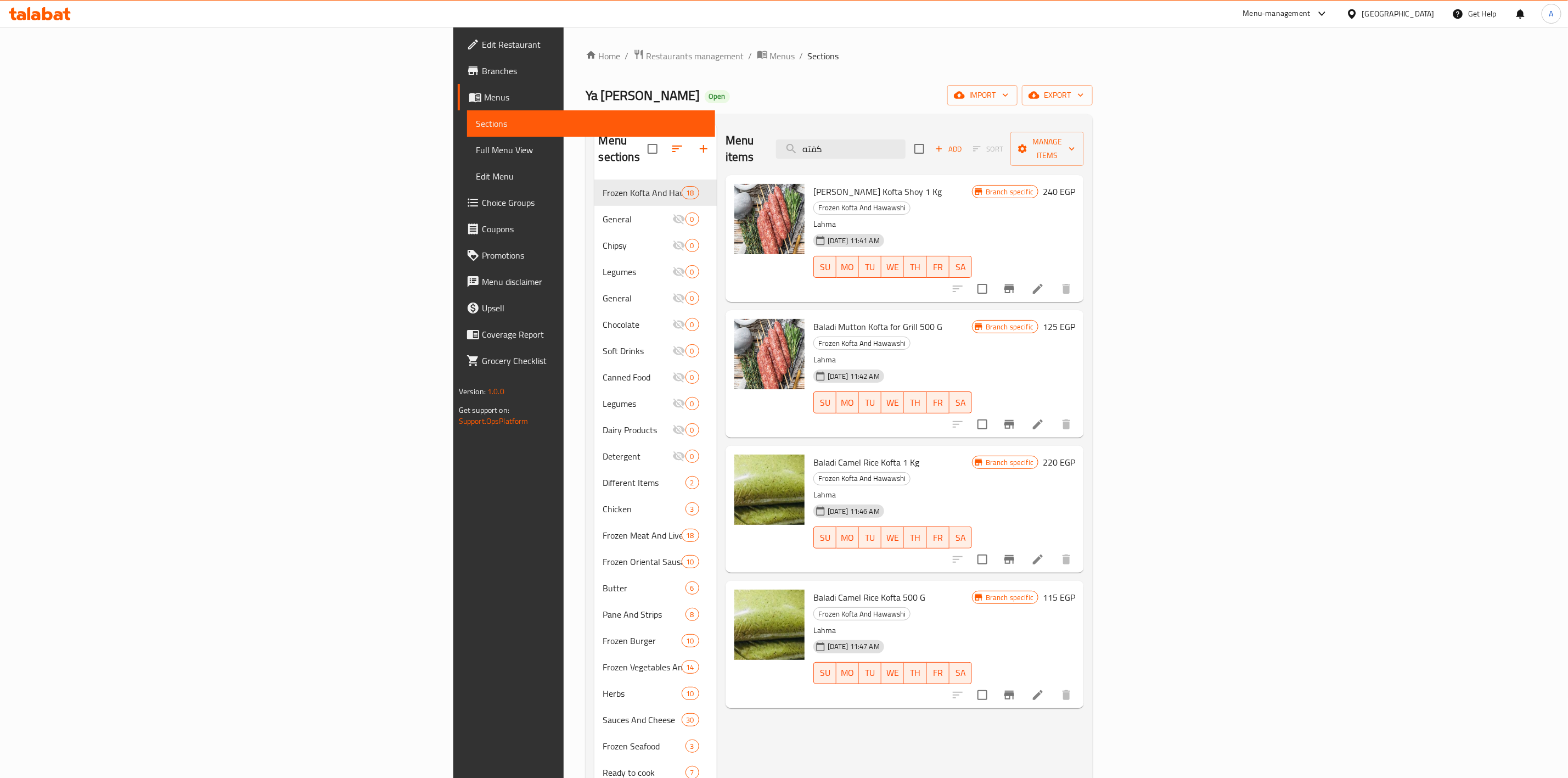
click at [717, 674] on div "Menu items كفته Add Sort Manage items Baladi Mutton Kofta Shoy 1 Kg Frozen Koft…" at bounding box center [900, 512] width 367 height 778
drag, startPoint x: 815, startPoint y: 179, endPoint x: 695, endPoint y: 177, distance: 120.0
click at [730, 179] on div "Baladi Mutton Kofta Shoy 1 Kg Frozen Kofta And Hawawshi Lahma [DATE] 11:41 AM S…" at bounding box center [905, 238] width 350 height 118
drag, startPoint x: 697, startPoint y: 695, endPoint x: 771, endPoint y: 349, distance: 353.8
click at [717, 692] on div "Menu items كفته Add Sort Manage items Baladi Mutton Kofta Shoy 1 Kg Frozen Koft…" at bounding box center [900, 512] width 367 height 778
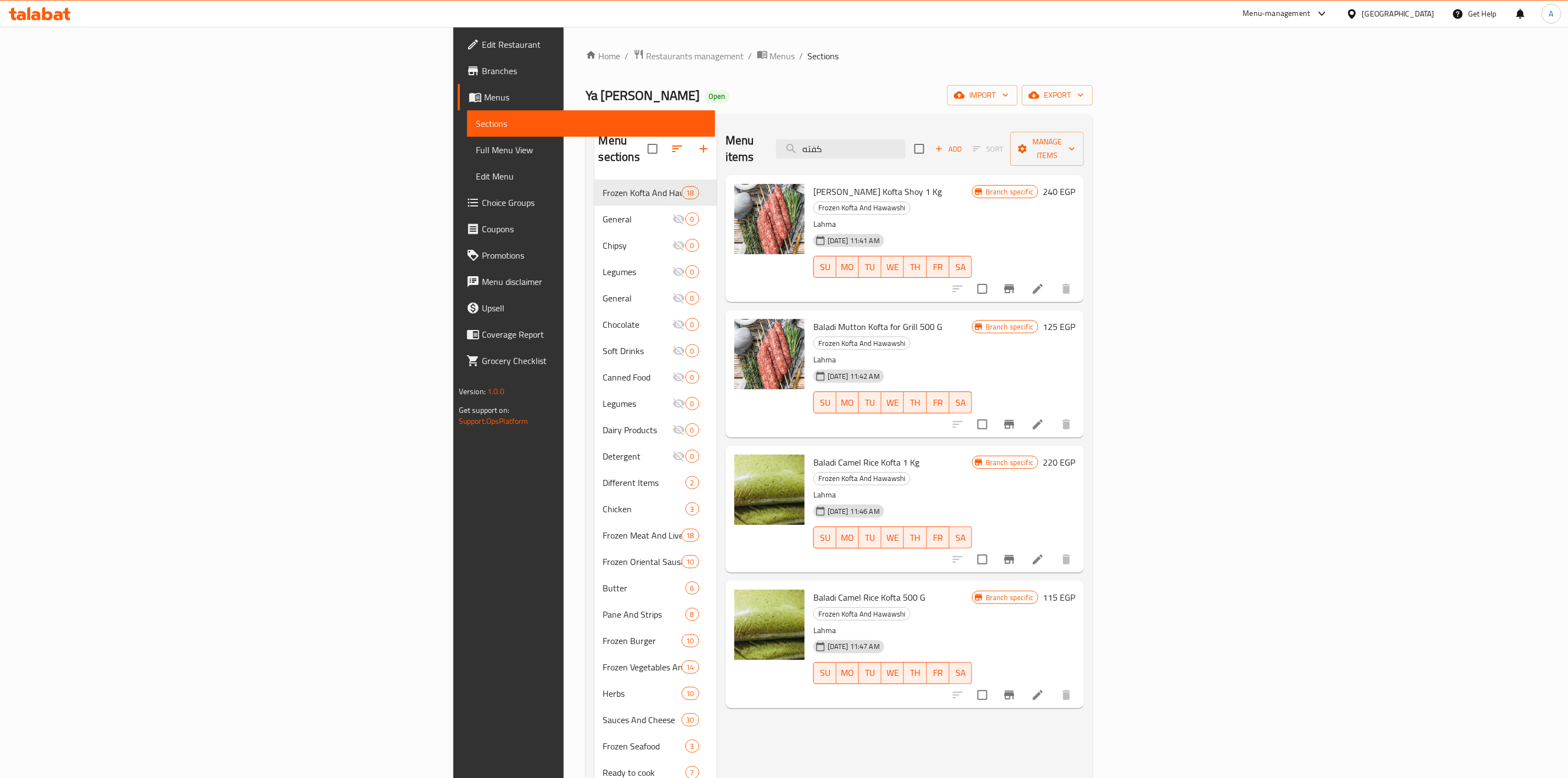
drag, startPoint x: 1022, startPoint y: 135, endPoint x: 592, endPoint y: 82, distance: 433.3
click at [595, 86] on div "Home / Restaurants management / Menus / Sections Ya [PERSON_NAME] Open import e…" at bounding box center [839, 480] width 508 height 861
paste input "طرب"
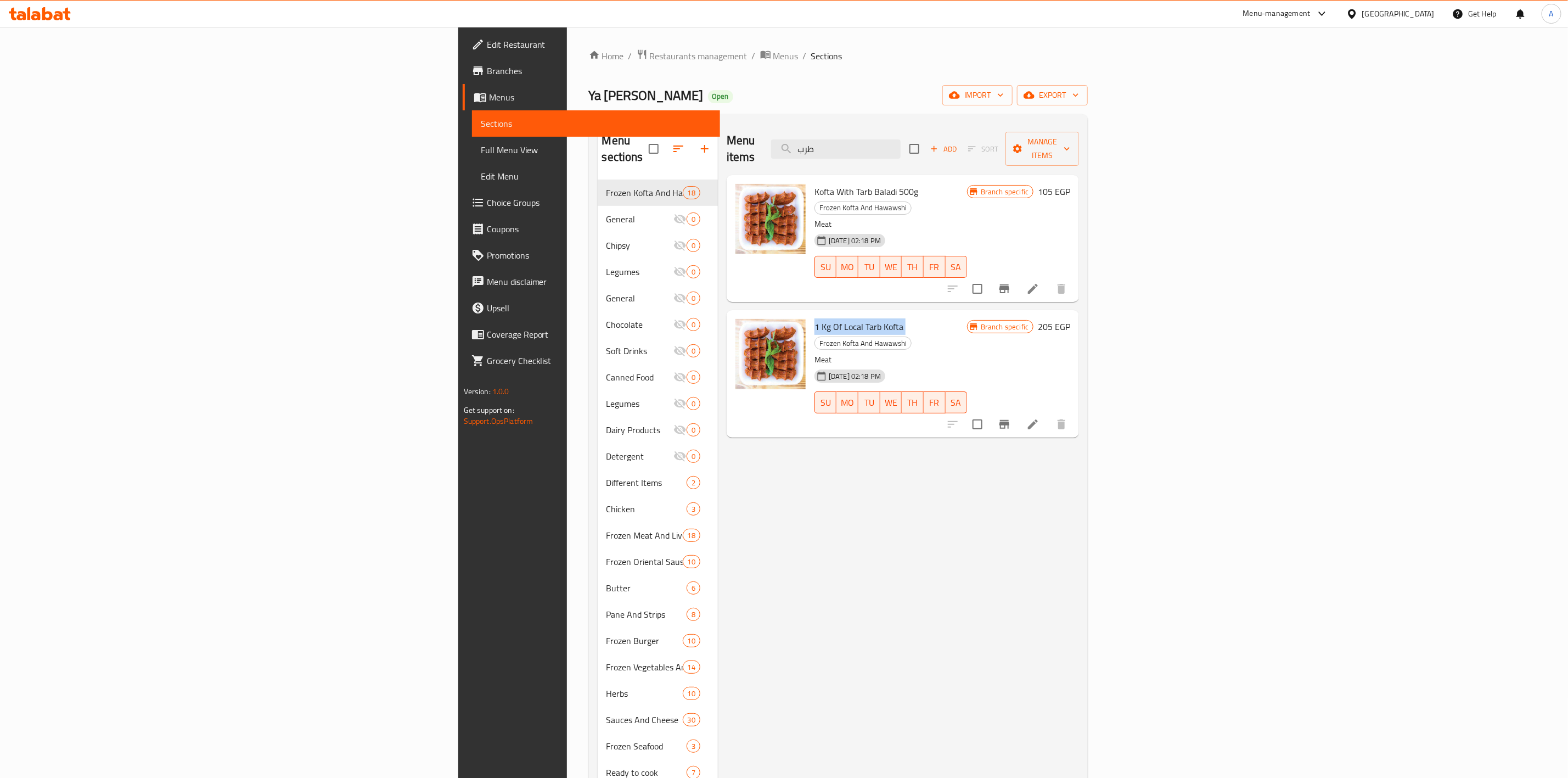
drag, startPoint x: 789, startPoint y: 295, endPoint x: 700, endPoint y: 302, distance: 89.3
click at [814, 319] on h6 "1 Kg Of Local Tarb Kofta Frozen Kofta And Hawawshi" at bounding box center [890, 335] width 153 height 31
drag, startPoint x: 898, startPoint y: 131, endPoint x: 719, endPoint y: 88, distance: 184.1
click at [617, 88] on div "Home / Restaurants management / Menus / Sections Ya [PERSON_NAME] Open import e…" at bounding box center [839, 480] width 500 height 861
paste input "كفتة أرز"
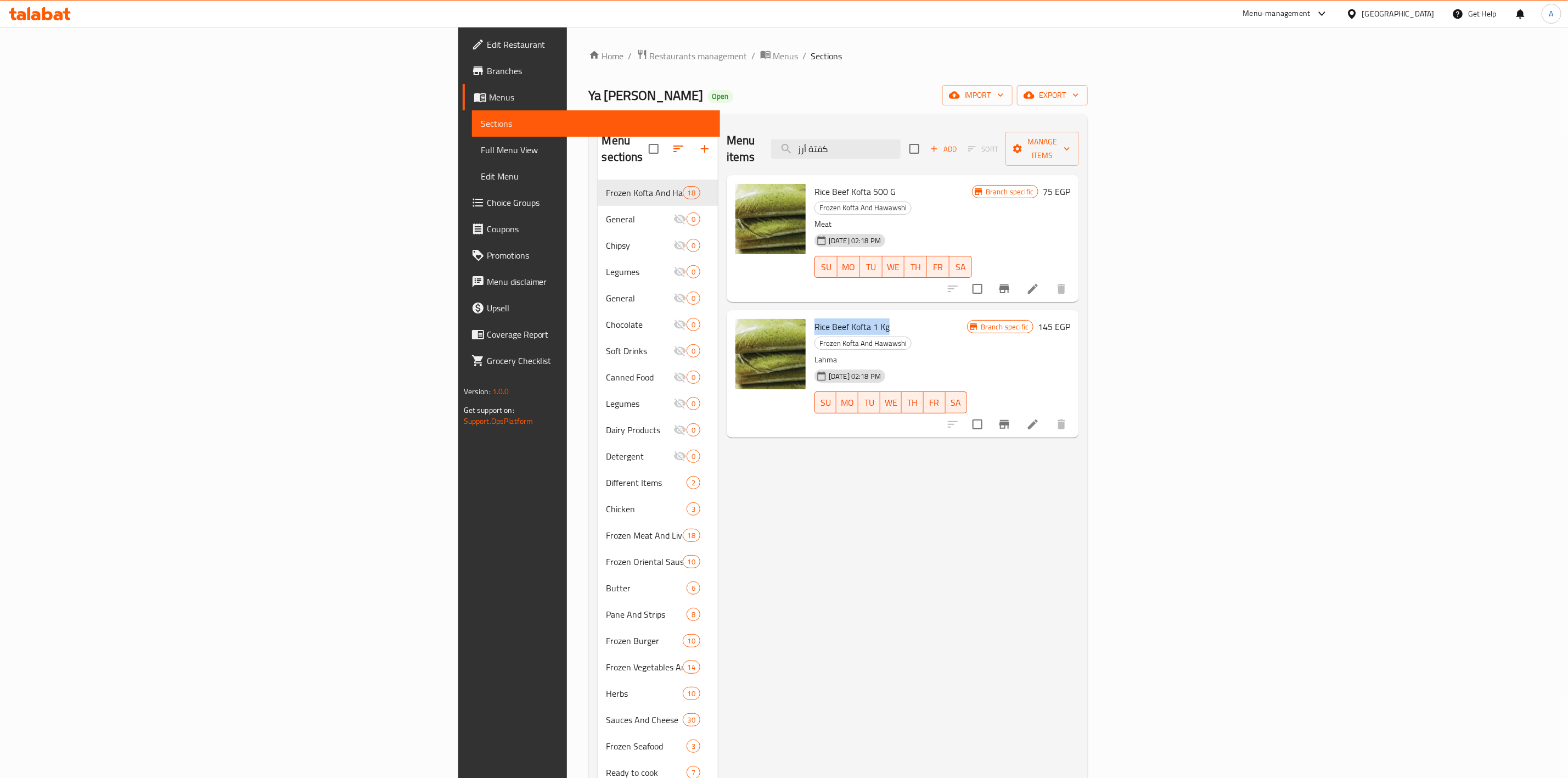
drag, startPoint x: 774, startPoint y: 295, endPoint x: 697, endPoint y: 294, distance: 77.0
click at [810, 315] on div "Rice Beef Kofta 1 Kg Frozen Kofta And Hawawshi Lahma [DATE] 02:18 PM SU MO TU W…" at bounding box center [890, 374] width 161 height 118
click at [718, 526] on div "Menu items كفتة أرز Add Sort Manage items Rice Beef Kofta 500 G Frozen Kofta An…" at bounding box center [898, 512] width 361 height 778
drag, startPoint x: 1031, startPoint y: 139, endPoint x: 981, endPoint y: 115, distance: 55.5
click at [659, 95] on div "Home / Restaurants management / Menus / Sections Ya [PERSON_NAME] Open import e…" at bounding box center [839, 480] width 500 height 861
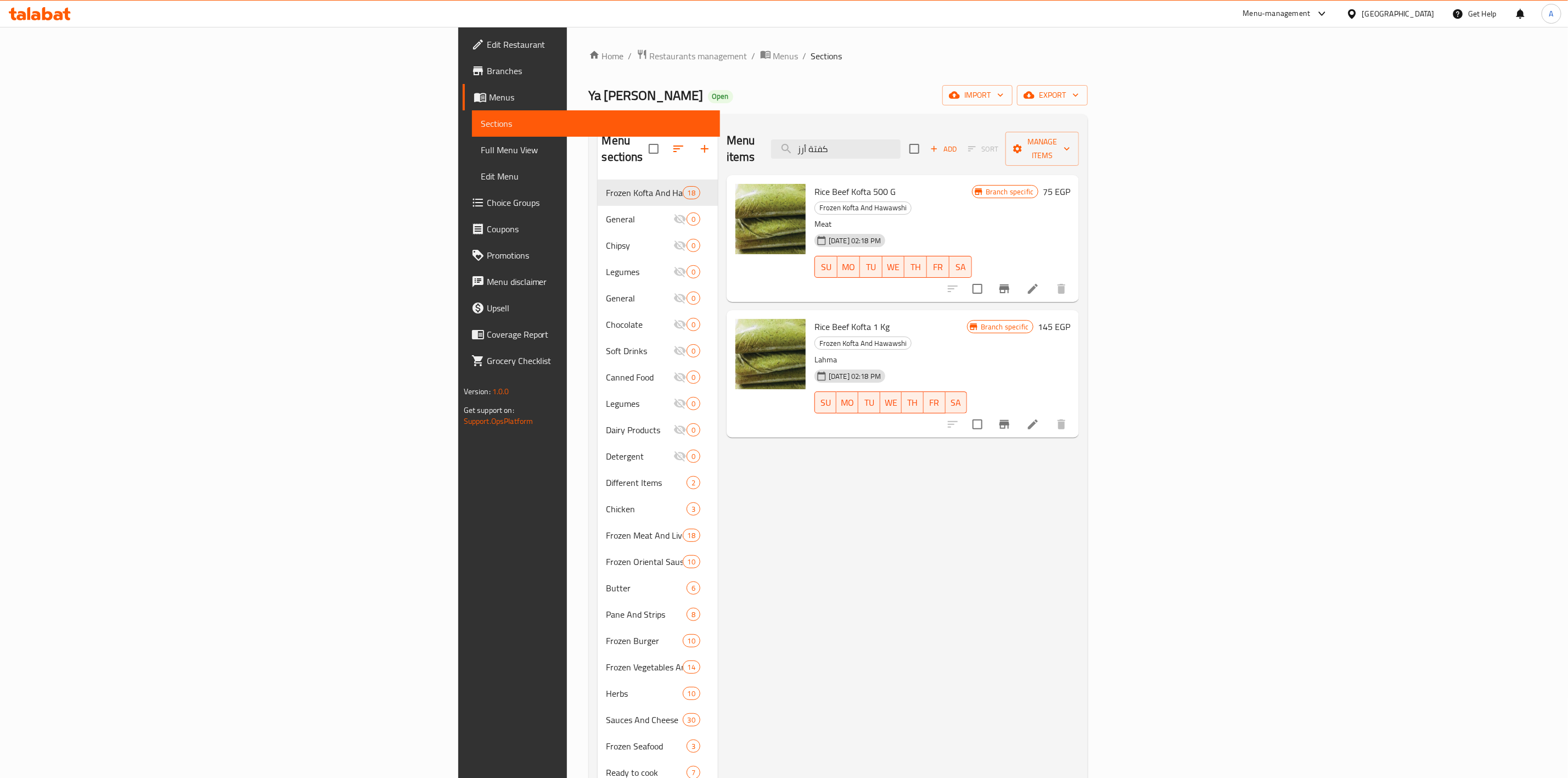
paste input "search"
drag, startPoint x: 981, startPoint y: 143, endPoint x: 1115, endPoint y: 157, distance: 134.7
click at [1079, 152] on div "Menu items كفتة أرز Add Sort Manage items" at bounding box center [903, 149] width 352 height 52
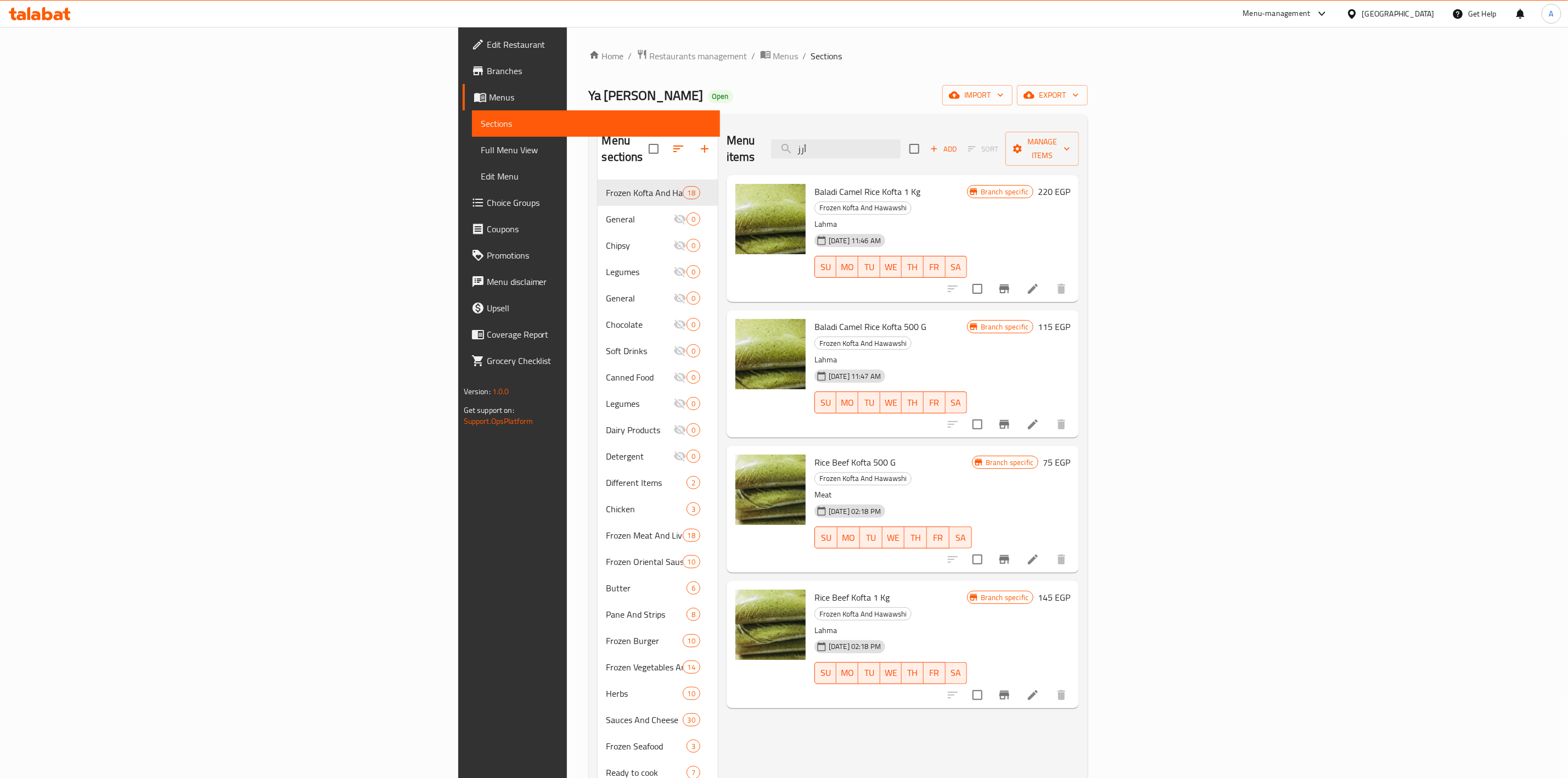
type input "أرز"
click at [718, 666] on div "Menu items أرز Add Sort Manage items Baladi Camel Rice Kofta 1 Kg Frozen Kofta …" at bounding box center [898, 512] width 361 height 778
drag, startPoint x: 804, startPoint y: 177, endPoint x: 693, endPoint y: 180, distance: 111.0
click at [731, 180] on div "Baladi Camel Rice Kofta 1 Kg Frozen Kofta And Hawawshi Lahma [DATE] 11:46 AM SU…" at bounding box center [903, 238] width 344 height 118
click at [1079, 698] on div "Menu items أرز Add Sort Manage items Baladi Camel Rice Kofta 1 Kg Frozen Kofta …" at bounding box center [898, 512] width 361 height 778
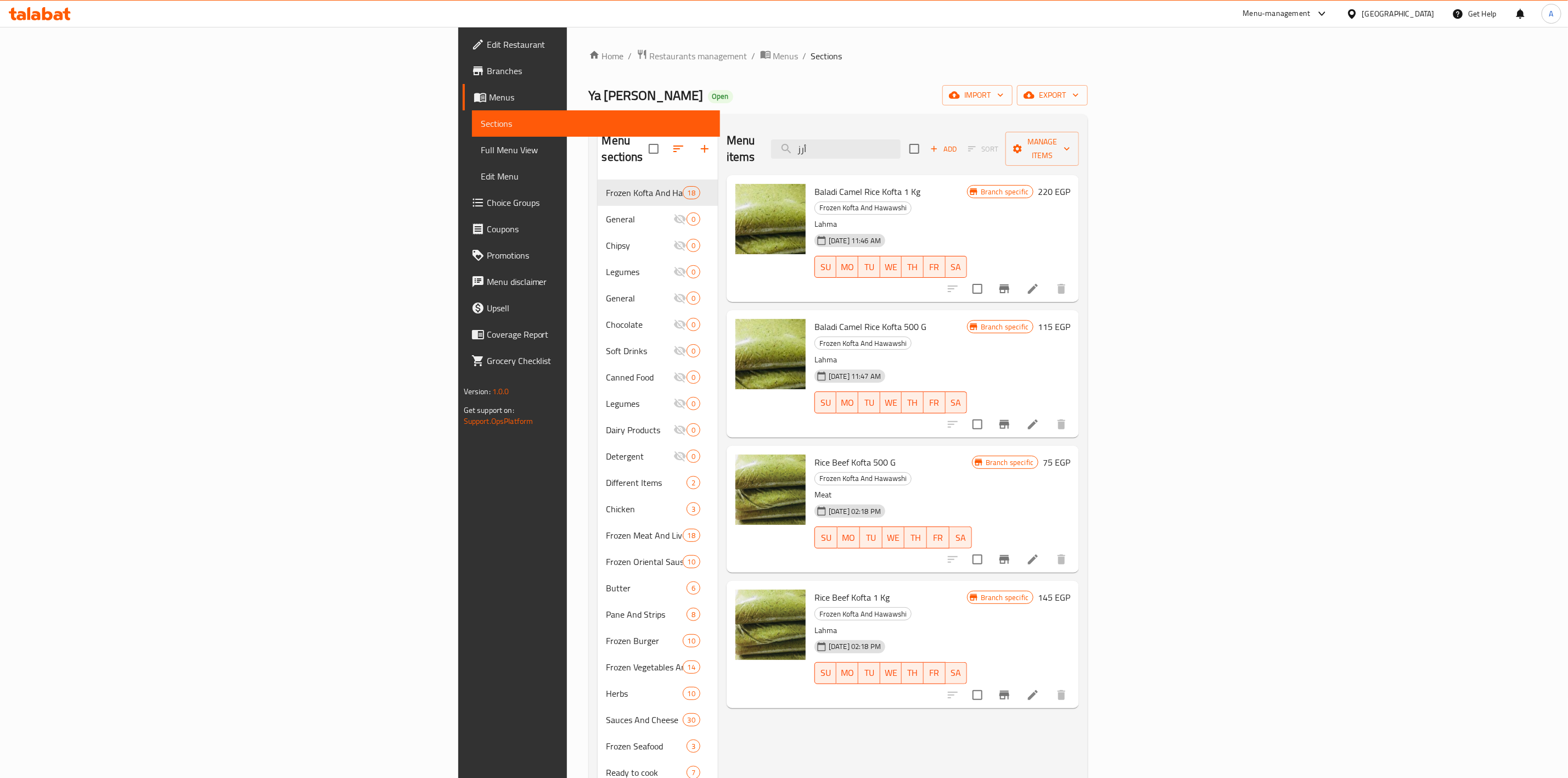
click at [790, 709] on div "Menu items أرز Add Sort Manage items Baladi Camel Rice Kofta 1 Kg Frozen Kofta …" at bounding box center [898, 512] width 361 height 778
click at [1079, 99] on span "export" at bounding box center [1052, 95] width 53 height 14
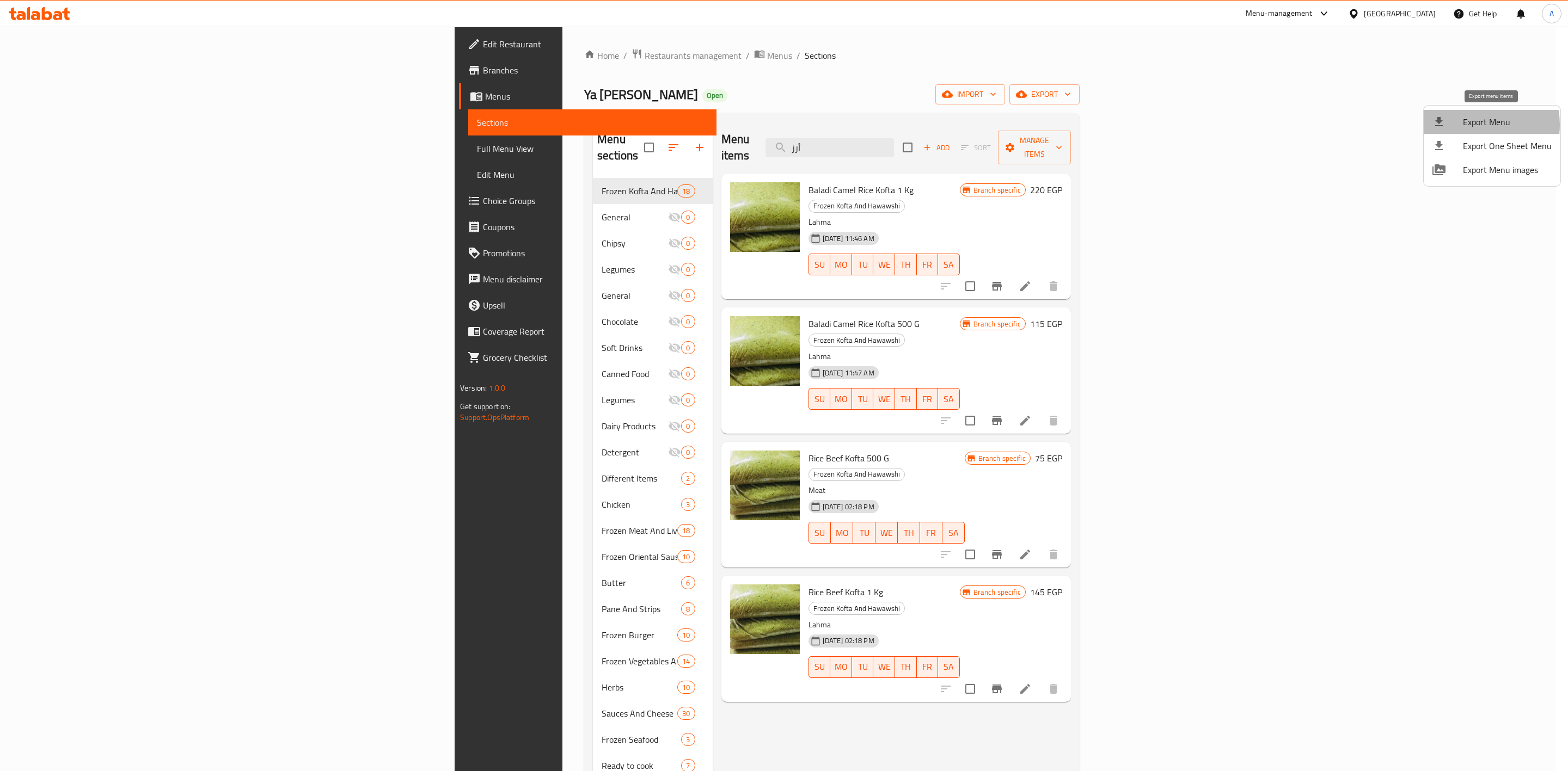
click at [1472, 125] on span "Export Menu" at bounding box center [1507, 122] width 89 height 13
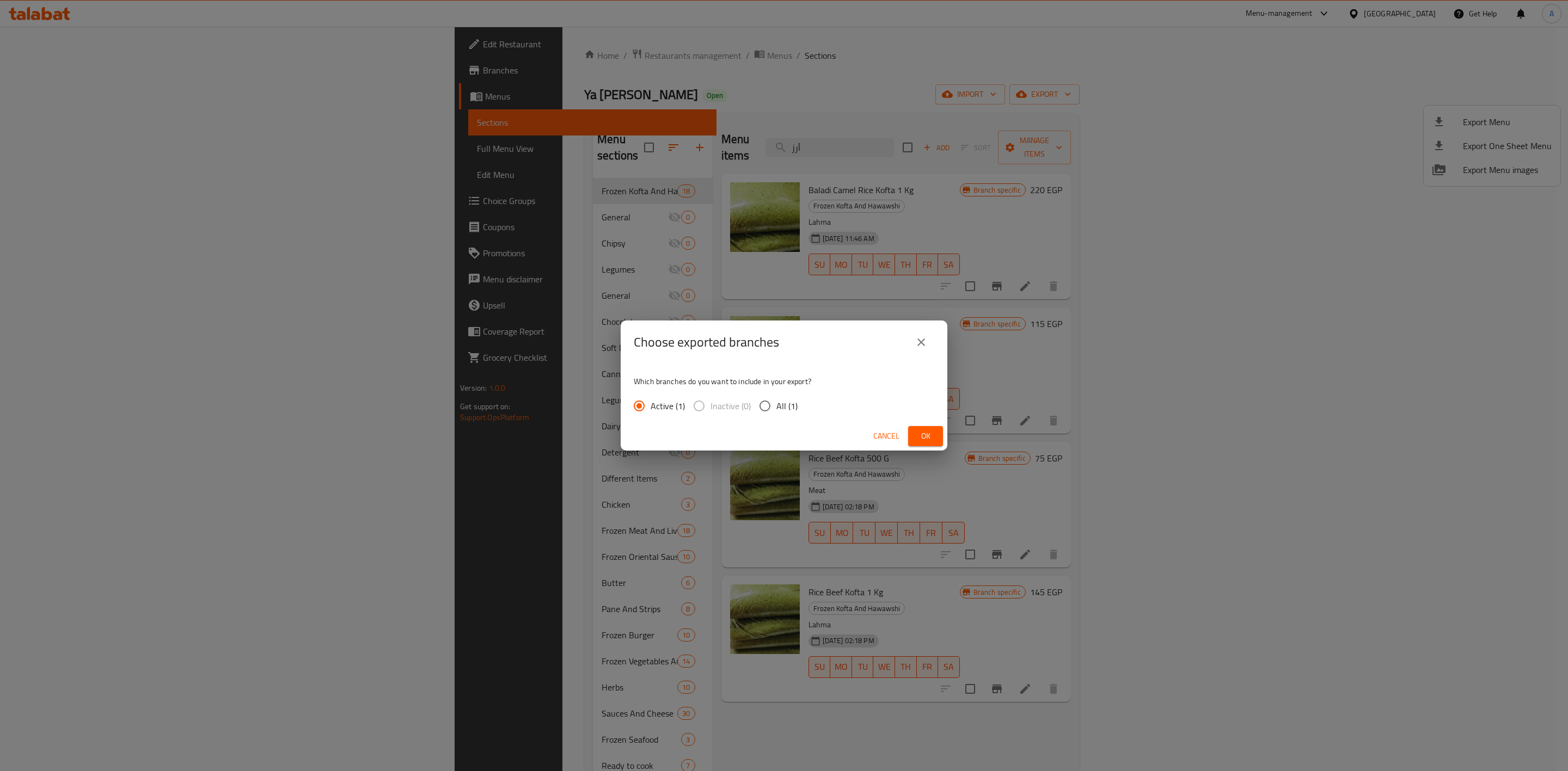
click at [777, 405] on span "All (1)" at bounding box center [786, 406] width 21 height 13
click at [776, 405] on input "All (1)" at bounding box center [765, 406] width 23 height 23
radio input "true"
click at [920, 436] on span "Ok" at bounding box center [925, 436] width 18 height 13
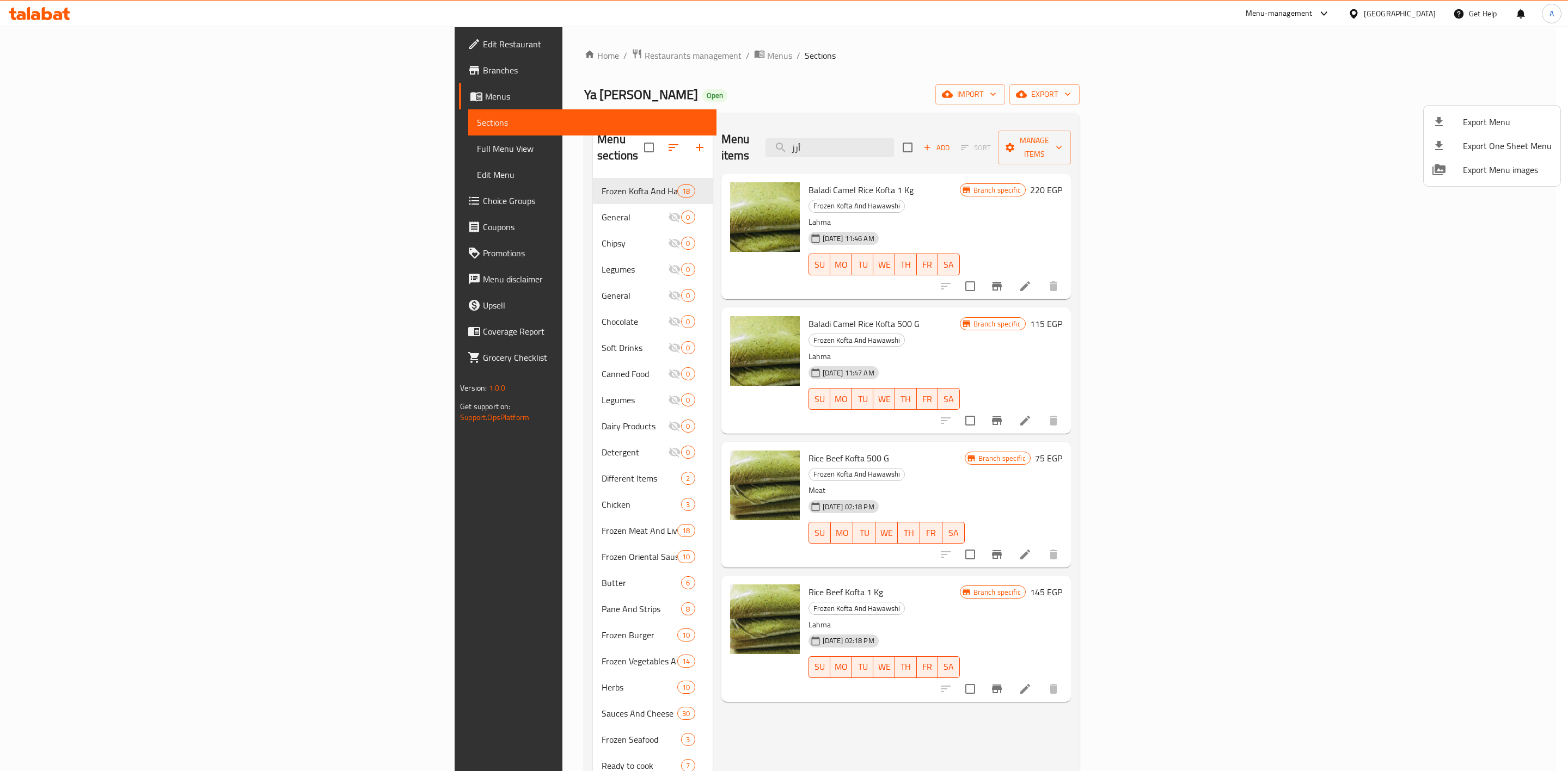
click at [59, 79] on div at bounding box center [784, 385] width 1568 height 771
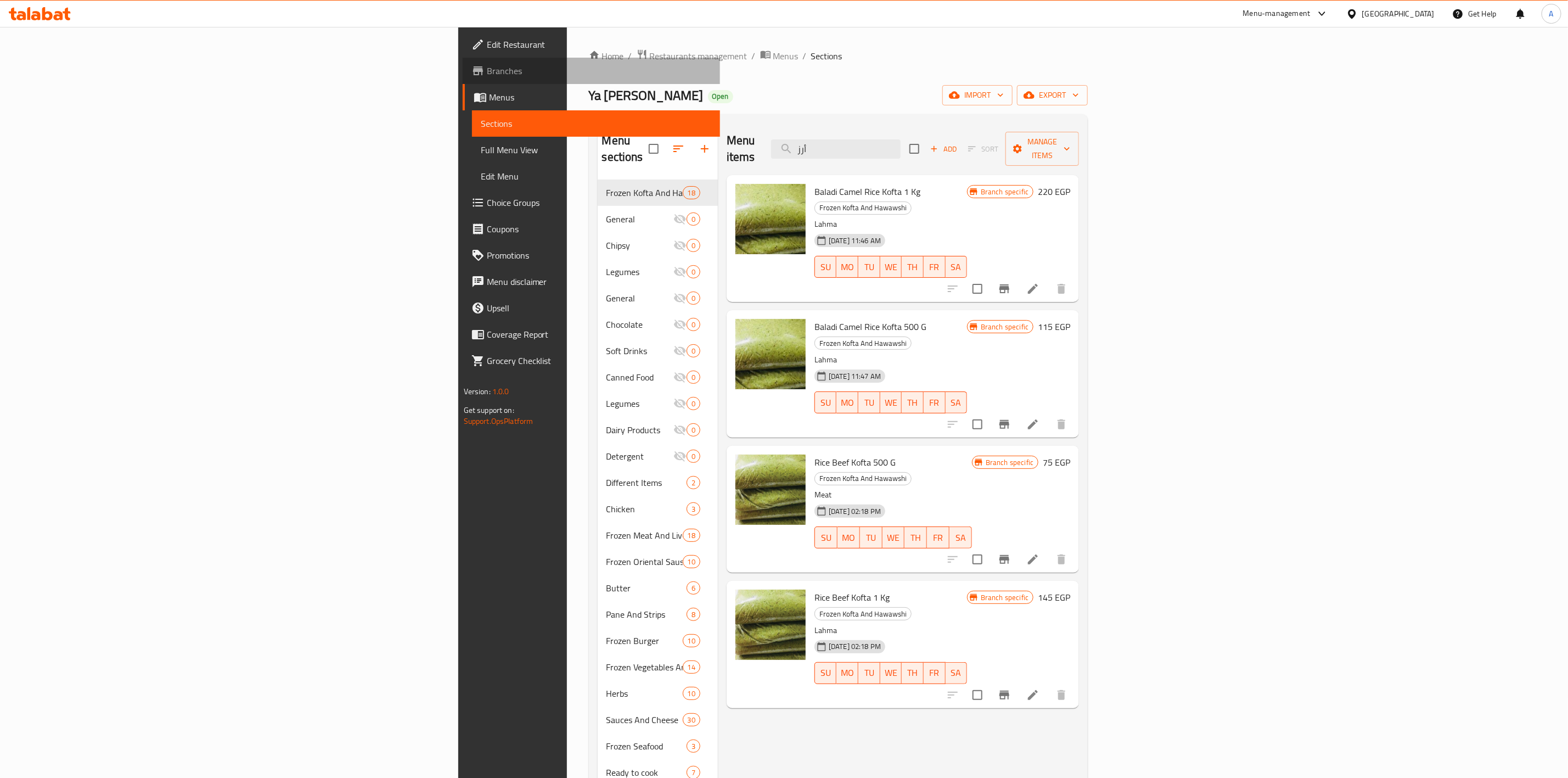
click at [487, 71] on span "Branches" at bounding box center [599, 71] width 225 height 13
